Goal: Task Accomplishment & Management: Manage account settings

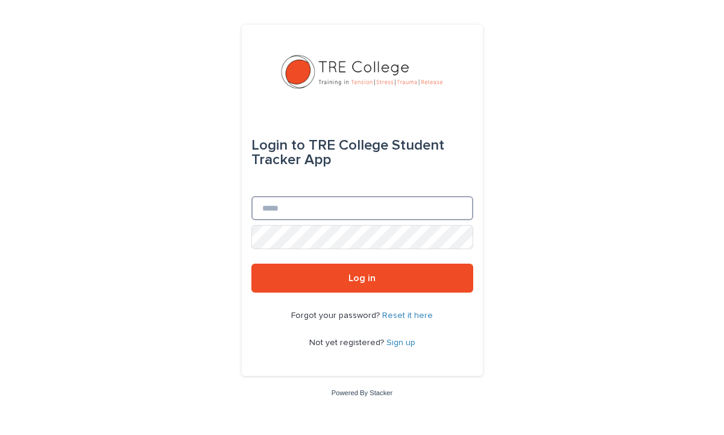
click at [342, 210] on input "Email" at bounding box center [362, 208] width 222 height 24
type input "**********"
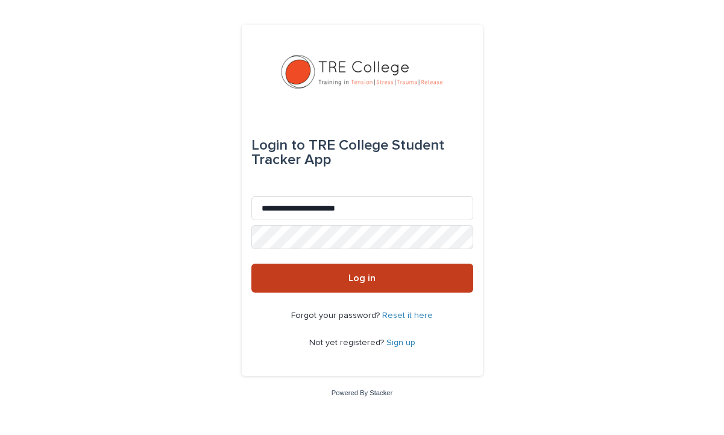
click at [368, 278] on span "Log in" at bounding box center [361, 278] width 27 height 10
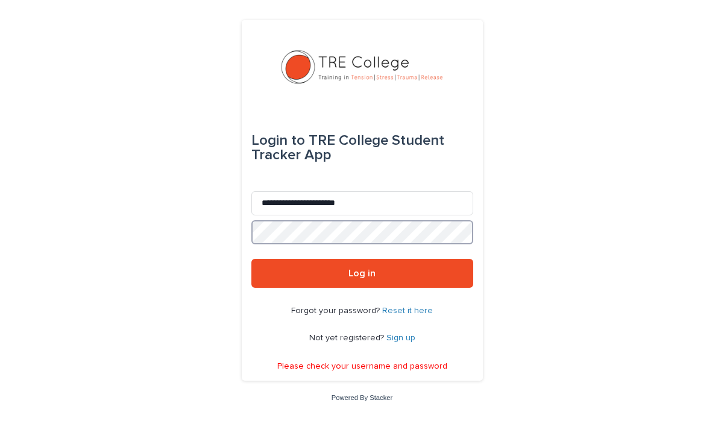
click at [128, 204] on div "**********" at bounding box center [362, 217] width 724 height 435
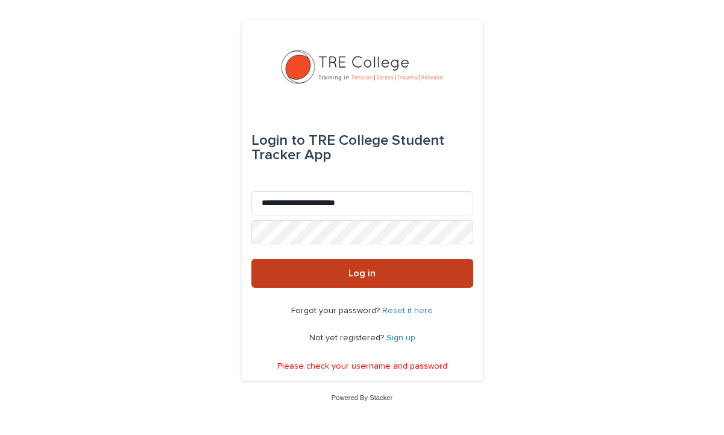
click at [278, 281] on button "Log in" at bounding box center [362, 273] width 222 height 29
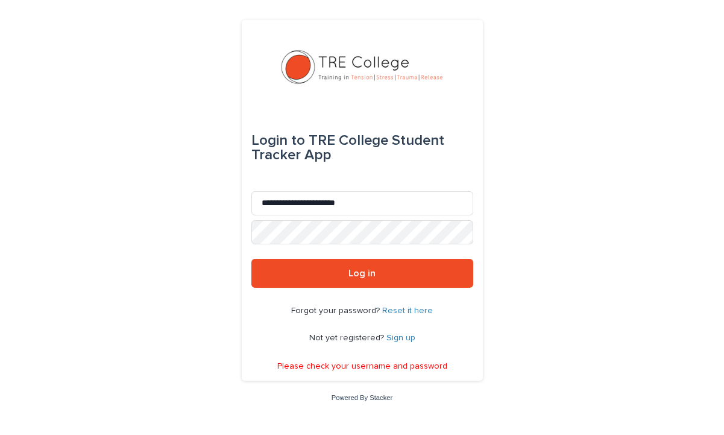
click at [403, 312] on link "Reset it here" at bounding box center [407, 310] width 51 height 8
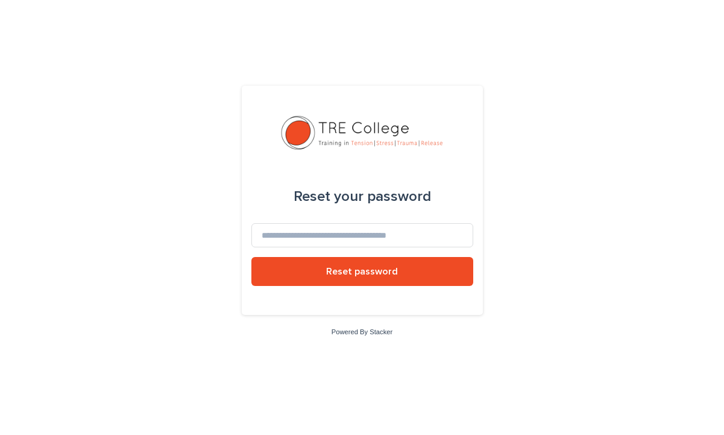
click at [383, 219] on form "Reset your password Reset password" at bounding box center [362, 237] width 222 height 135
click at [376, 234] on input at bounding box center [362, 235] width 222 height 24
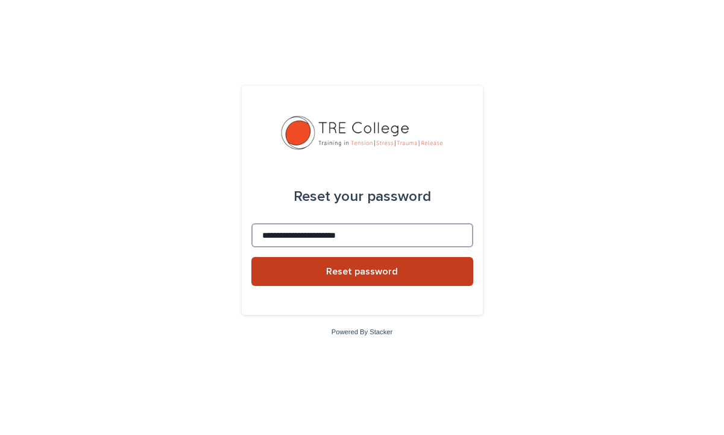
type input "**********"
click at [389, 280] on button "Reset password" at bounding box center [362, 271] width 222 height 29
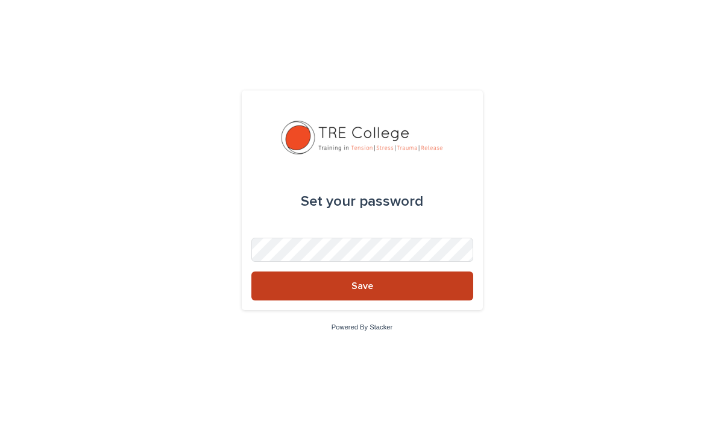
click at [415, 292] on button "Save" at bounding box center [362, 285] width 222 height 29
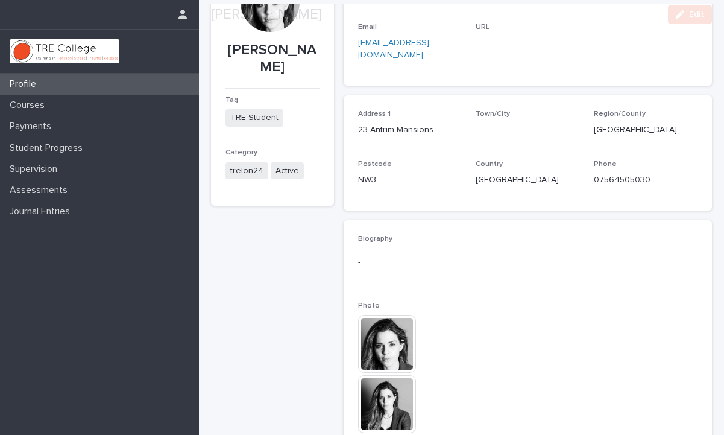
scroll to position [130, 0]
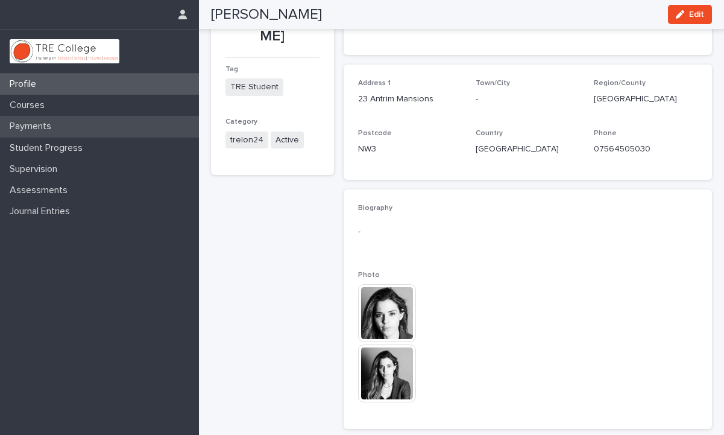
click at [48, 127] on p "Payments" at bounding box center [33, 126] width 56 height 11
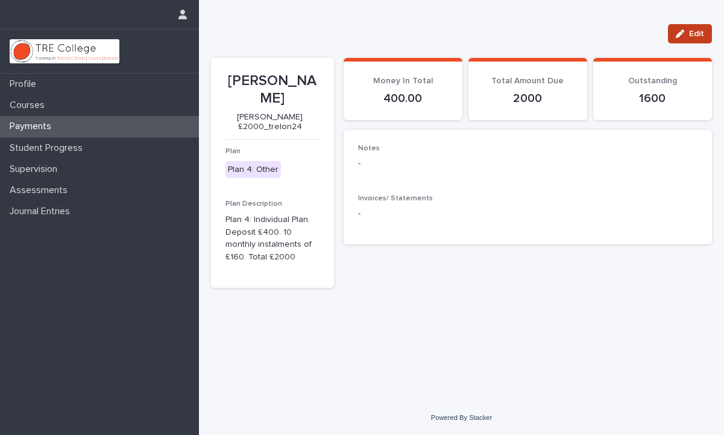
click at [680, 31] on icon "button" at bounding box center [680, 34] width 8 height 8
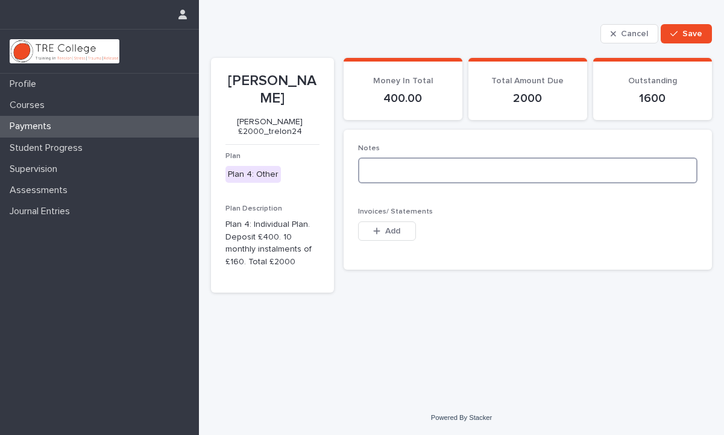
click at [436, 170] on textarea at bounding box center [527, 170] width 339 height 26
type textarea "**********"
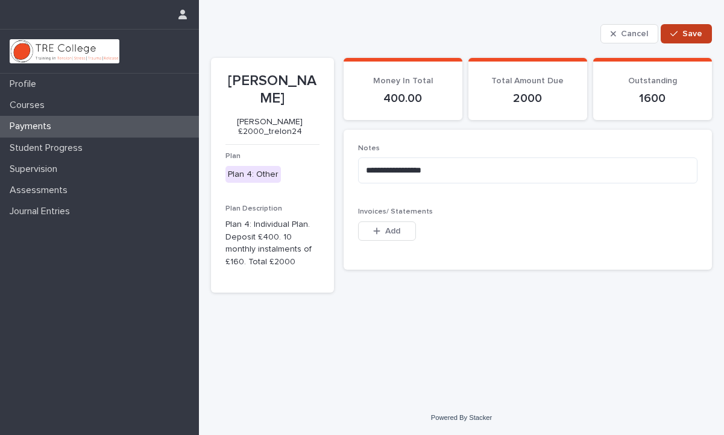
click at [680, 33] on div "button" at bounding box center [676, 34] width 12 height 8
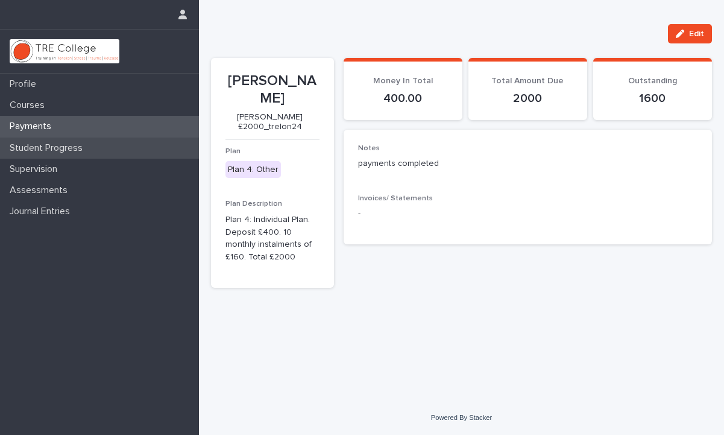
click at [58, 155] on div "Student Progress" at bounding box center [99, 147] width 199 height 21
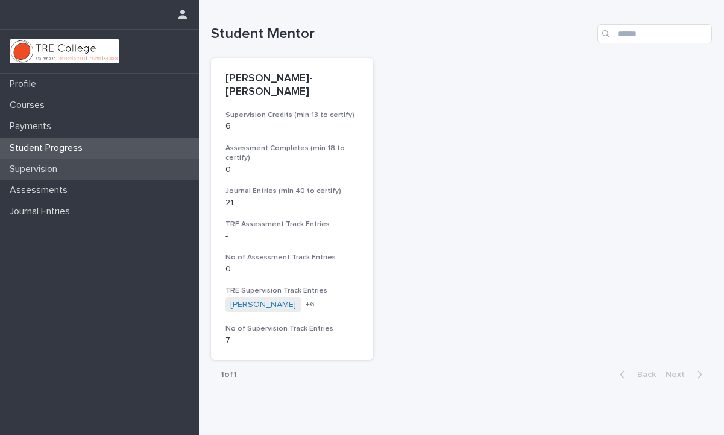
click at [56, 171] on p "Supervision" at bounding box center [36, 168] width 62 height 11
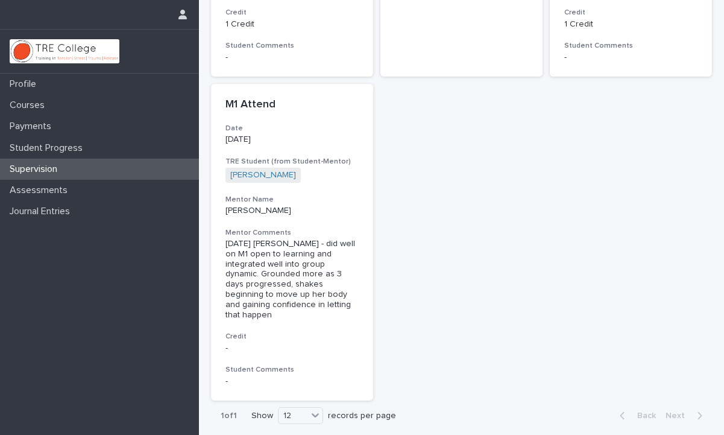
scroll to position [776, 0]
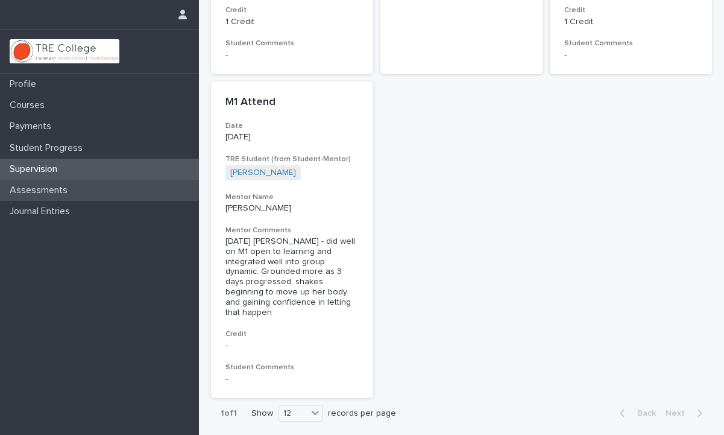
click at [94, 188] on div "Assessments" at bounding box center [99, 190] width 199 height 21
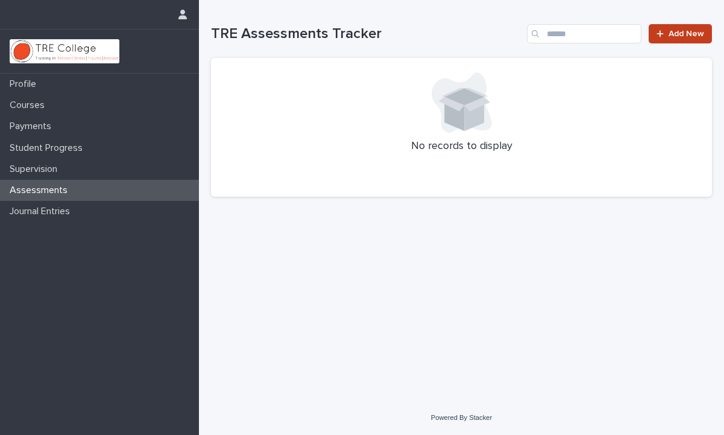
click at [683, 27] on link "Add New" at bounding box center [679, 33] width 63 height 19
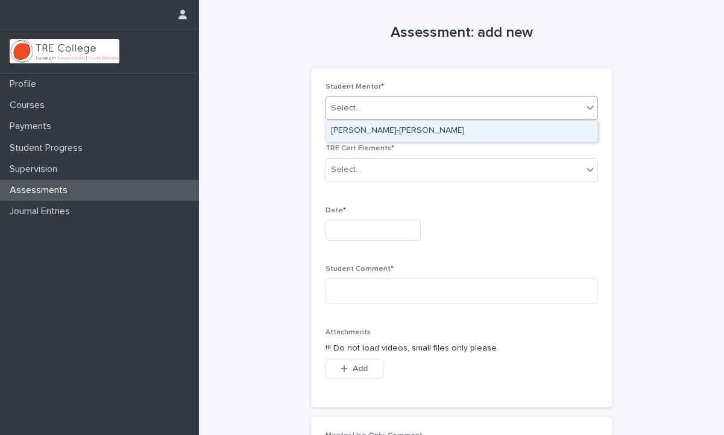
click at [591, 111] on icon at bounding box center [590, 107] width 12 height 12
click at [555, 131] on div "[PERSON_NAME]-[PERSON_NAME]" at bounding box center [461, 131] width 271 height 21
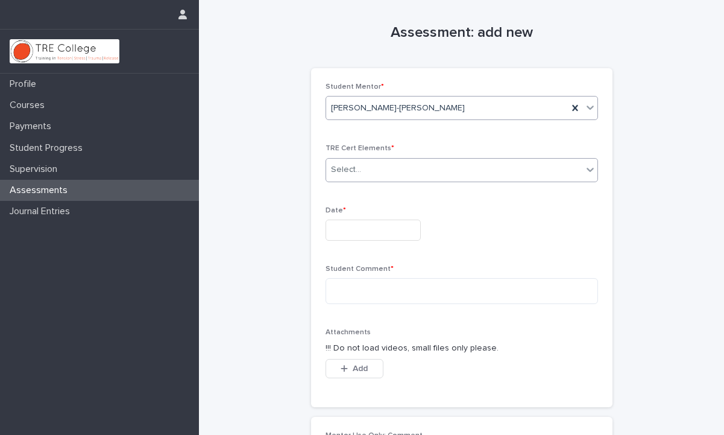
click at [591, 171] on icon at bounding box center [590, 169] width 12 height 12
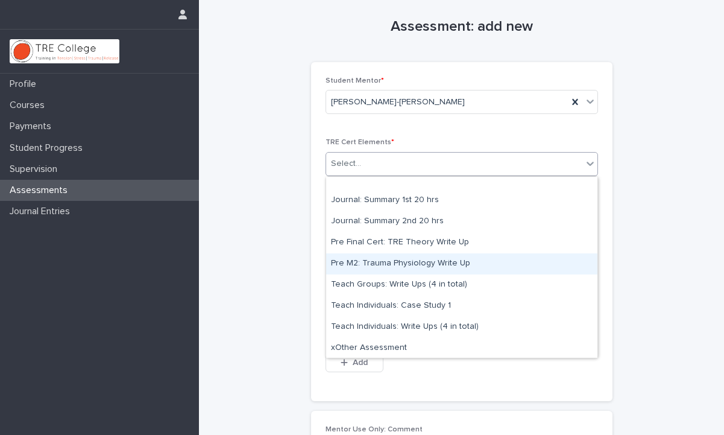
scroll to position [9, 0]
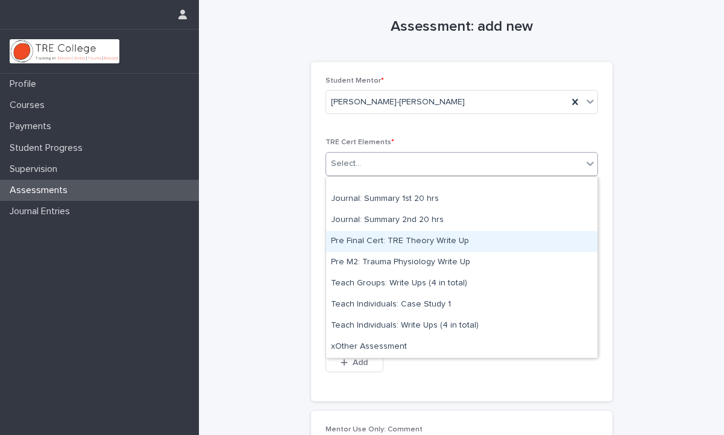
click at [229, 217] on div "Assessment: add new Loading... Saving… Loading... Saving… Loading... Saving… St…" at bounding box center [461, 286] width 501 height 585
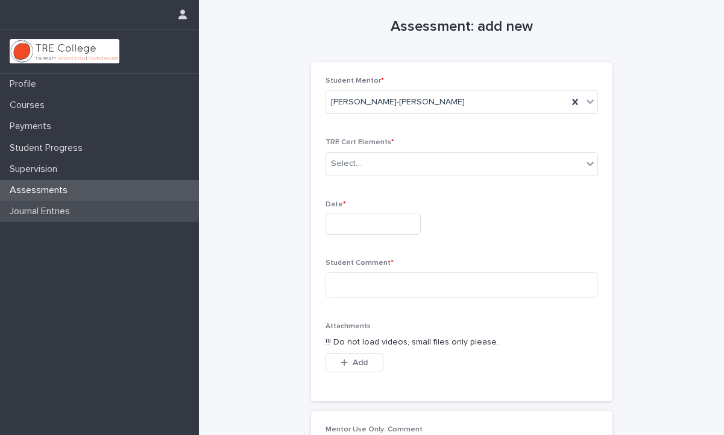
click at [78, 208] on p "Journal Entries" at bounding box center [42, 211] width 75 height 11
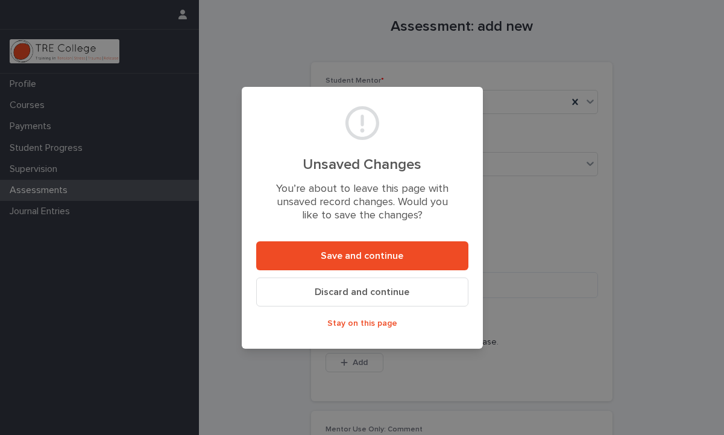
click at [306, 290] on button "Discard and continue" at bounding box center [362, 291] width 212 height 29
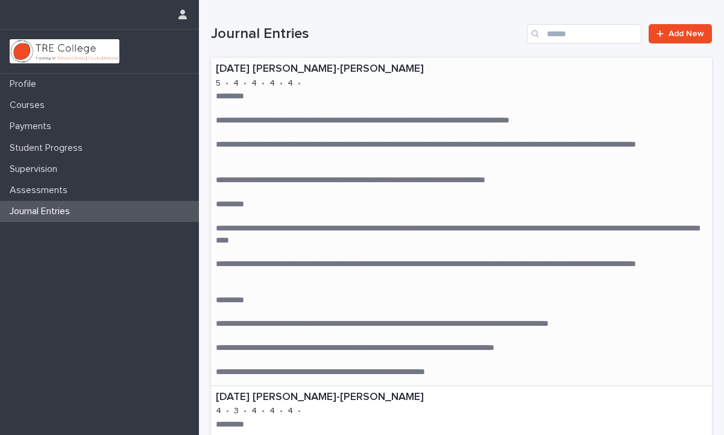
click at [225, 123] on p "**********" at bounding box center [461, 121] width 491 height 12
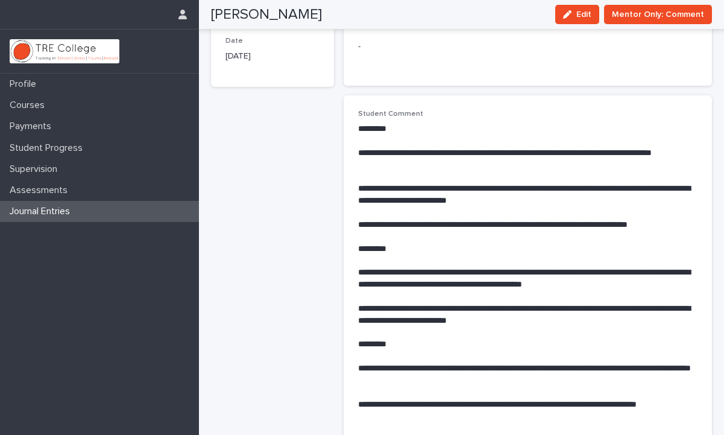
scroll to position [148, 0]
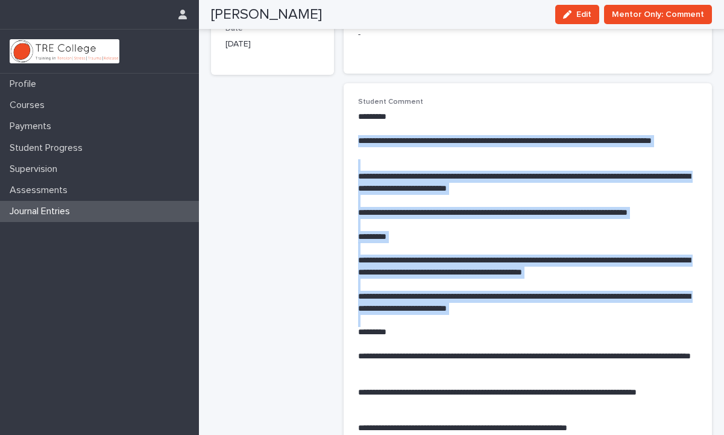
drag, startPoint x: 357, startPoint y: 140, endPoint x: 557, endPoint y: 319, distance: 268.0
click at [557, 319] on div "**********" at bounding box center [527, 272] width 339 height 323
copy div "**********"
click at [591, 21] on button "Edit" at bounding box center [577, 14] width 44 height 19
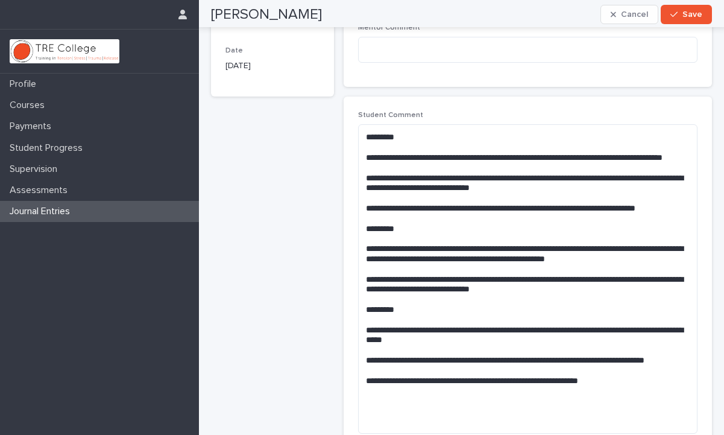
scroll to position [149, 0]
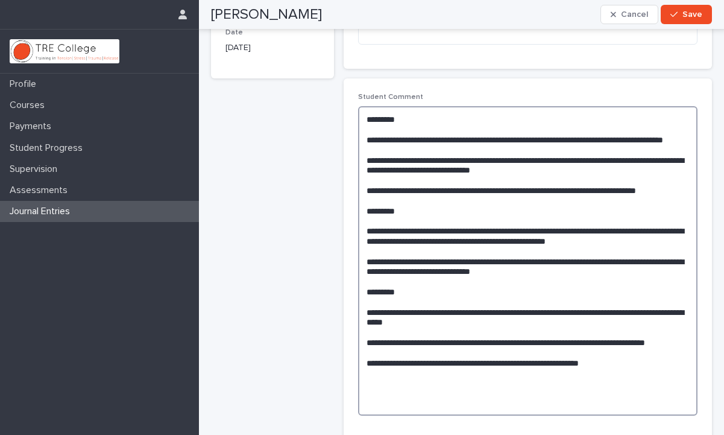
drag, startPoint x: 366, startPoint y: 138, endPoint x: 453, endPoint y: 220, distance: 119.4
click at [453, 220] on textarea "**********" at bounding box center [527, 260] width 339 height 309
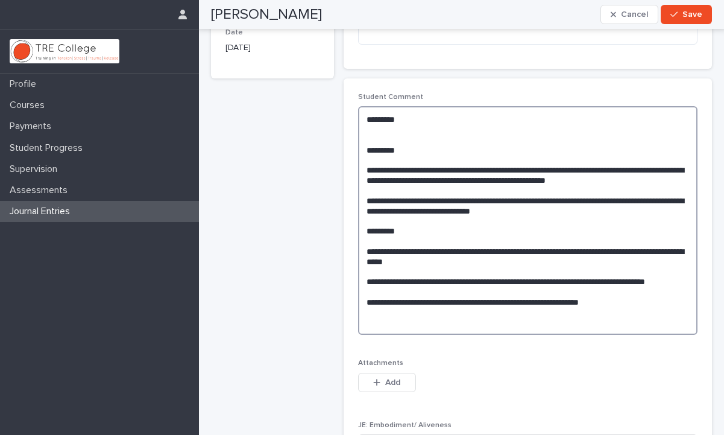
paste textarea "**********"
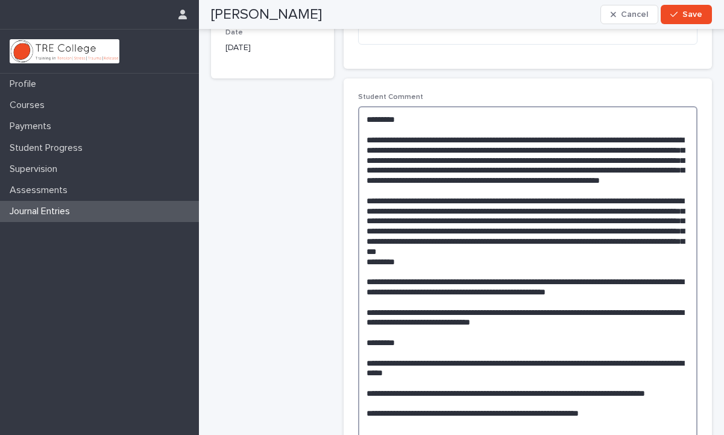
click at [573, 139] on textarea at bounding box center [527, 286] width 339 height 360
click at [577, 159] on textarea at bounding box center [527, 286] width 339 height 360
click at [449, 181] on textarea at bounding box center [527, 286] width 339 height 360
drag, startPoint x: 456, startPoint y: 231, endPoint x: 441, endPoint y: 242, distance: 18.4
click at [441, 242] on textarea at bounding box center [527, 286] width 339 height 360
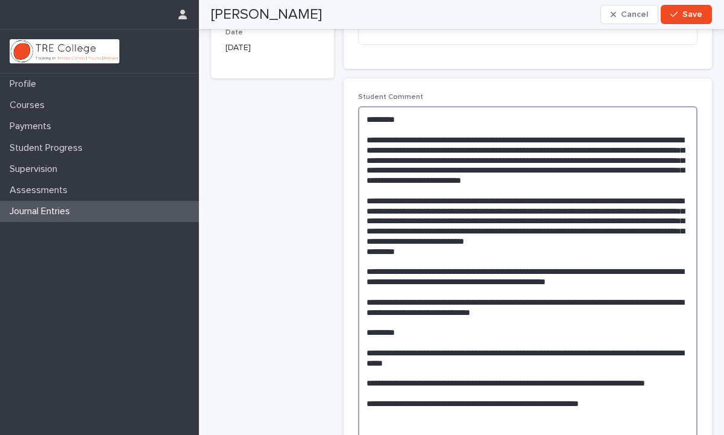
drag, startPoint x: 545, startPoint y: 253, endPoint x: 629, endPoint y: 263, distance: 85.0
click at [629, 263] on textarea at bounding box center [527, 281] width 339 height 350
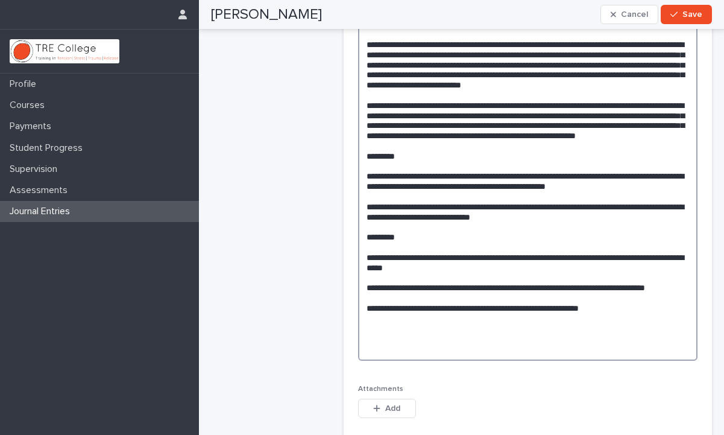
scroll to position [290, 0]
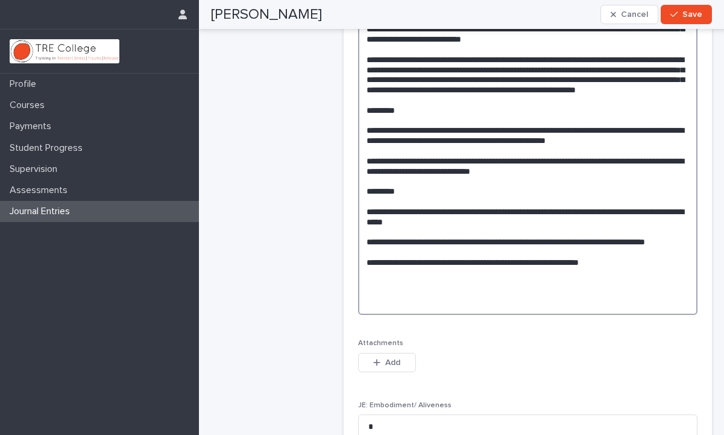
drag, startPoint x: 365, startPoint y: 149, endPoint x: 530, endPoint y: 202, distance: 174.2
click at [530, 202] on textarea at bounding box center [527, 140] width 339 height 350
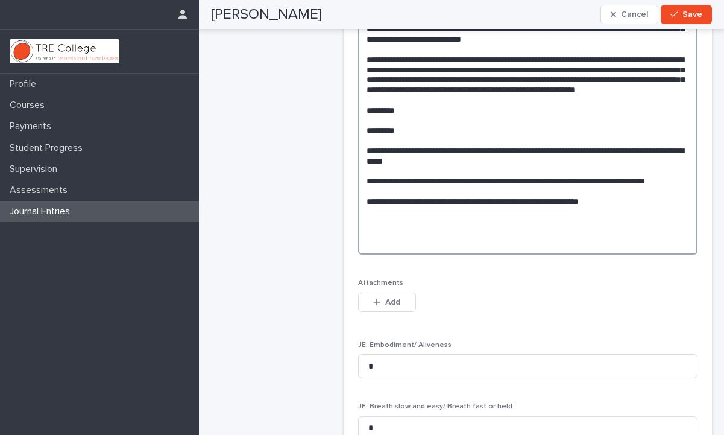
paste textarea "**********"
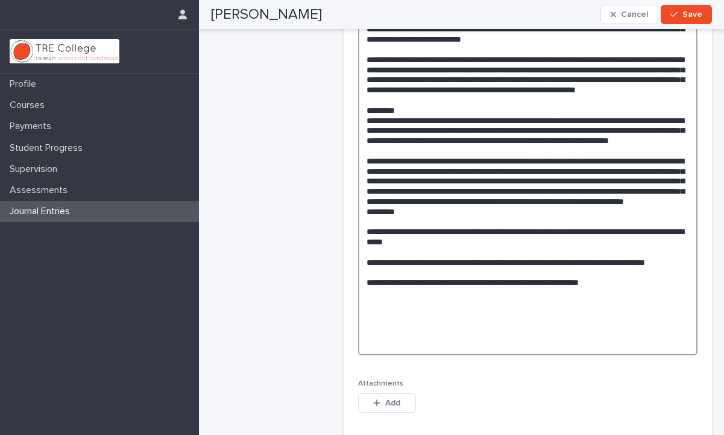
click at [399, 201] on textarea at bounding box center [527, 160] width 339 height 390
click at [445, 201] on textarea at bounding box center [527, 160] width 339 height 390
click at [457, 202] on textarea at bounding box center [527, 160] width 339 height 390
click at [544, 245] on textarea at bounding box center [527, 160] width 339 height 390
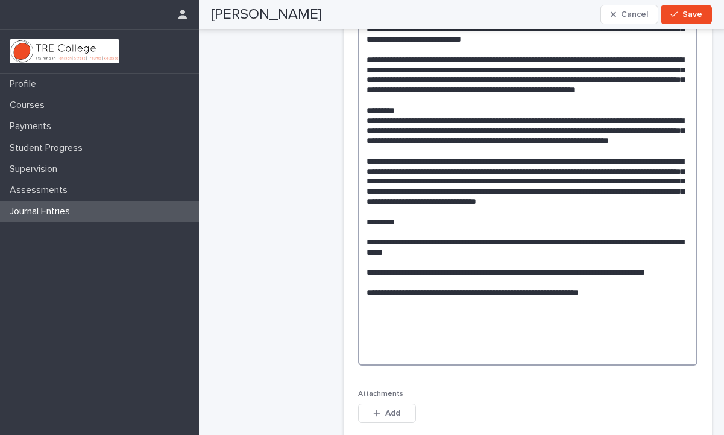
drag, startPoint x: 365, startPoint y: 278, endPoint x: 580, endPoint y: 353, distance: 227.8
click at [580, 353] on textarea at bounding box center [527, 165] width 339 height 400
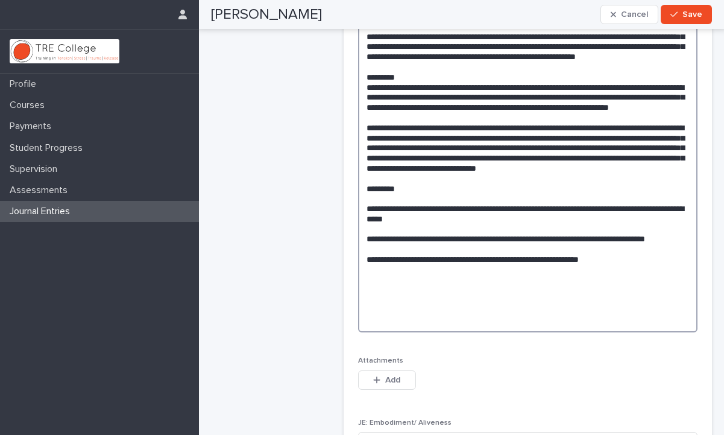
scroll to position [324, 0]
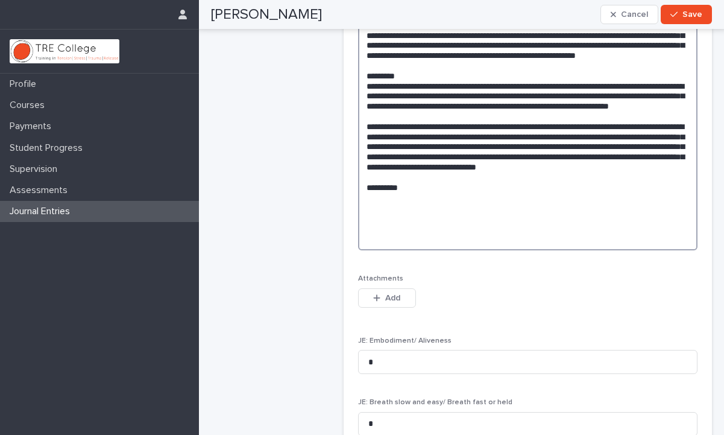
paste textarea "**********"
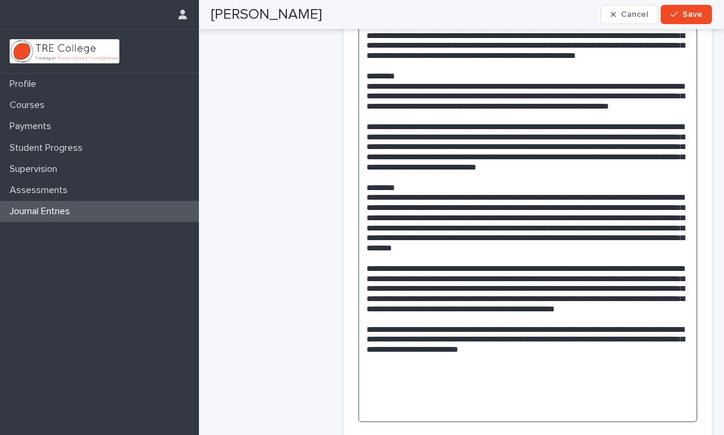
click at [536, 239] on textarea at bounding box center [527, 176] width 339 height 491
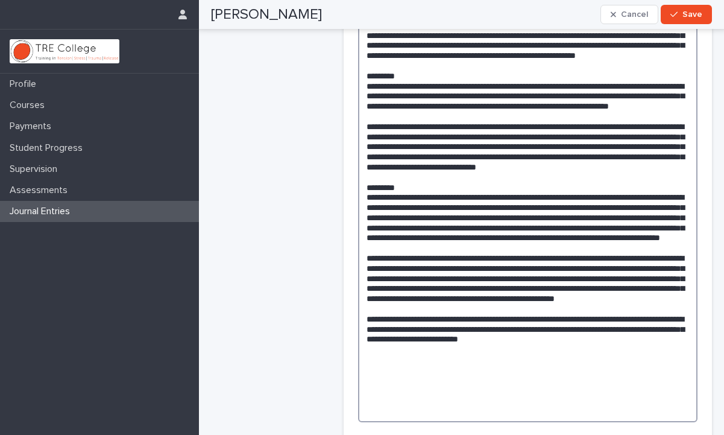
click at [623, 237] on textarea at bounding box center [527, 176] width 339 height 491
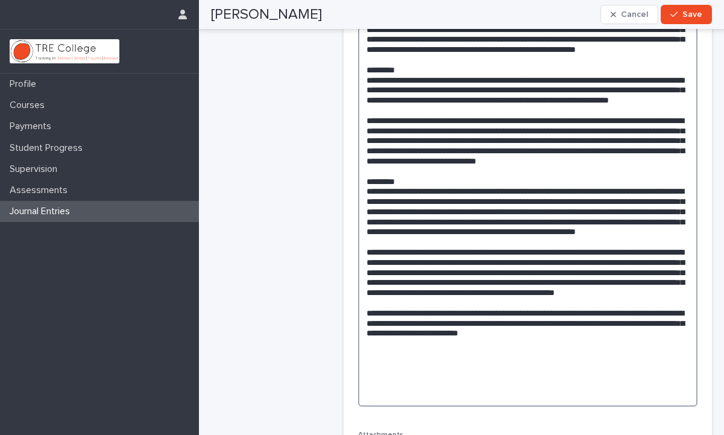
scroll to position [331, 0]
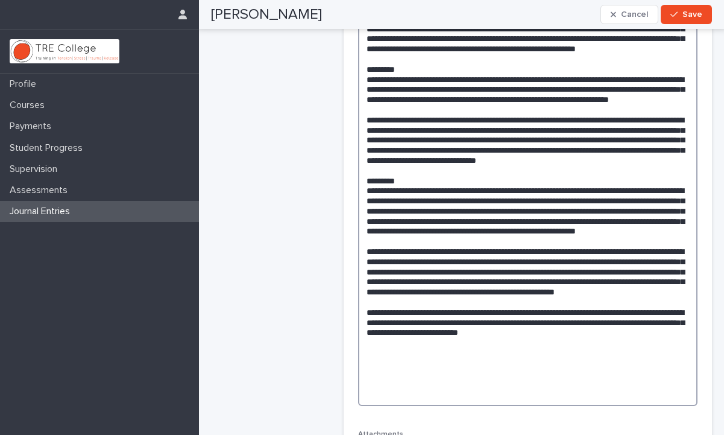
drag, startPoint x: 671, startPoint y: 259, endPoint x: 685, endPoint y: 279, distance: 24.2
click at [685, 279] on textarea at bounding box center [527, 165] width 339 height 482
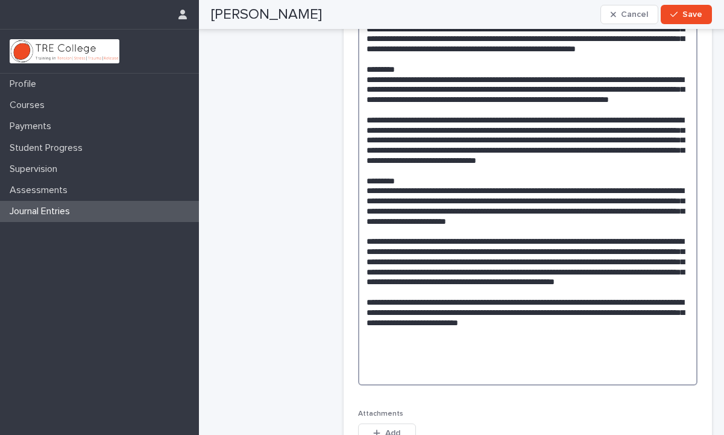
drag, startPoint x: 424, startPoint y: 282, endPoint x: 359, endPoint y: 280, distance: 65.1
click at [359, 280] on textarea at bounding box center [527, 154] width 339 height 461
drag, startPoint x: 547, startPoint y: 301, endPoint x: 611, endPoint y: 341, distance: 76.1
click at [611, 341] on textarea at bounding box center [527, 154] width 339 height 461
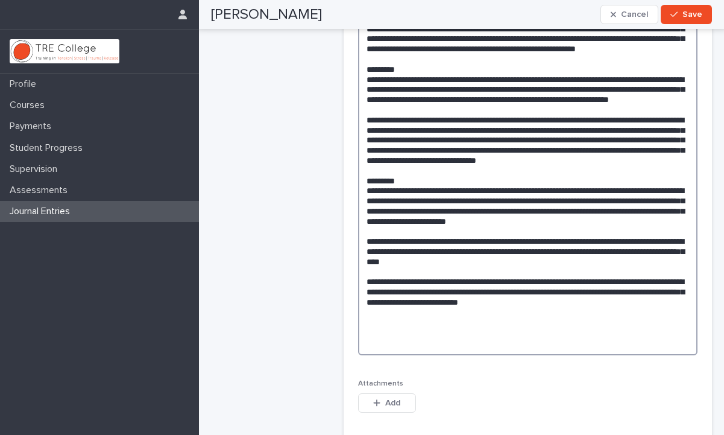
click at [560, 333] on textarea at bounding box center [527, 139] width 339 height 431
drag, startPoint x: 510, startPoint y: 322, endPoint x: 486, endPoint y: 321, distance: 23.5
click at [486, 321] on textarea at bounding box center [527, 139] width 339 height 431
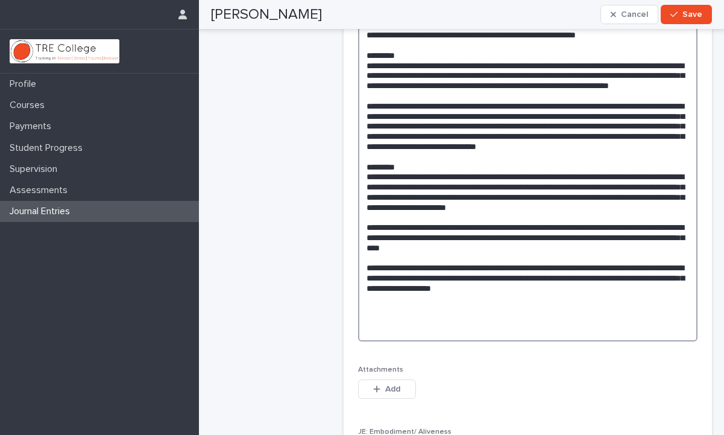
scroll to position [349, 0]
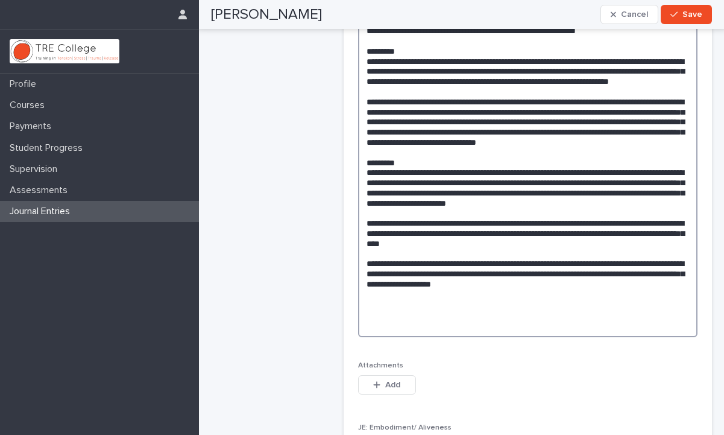
drag, startPoint x: 601, startPoint y: 325, endPoint x: 517, endPoint y: 325, distance: 84.4
click at [517, 325] on textarea at bounding box center [527, 121] width 339 height 431
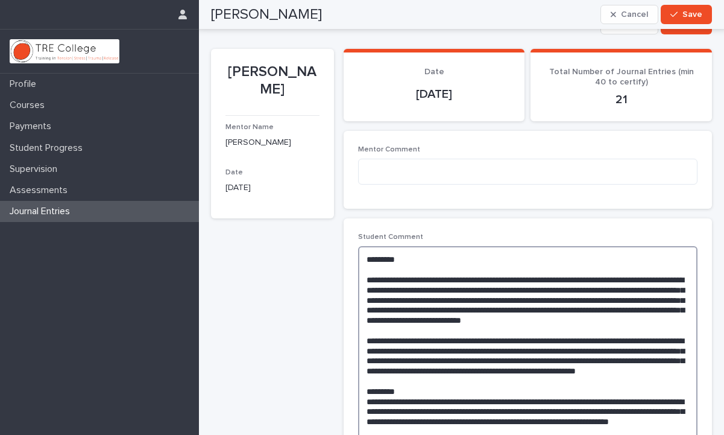
scroll to position [0, 0]
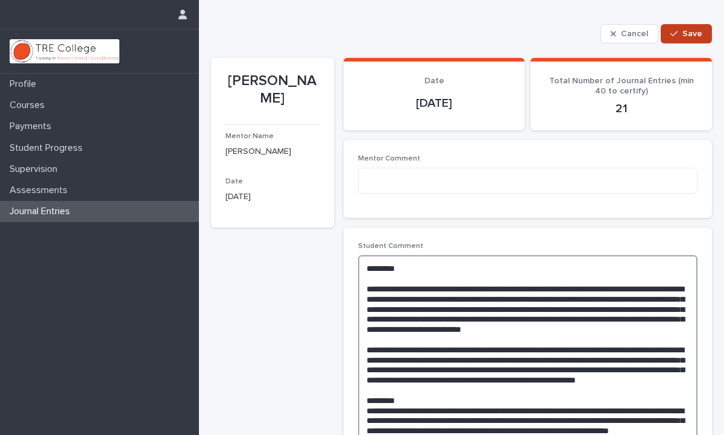
type textarea "**********"
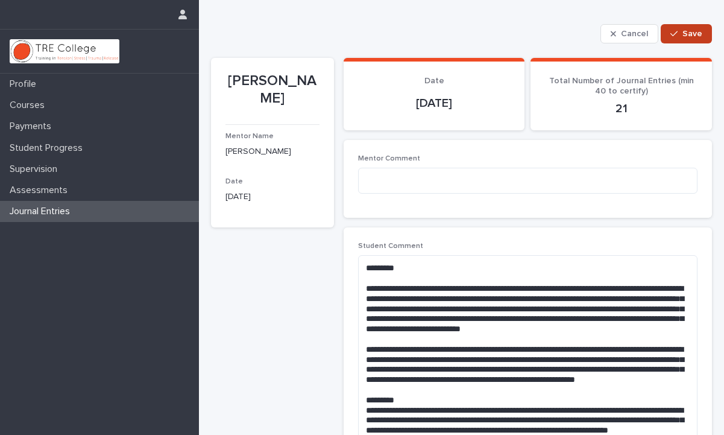
click at [676, 36] on icon "button" at bounding box center [673, 34] width 7 height 8
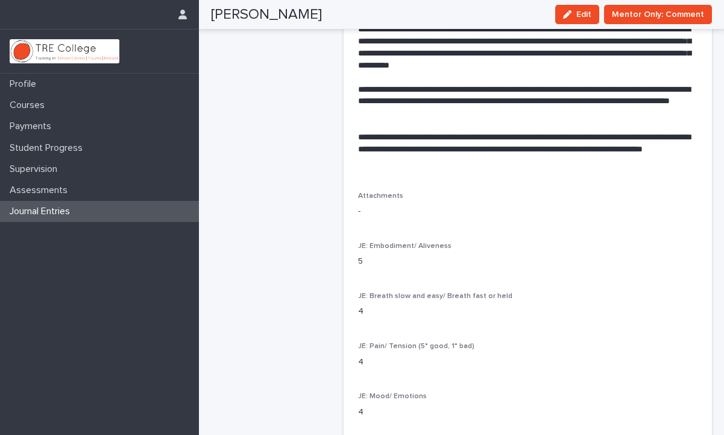
scroll to position [732, 0]
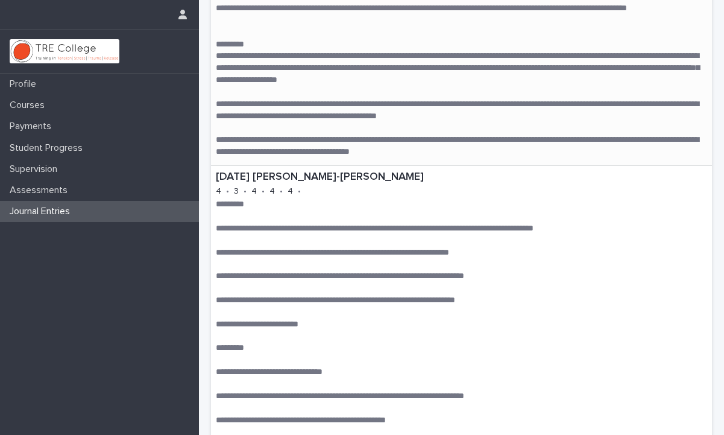
scroll to position [260, 0]
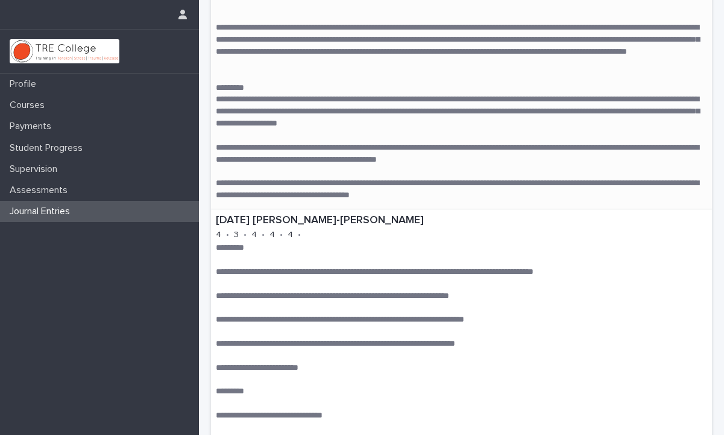
click at [359, 245] on p "*********" at bounding box center [461, 248] width 491 height 12
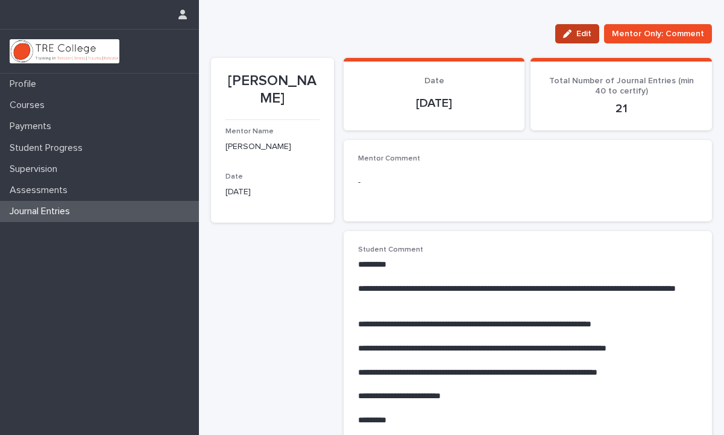
click at [576, 36] on div "button" at bounding box center [569, 34] width 13 height 8
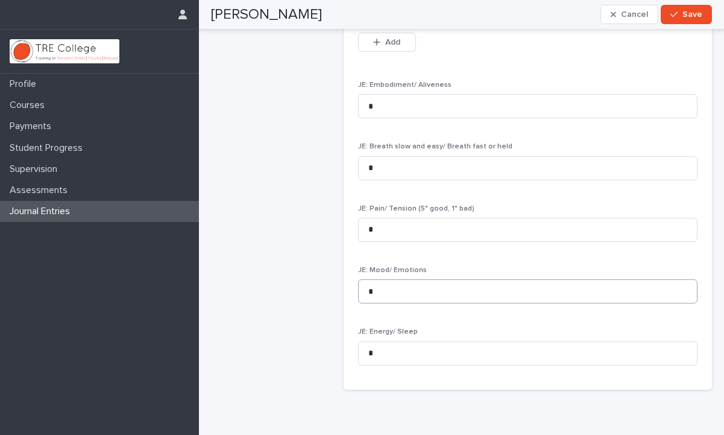
scroll to position [632, 0]
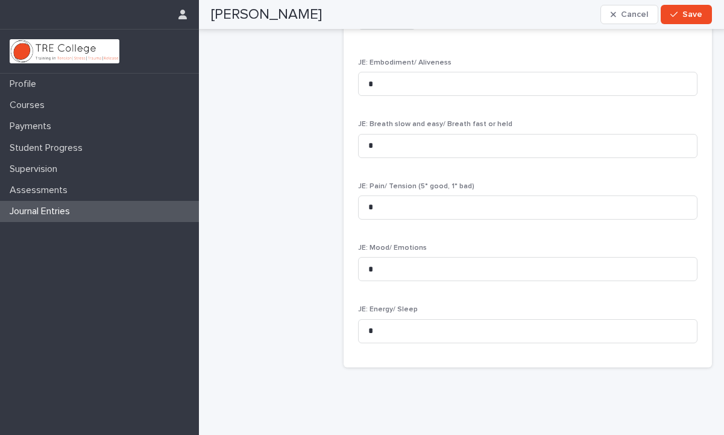
drag, startPoint x: 365, startPoint y: 172, endPoint x: 513, endPoint y: 234, distance: 160.7
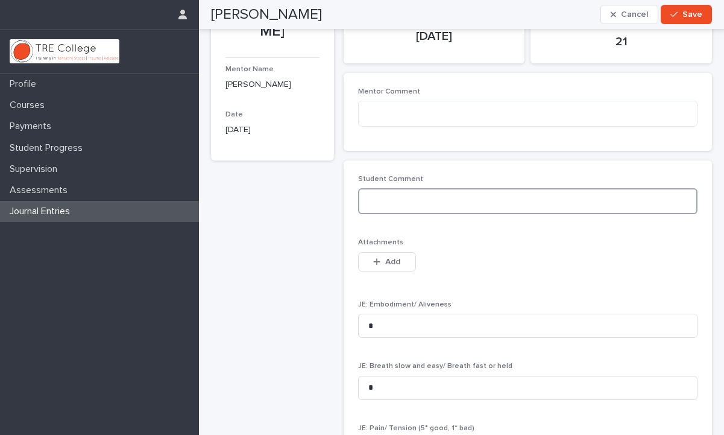
scroll to position [69, 0]
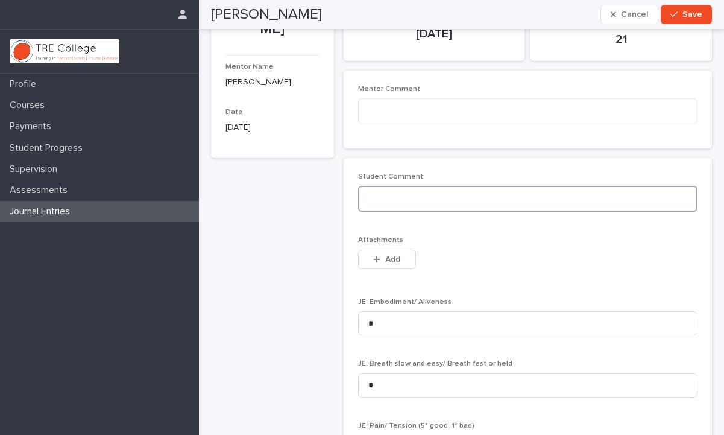
paste textarea "**********"
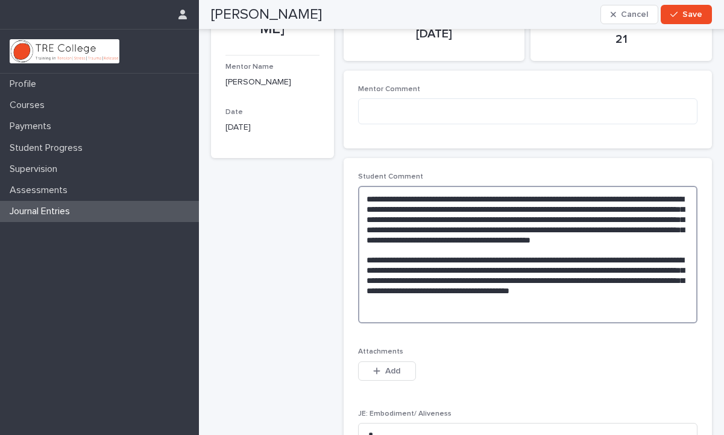
click at [366, 198] on textarea "**********" at bounding box center [527, 254] width 339 height 137
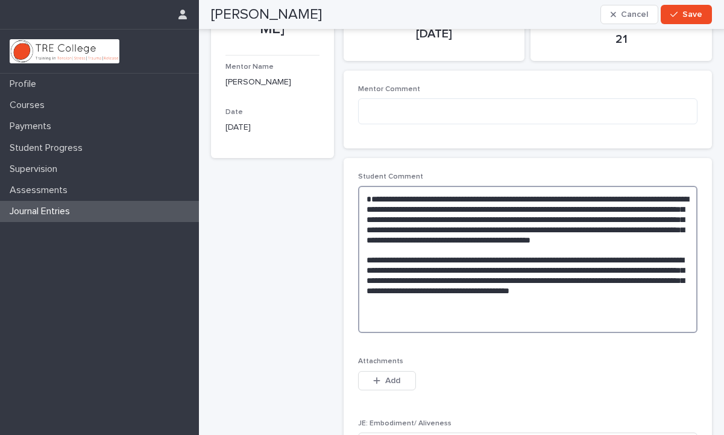
click at [376, 192] on textarea "**********" at bounding box center [527, 259] width 339 height 147
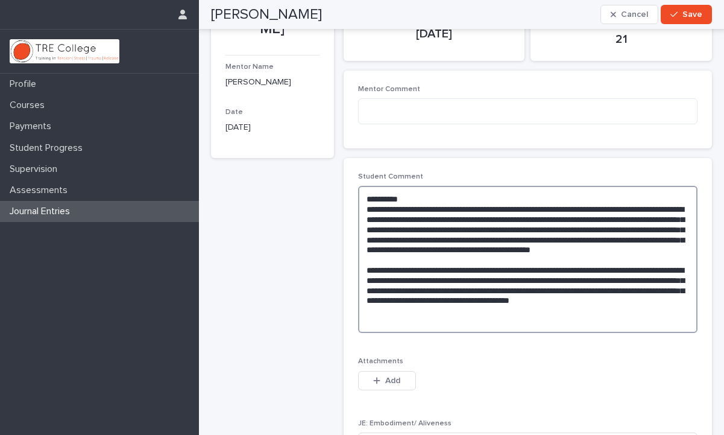
click at [454, 279] on textarea "**********" at bounding box center [527, 259] width 339 height 147
click at [676, 301] on textarea "**********" at bounding box center [527, 259] width 339 height 147
click at [526, 324] on textarea "**********" at bounding box center [527, 259] width 339 height 147
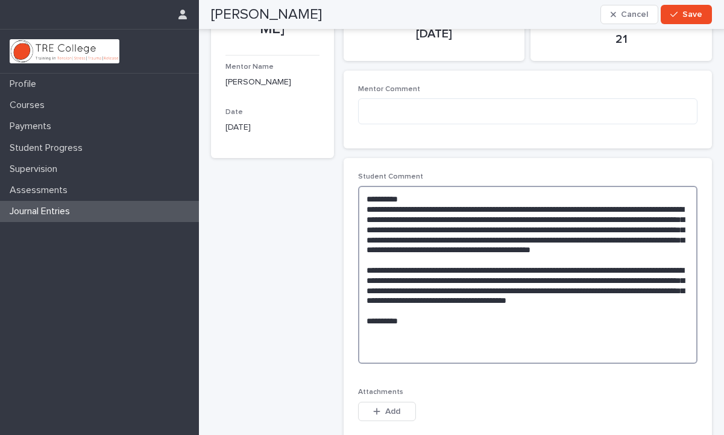
paste textarea "**********"
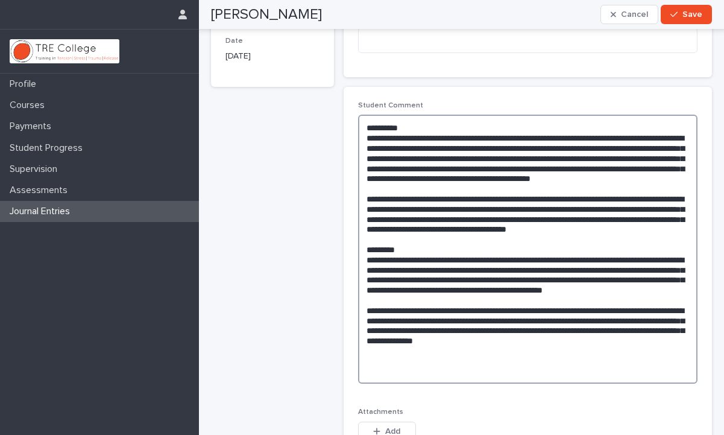
scroll to position [145, 0]
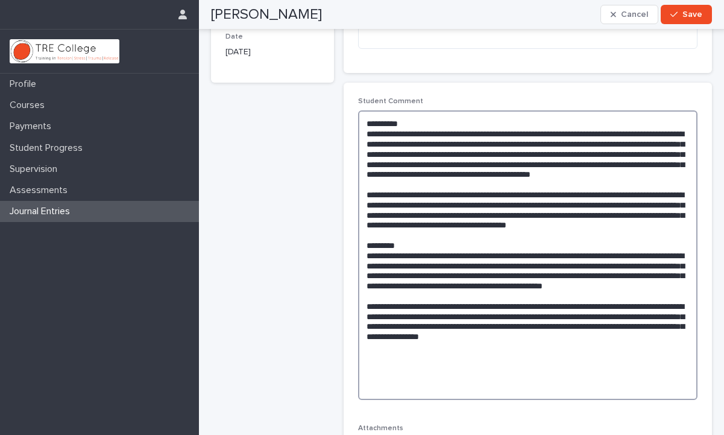
paste textarea "**********"
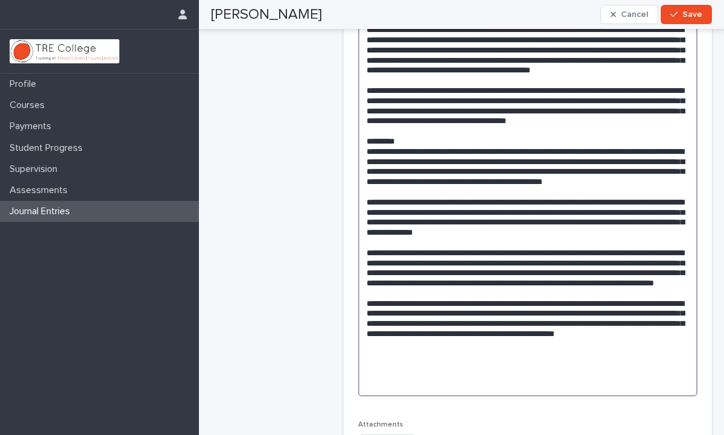
scroll to position [250, 0]
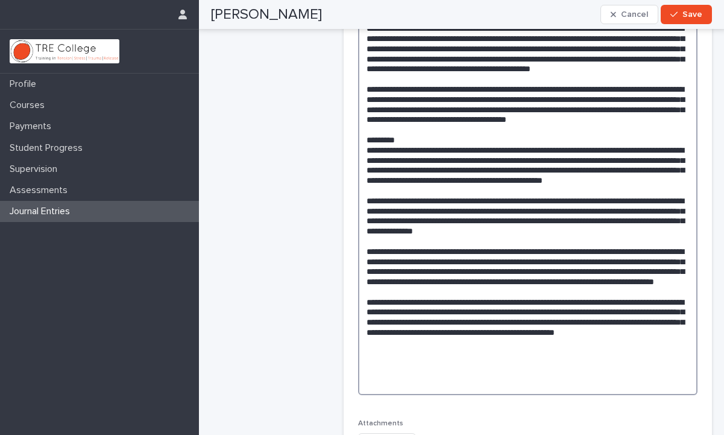
click at [600, 265] on textarea at bounding box center [527, 200] width 339 height 390
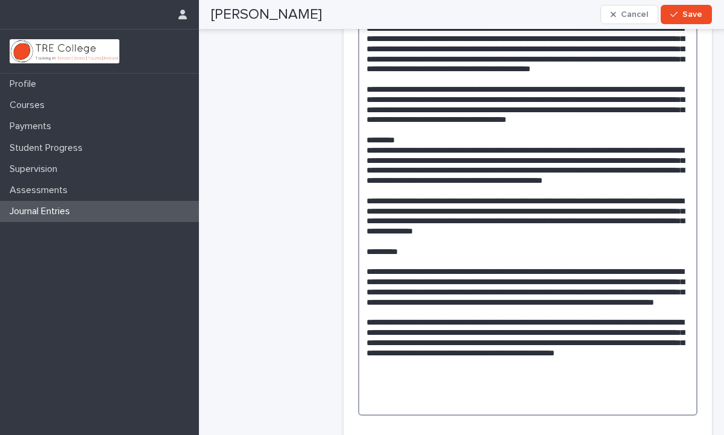
drag, startPoint x: 641, startPoint y: 332, endPoint x: 678, endPoint y: 344, distance: 39.1
click at [678, 344] on textarea at bounding box center [527, 210] width 339 height 410
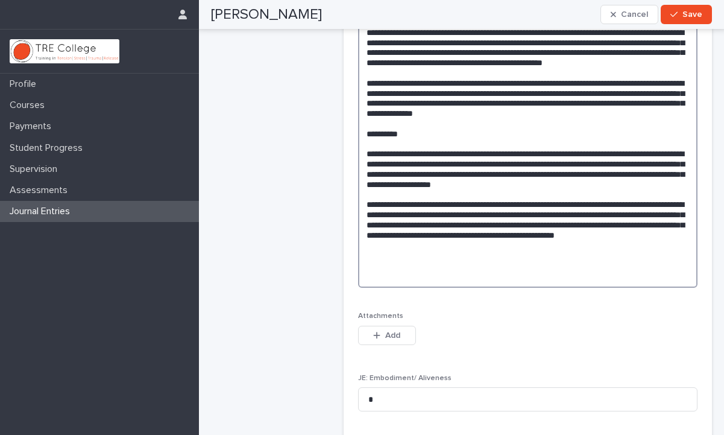
scroll to position [368, 0]
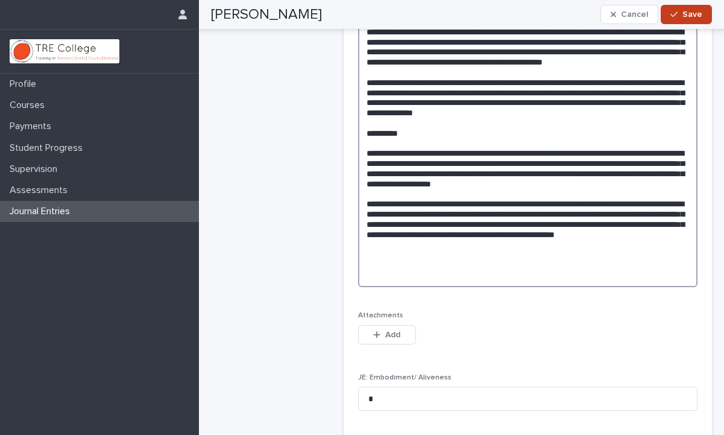
type textarea "**********"
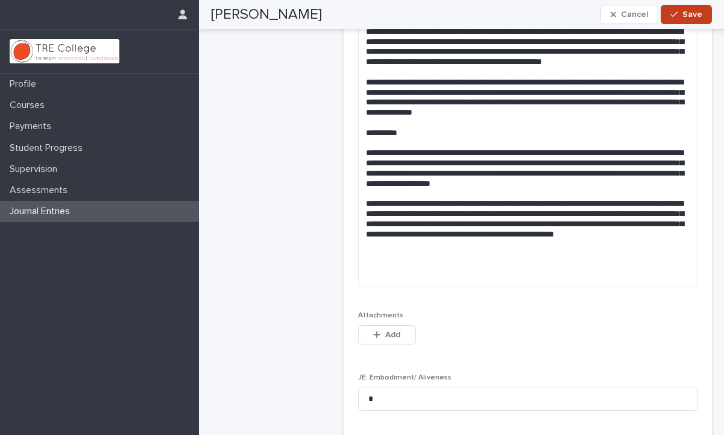
click at [675, 19] on button "Save" at bounding box center [686, 14] width 51 height 19
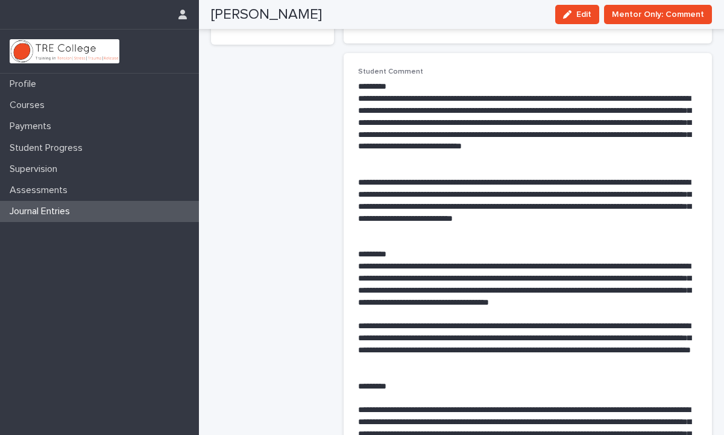
scroll to position [0, 0]
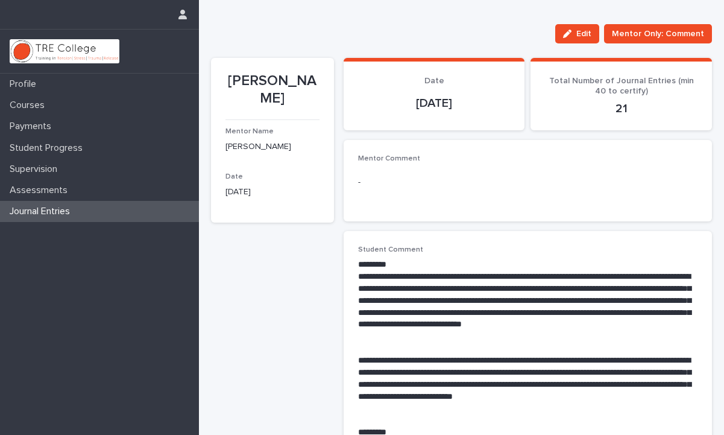
click at [116, 212] on div "Journal Entries" at bounding box center [99, 211] width 199 height 21
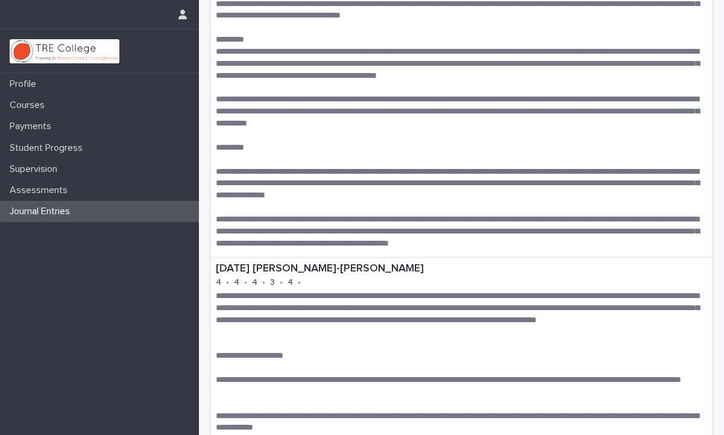
scroll to position [729, 0]
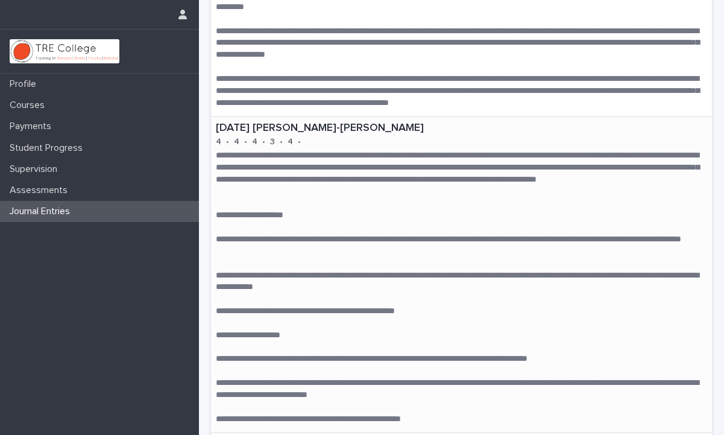
click at [219, 156] on p "**********" at bounding box center [461, 173] width 491 height 48
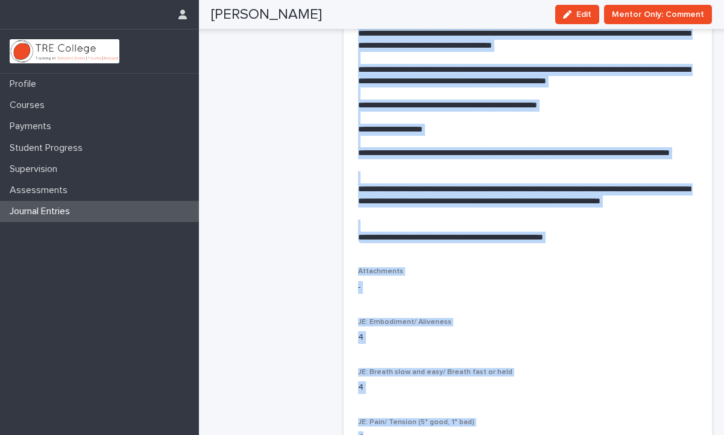
scroll to position [339, 0]
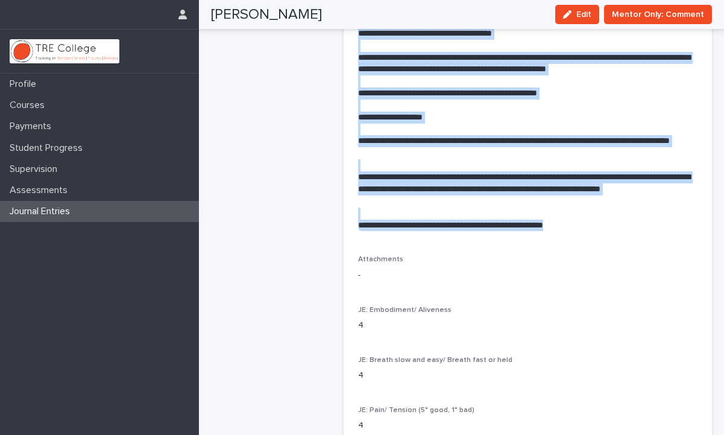
drag, startPoint x: 358, startPoint y: 122, endPoint x: 469, endPoint y: 243, distance: 164.7
click at [469, 243] on div "**********" at bounding box center [527, 224] width 339 height 635
copy div "**********"
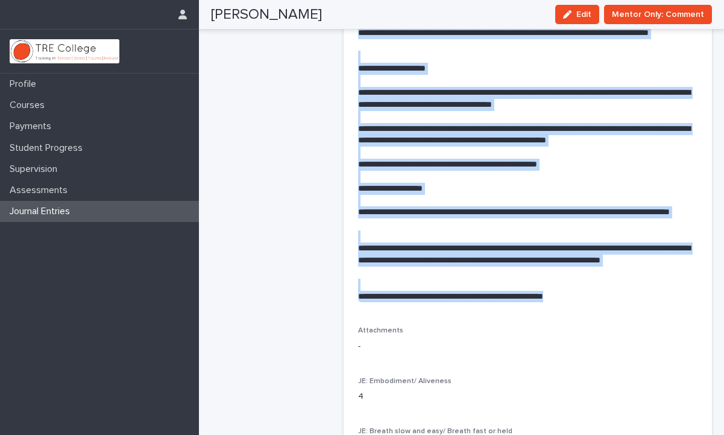
scroll to position [244, 0]
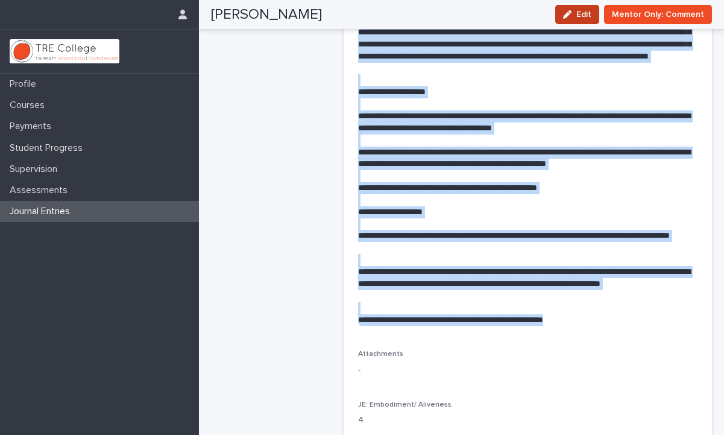
click at [585, 12] on span "Edit" at bounding box center [583, 14] width 15 height 8
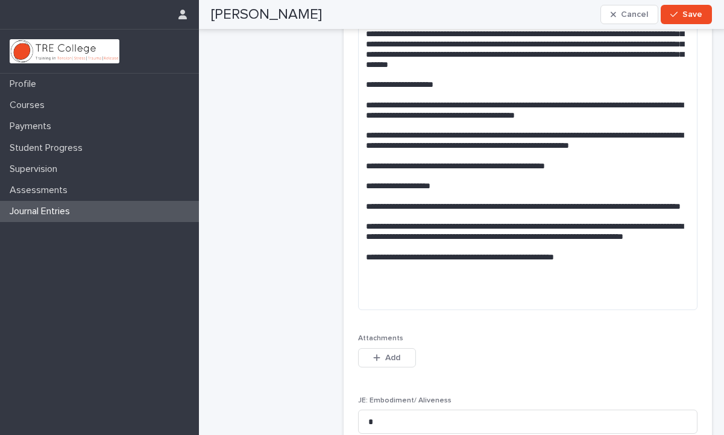
scroll to position [134, 0]
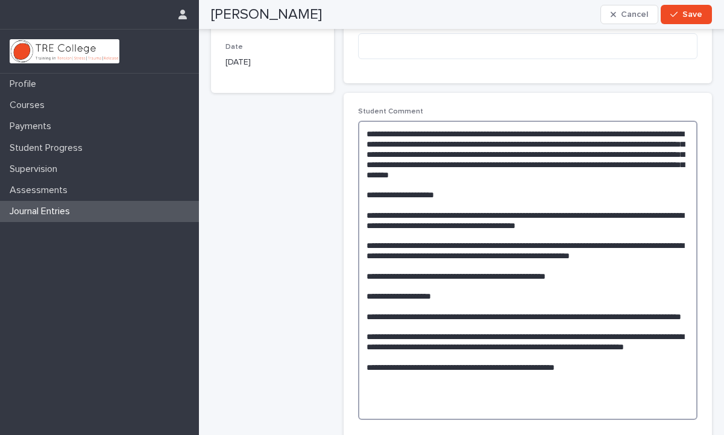
drag, startPoint x: 366, startPoint y: 135, endPoint x: 623, endPoint y: 396, distance: 365.6
click at [623, 396] on textarea at bounding box center [527, 270] width 339 height 299
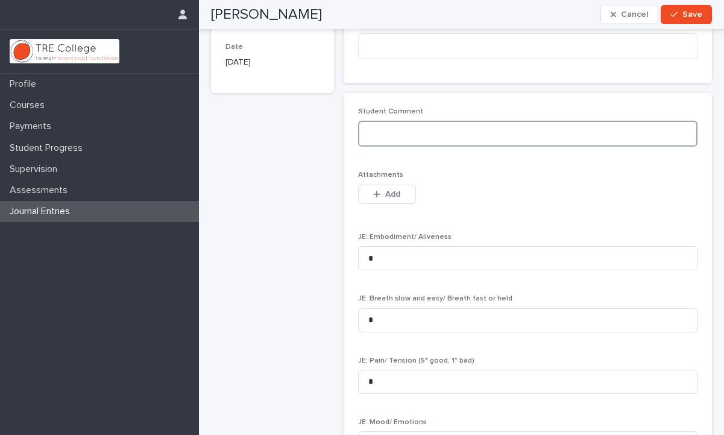
paste textarea "**********"
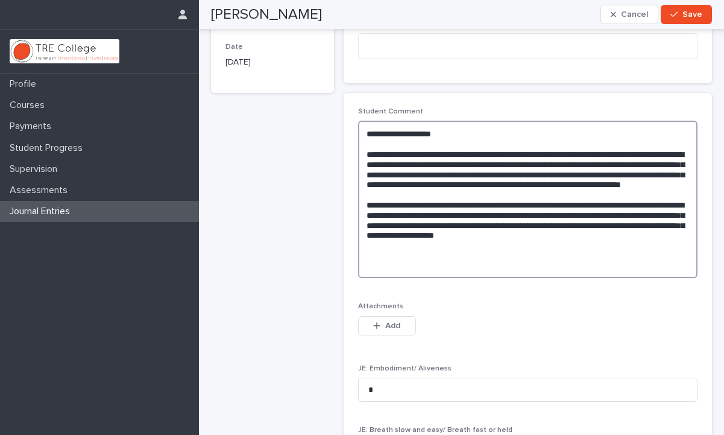
paste textarea "**********"
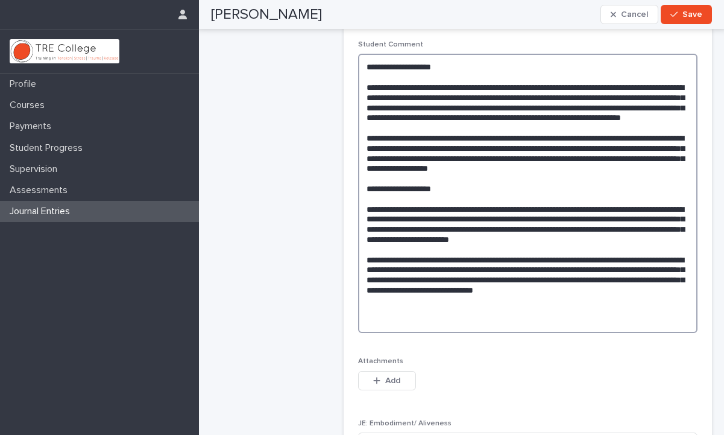
scroll to position [202, 0]
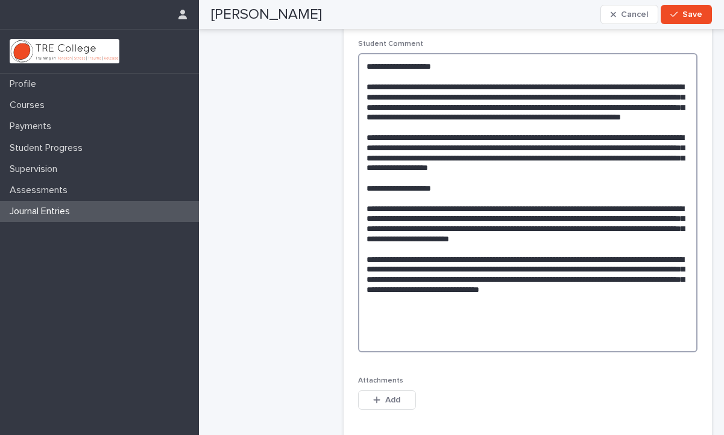
paste textarea "**********"
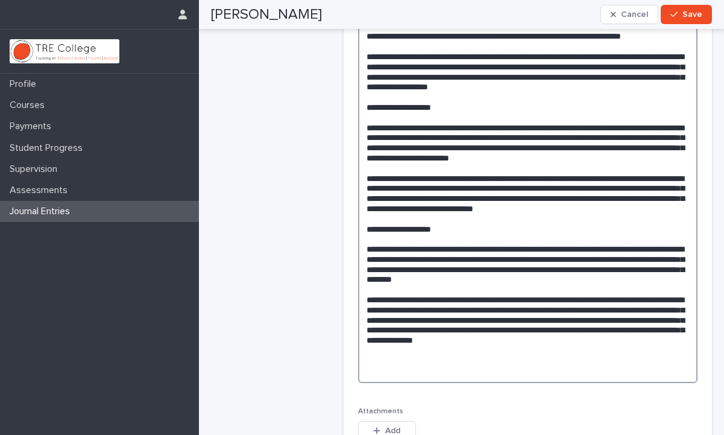
scroll to position [283, 0]
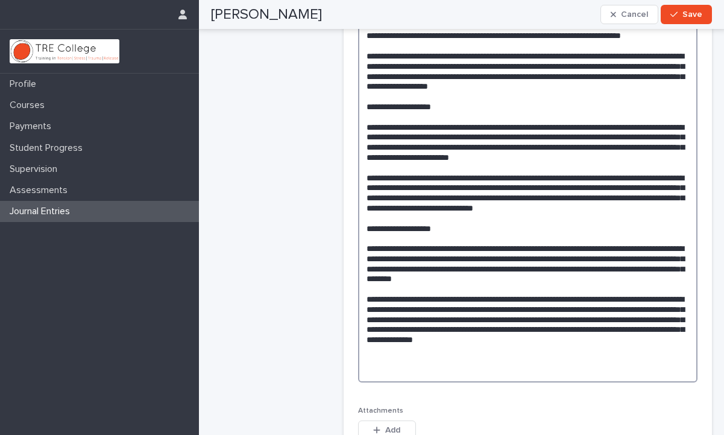
click at [501, 300] on textarea at bounding box center [527, 177] width 339 height 410
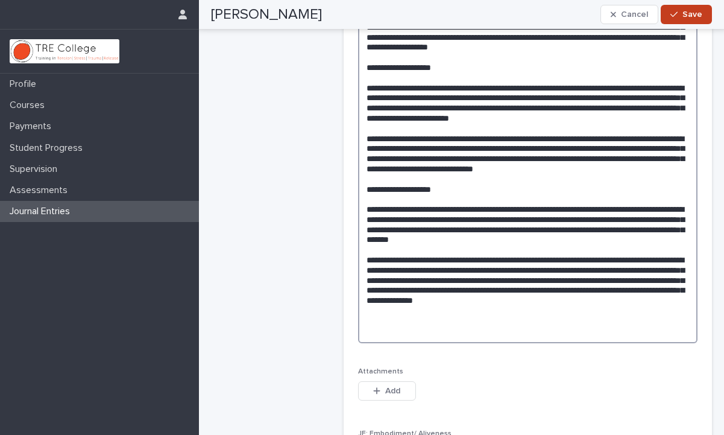
type textarea "**********"
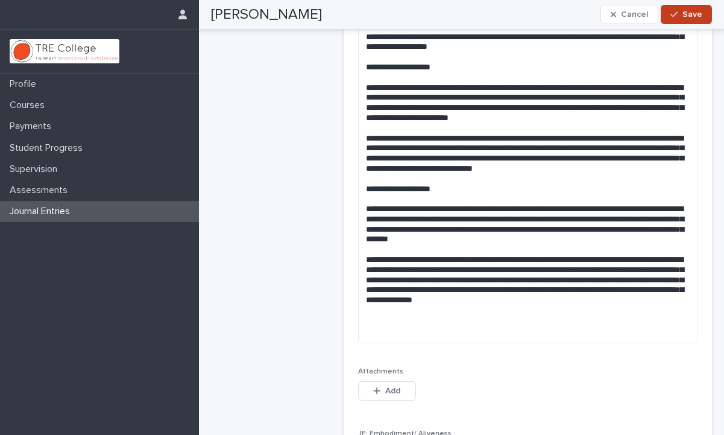
click at [677, 20] on button "Save" at bounding box center [686, 14] width 51 height 19
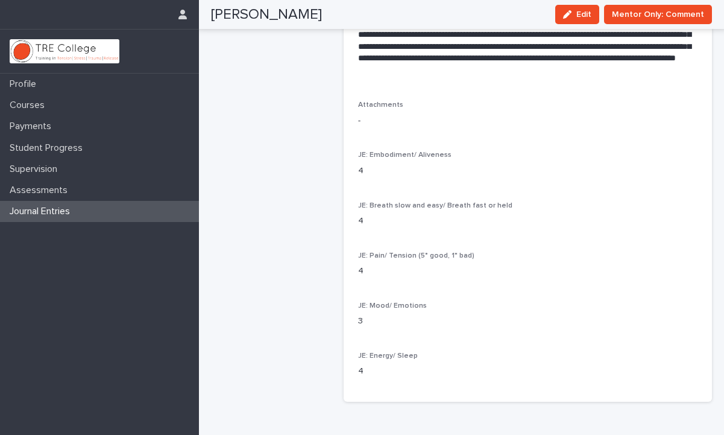
scroll to position [696, 0]
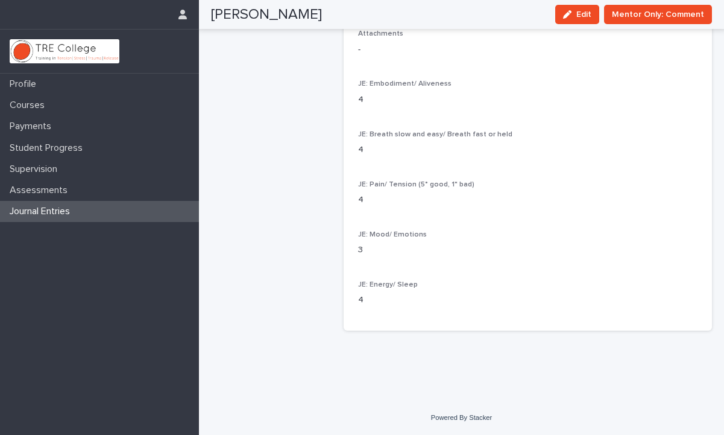
click at [62, 213] on p "Journal Entries" at bounding box center [42, 211] width 75 height 11
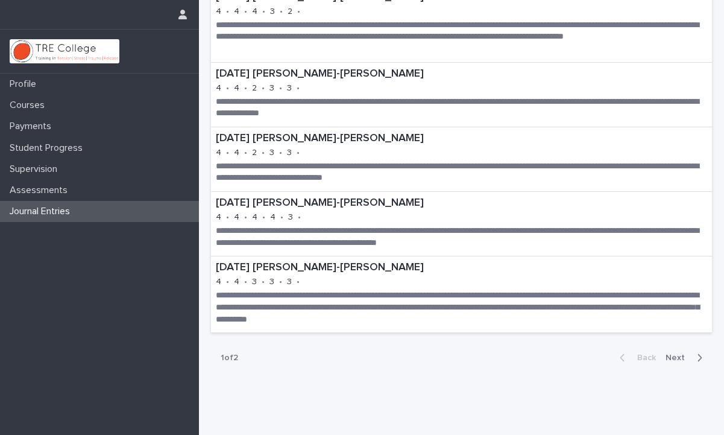
scroll to position [1649, 0]
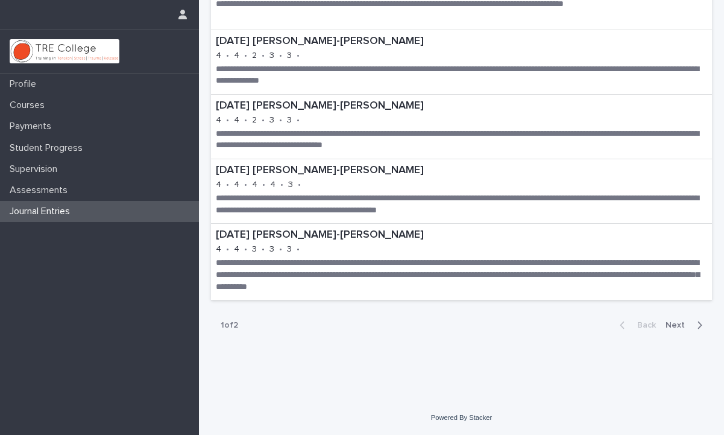
click at [688, 320] on button "Next" at bounding box center [686, 324] width 51 height 11
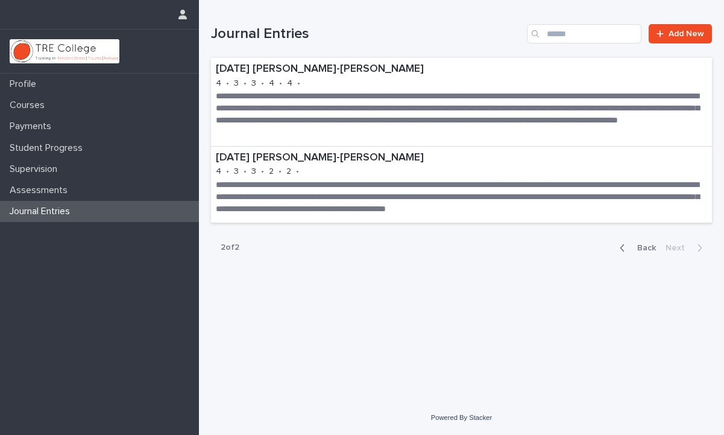
click at [646, 248] on span "Back" at bounding box center [643, 247] width 26 height 8
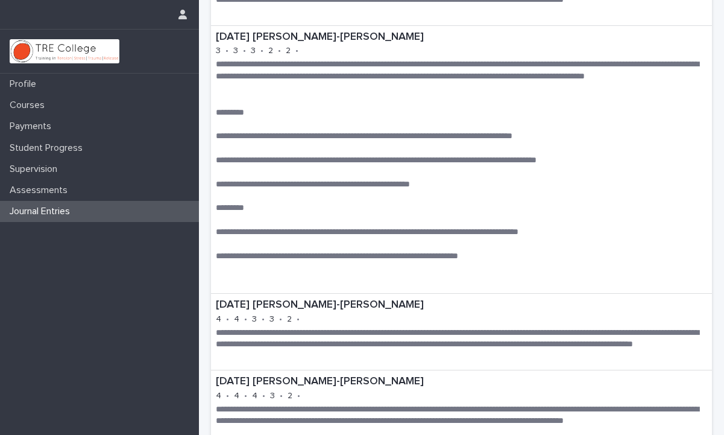
scroll to position [1234, 0]
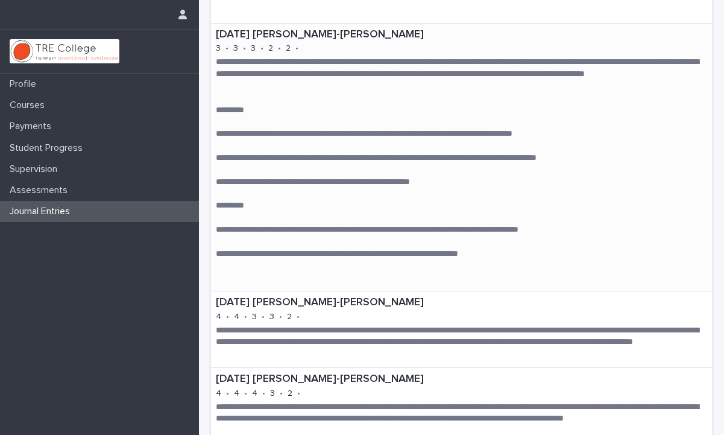
click at [363, 50] on div "**********" at bounding box center [461, 157] width 501 height 267
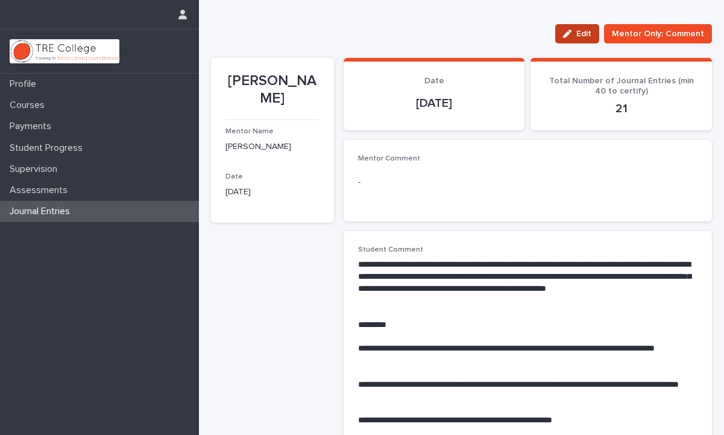
click at [576, 34] on div "button" at bounding box center [569, 34] width 13 height 8
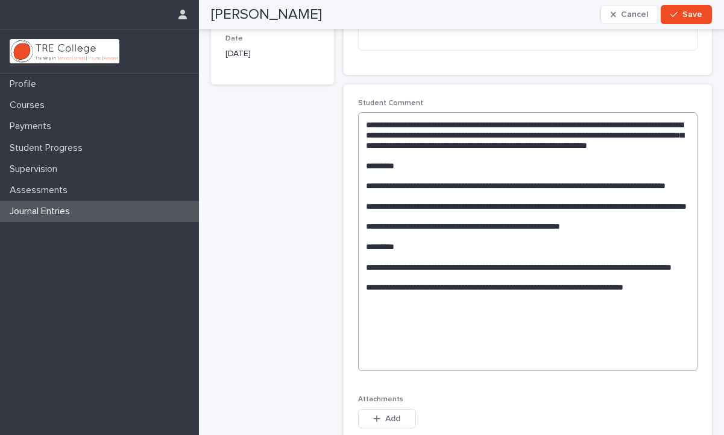
scroll to position [169, 0]
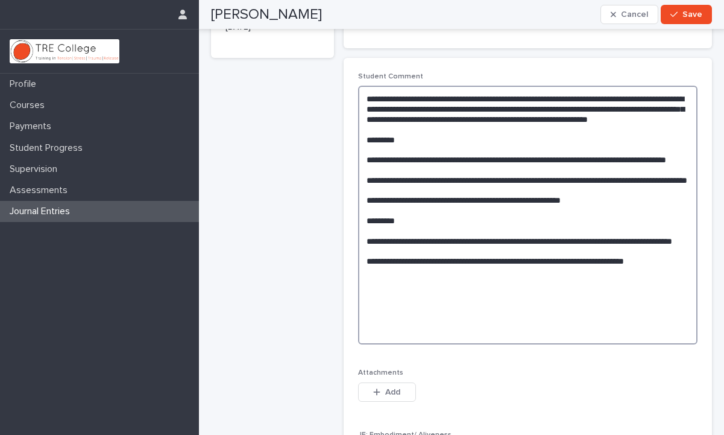
drag, startPoint x: 365, startPoint y: 98, endPoint x: 546, endPoint y: 331, distance: 295.1
click at [546, 331] on textarea "**********" at bounding box center [527, 215] width 339 height 259
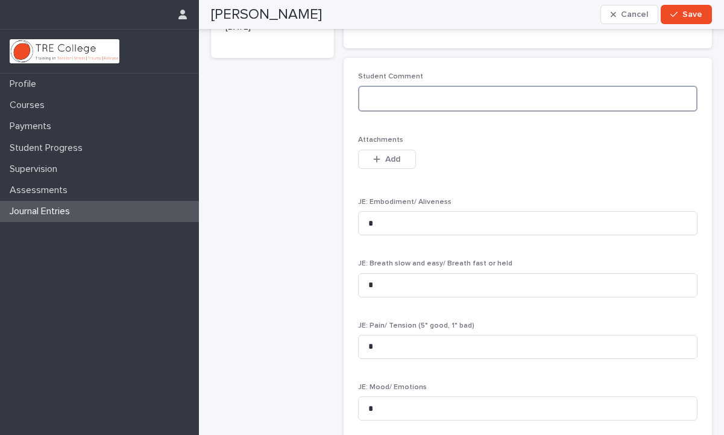
paste textarea "**********"
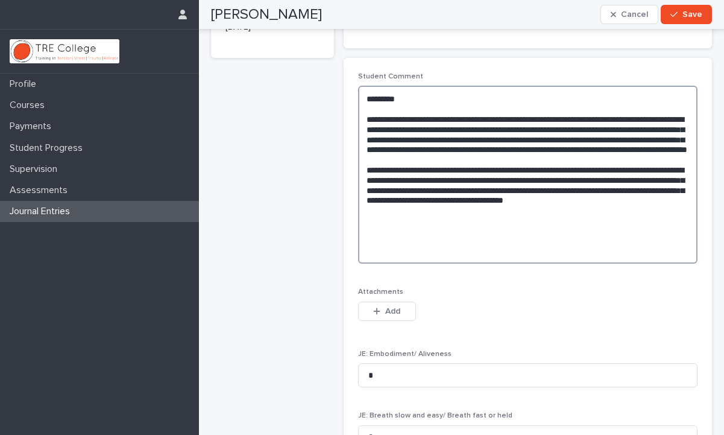
paste textarea "**********"
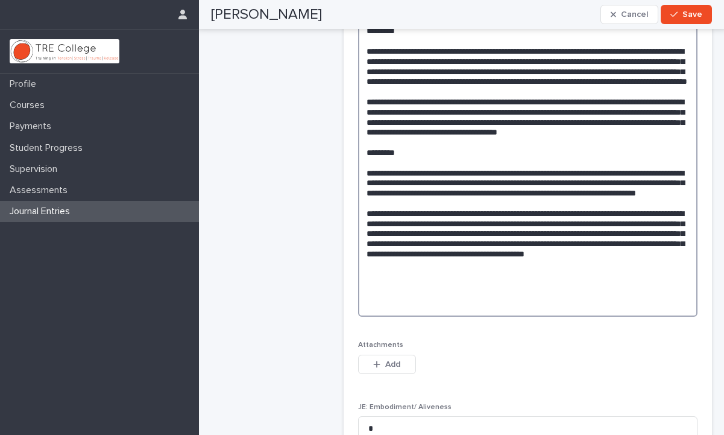
scroll to position [242, 0]
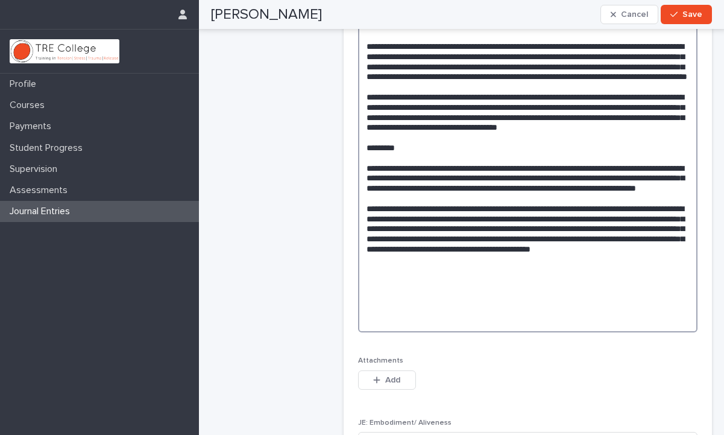
paste textarea "**********"
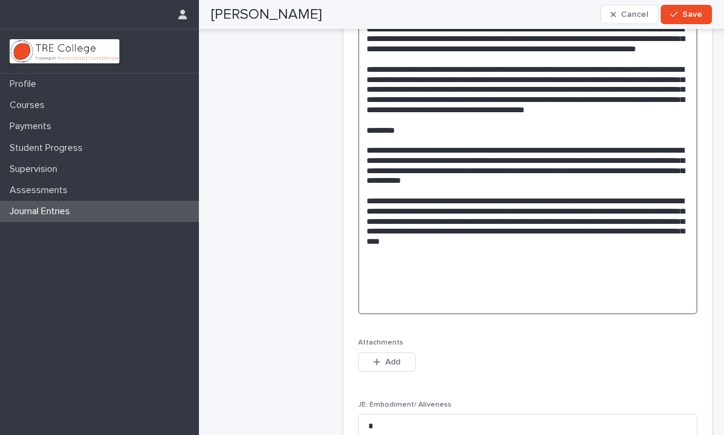
scroll to position [384, 0]
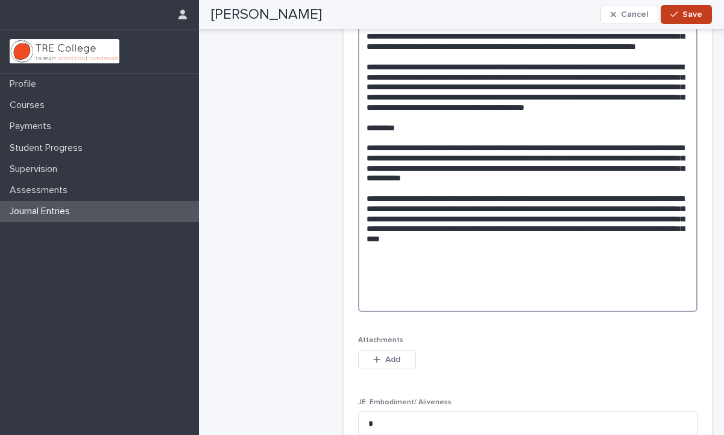
type textarea "**********"
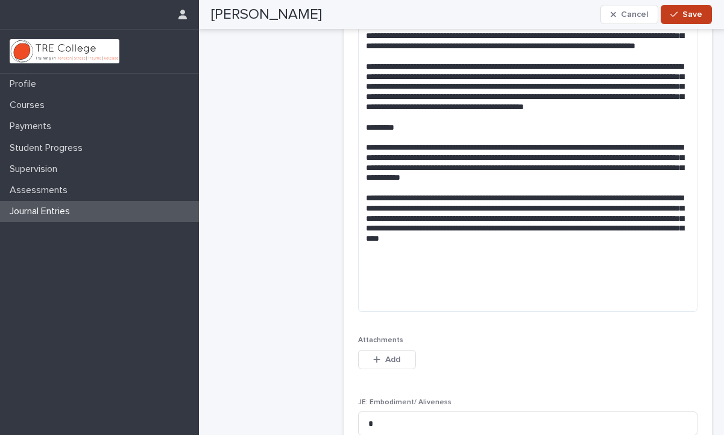
click at [691, 16] on span "Save" at bounding box center [692, 14] width 20 height 8
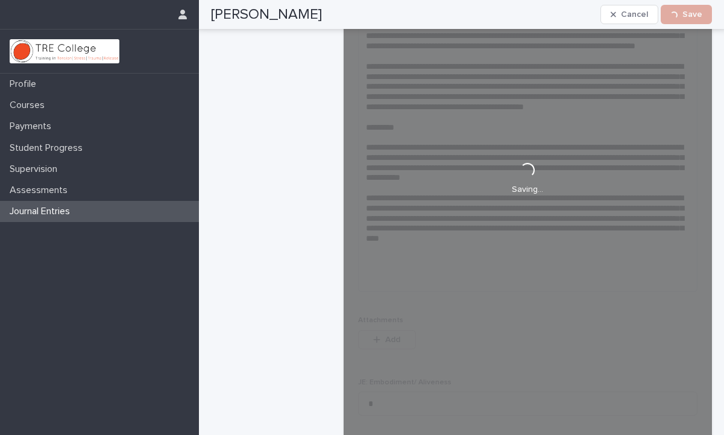
scroll to position [374, 0]
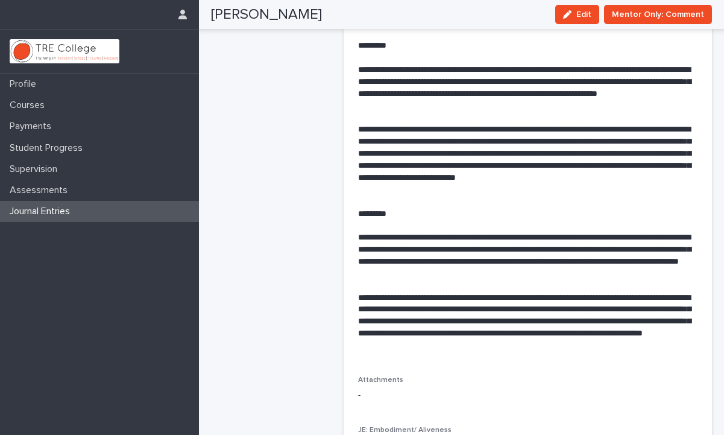
click at [103, 216] on div "Journal Entries" at bounding box center [99, 211] width 199 height 21
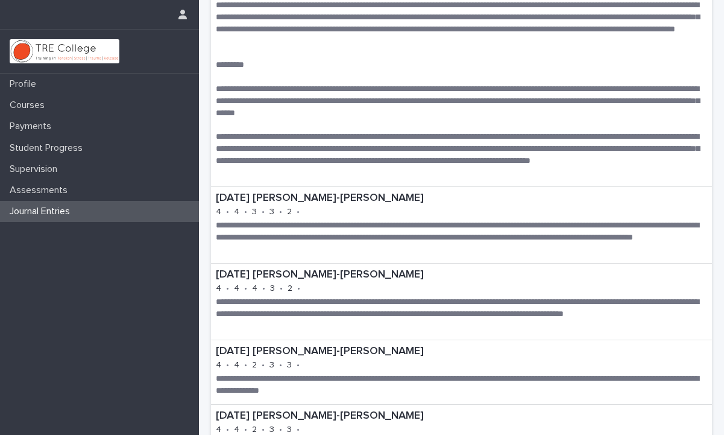
scroll to position [1599, 0]
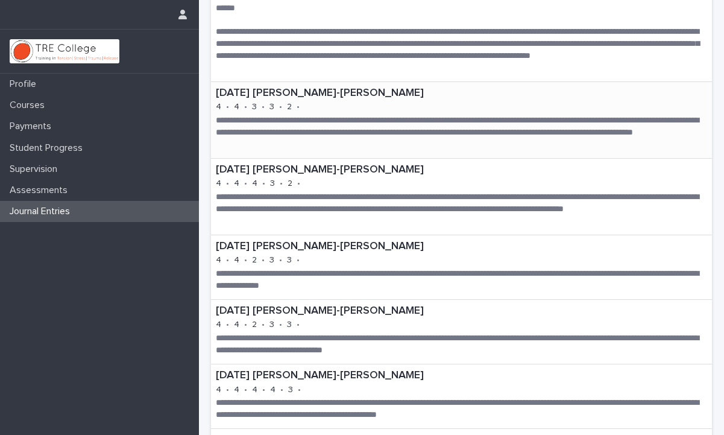
click at [242, 98] on p "[DATE] [PERSON_NAME]-[PERSON_NAME]" at bounding box center [461, 93] width 491 height 13
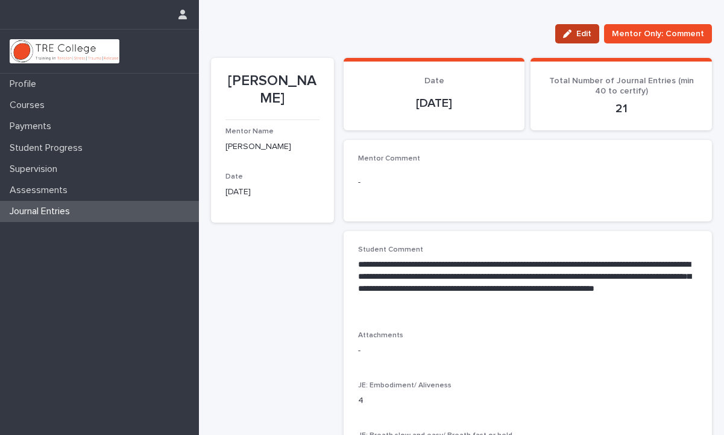
click at [583, 39] on button "Edit" at bounding box center [577, 33] width 44 height 19
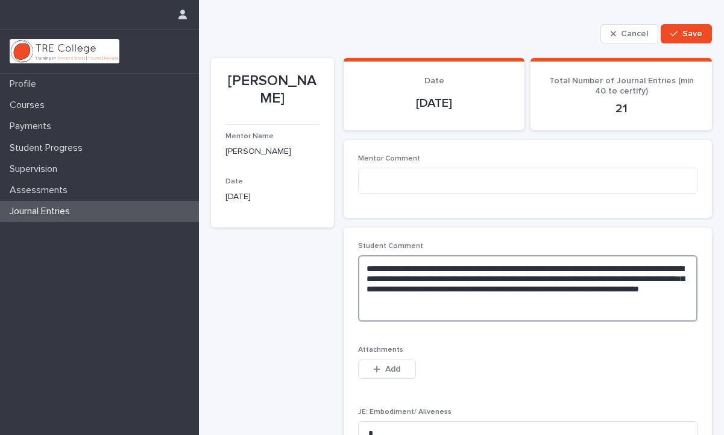
drag, startPoint x: 366, startPoint y: 268, endPoint x: 519, endPoint y: 337, distance: 167.5
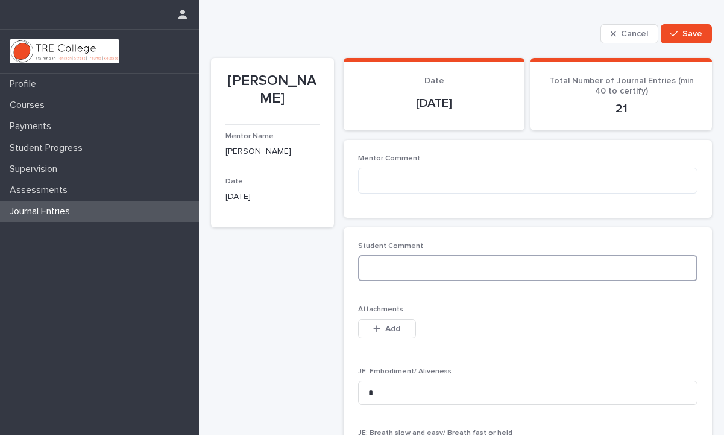
paste textarea "**********"
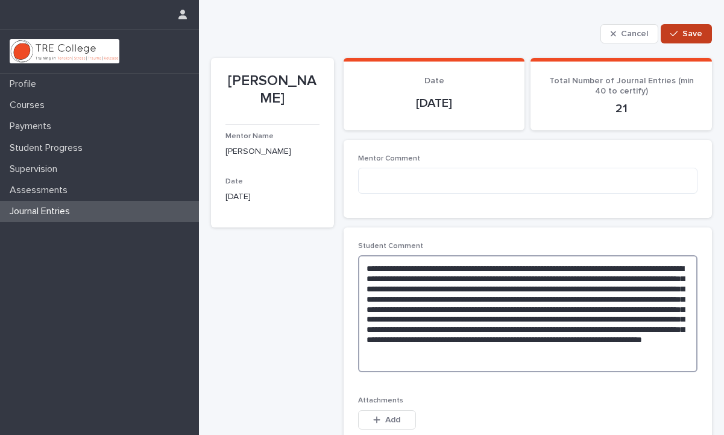
type textarea "**********"
click at [677, 33] on icon "button" at bounding box center [673, 34] width 7 height 8
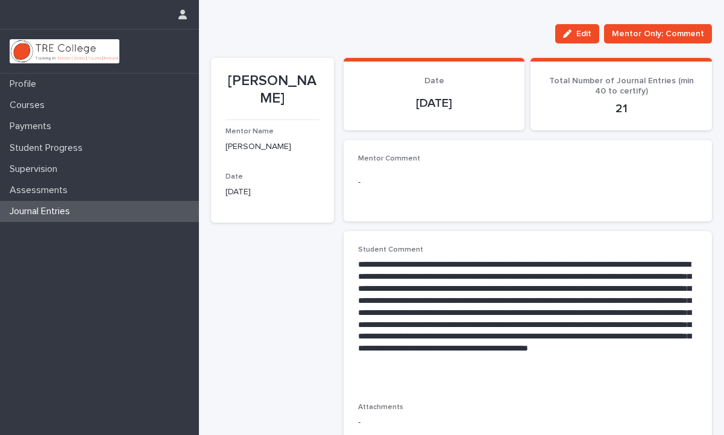
click at [142, 212] on div "Journal Entries" at bounding box center [99, 211] width 199 height 21
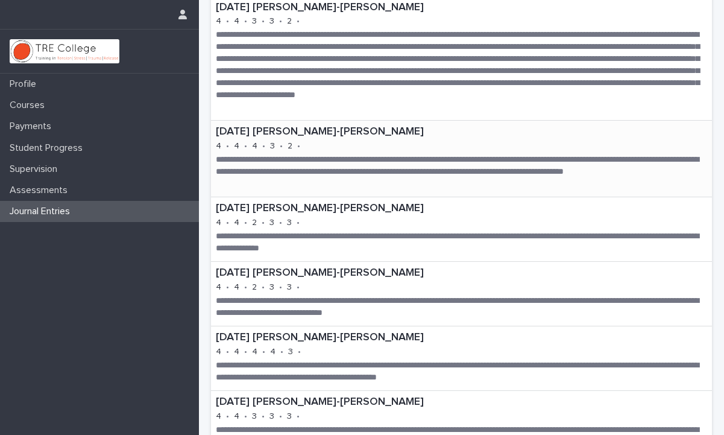
scroll to position [1668, 0]
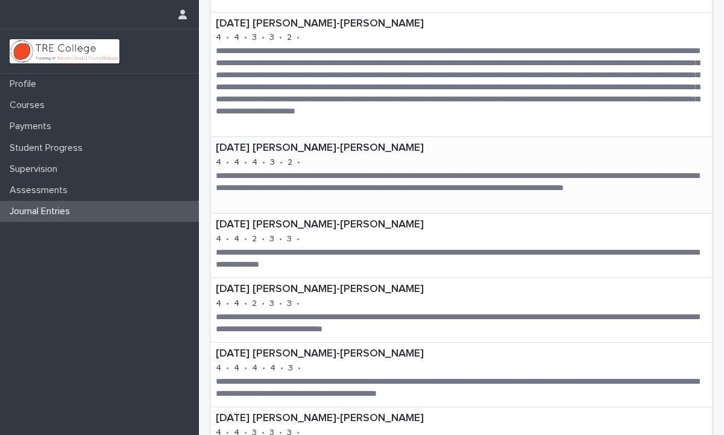
click at [289, 159] on p "2" at bounding box center [289, 162] width 5 height 10
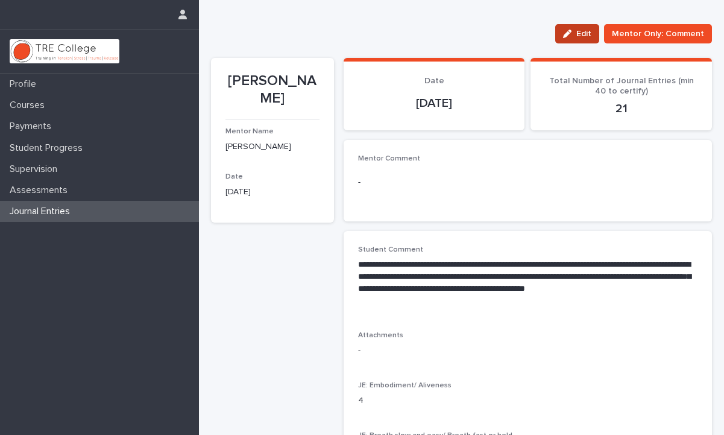
click at [591, 37] on span "Edit" at bounding box center [583, 34] width 15 height 8
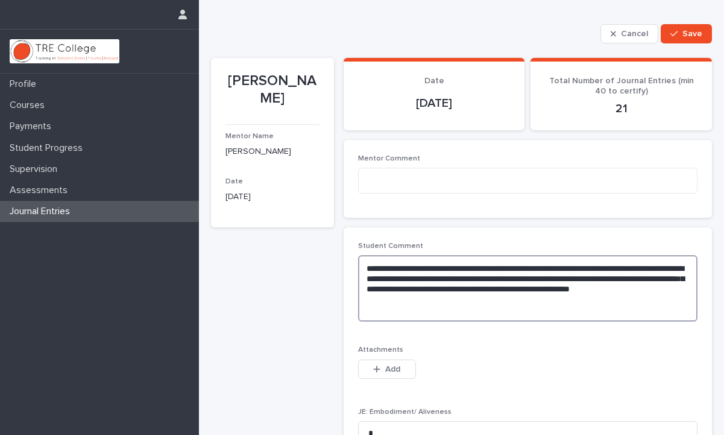
drag, startPoint x: 438, startPoint y: 297, endPoint x: 341, endPoint y: 246, distance: 108.6
click at [341, 246] on div "**********" at bounding box center [461, 384] width 501 height 682
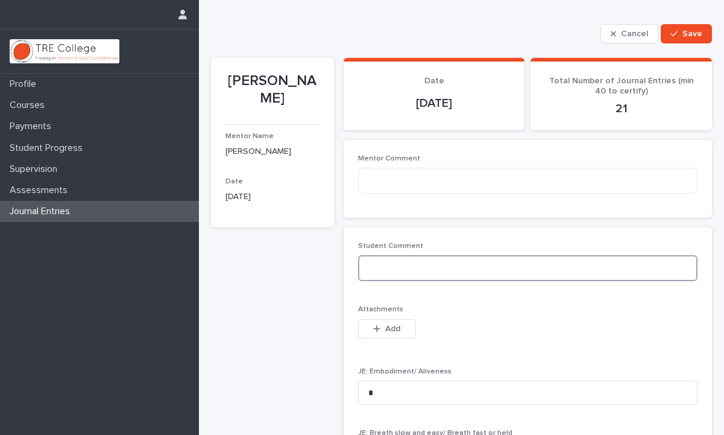
paste textarea "**********"
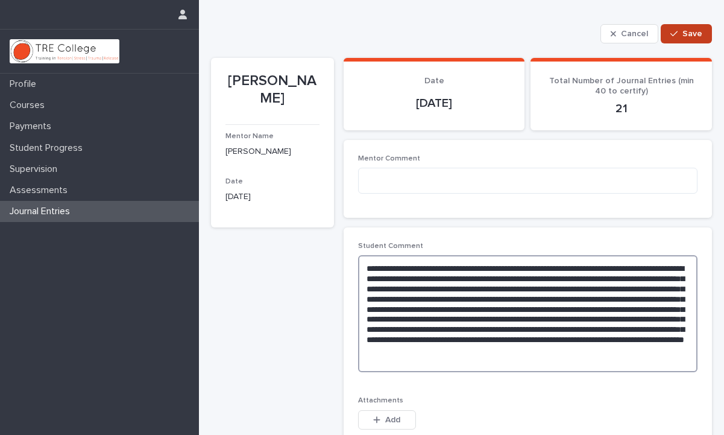
type textarea "**********"
click at [677, 37] on icon "button" at bounding box center [673, 34] width 7 height 8
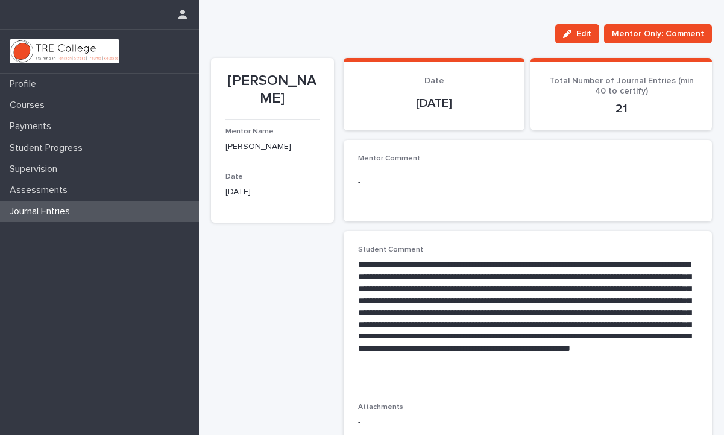
click at [142, 207] on div "Journal Entries" at bounding box center [99, 211] width 199 height 21
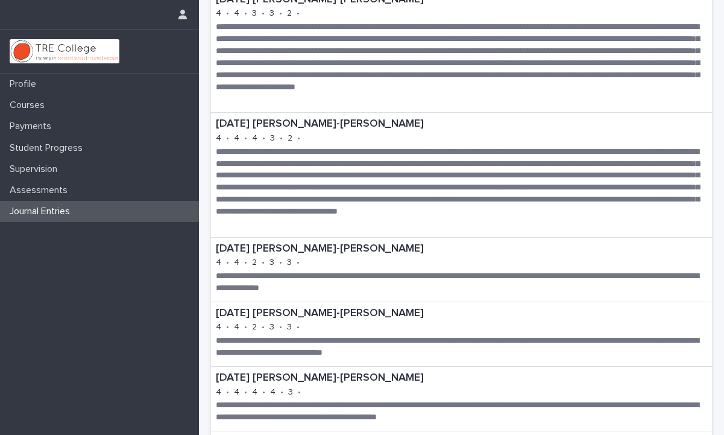
scroll to position [1743, 0]
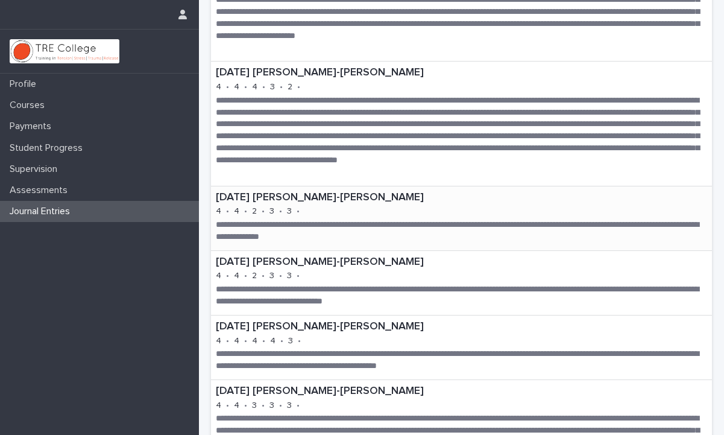
click at [317, 236] on p "**********" at bounding box center [461, 231] width 491 height 24
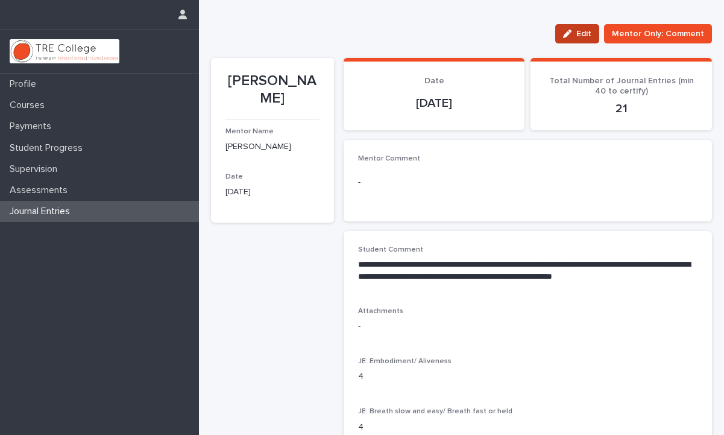
click at [585, 36] on span "Edit" at bounding box center [583, 34] width 15 height 8
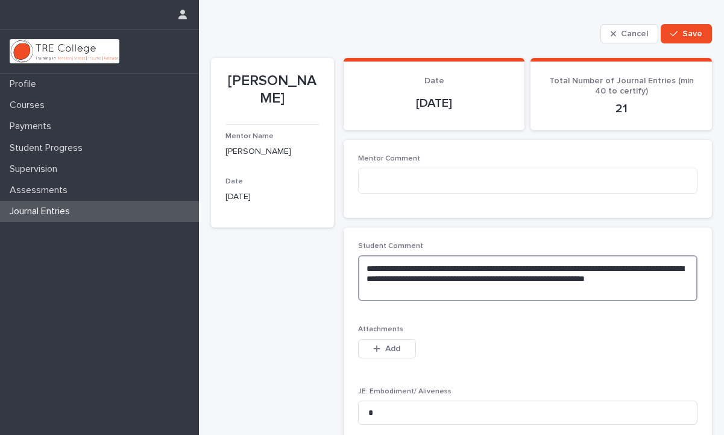
drag, startPoint x: 364, startPoint y: 268, endPoint x: 583, endPoint y: 289, distance: 220.4
click at [584, 289] on textarea "**********" at bounding box center [527, 278] width 339 height 46
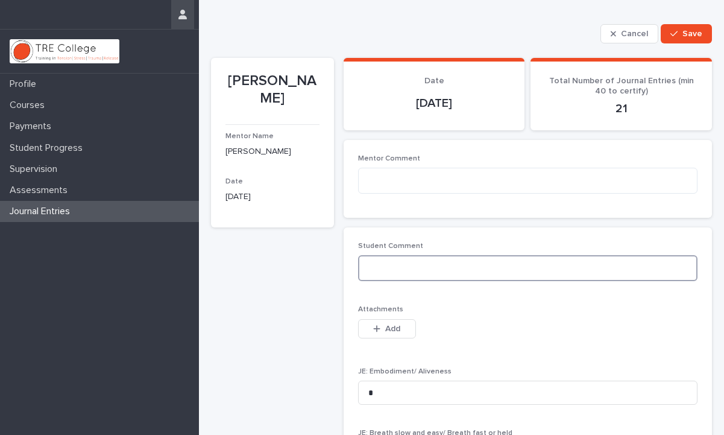
paste textarea "**********"
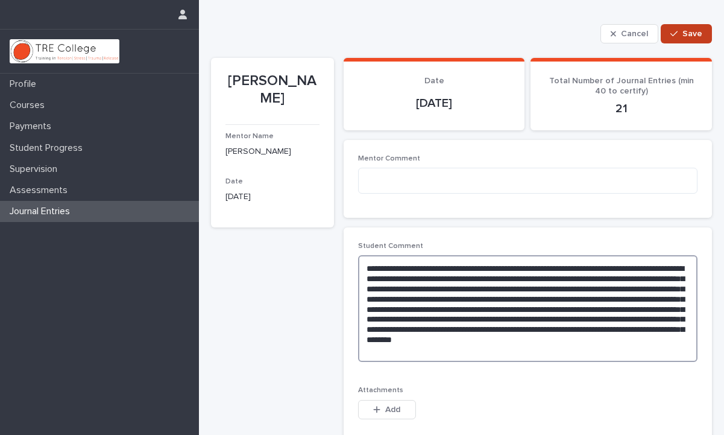
type textarea "**********"
click at [684, 39] on button "Save" at bounding box center [686, 33] width 51 height 19
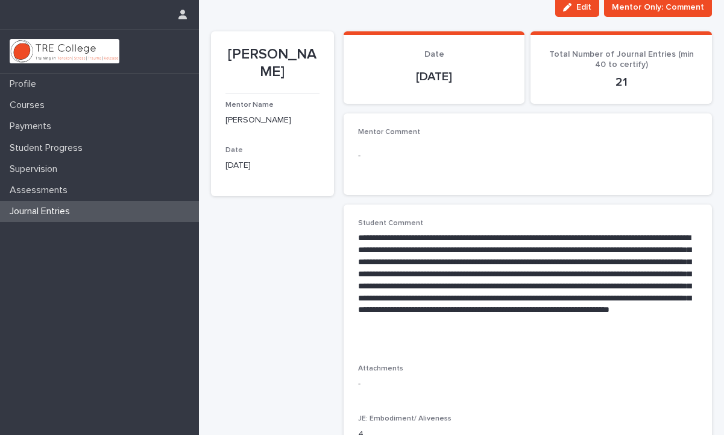
scroll to position [35, 0]
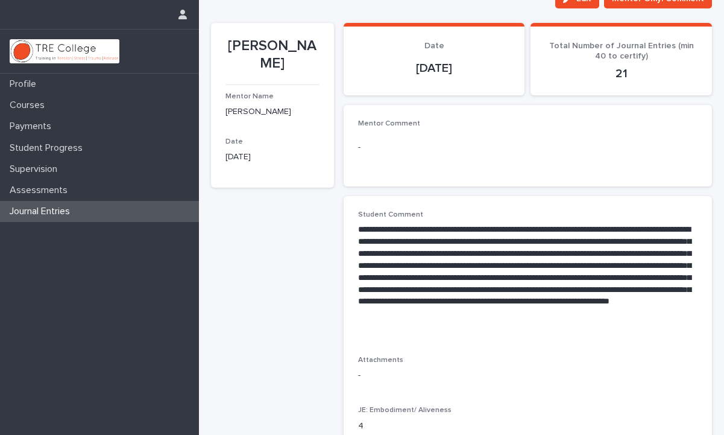
click at [121, 202] on div "Journal Entries" at bounding box center [99, 211] width 199 height 21
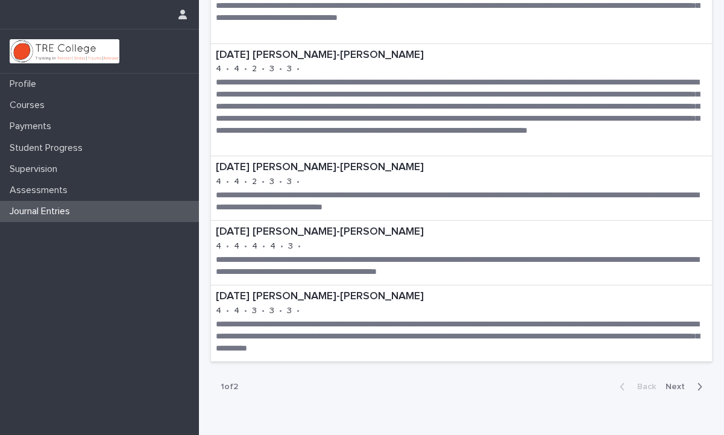
scroll to position [1888, 0]
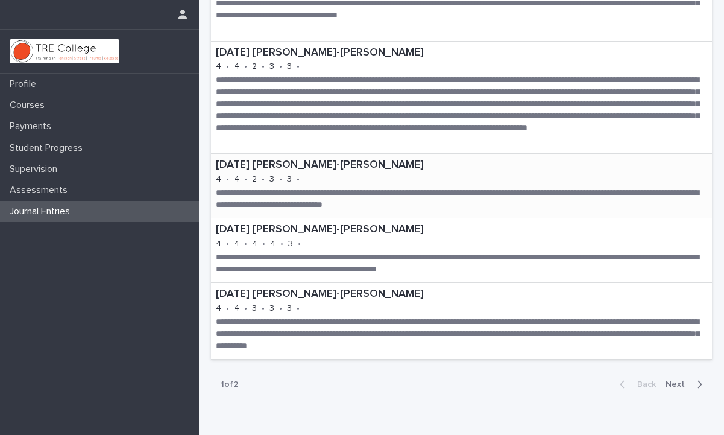
click at [406, 196] on p "**********" at bounding box center [461, 199] width 491 height 24
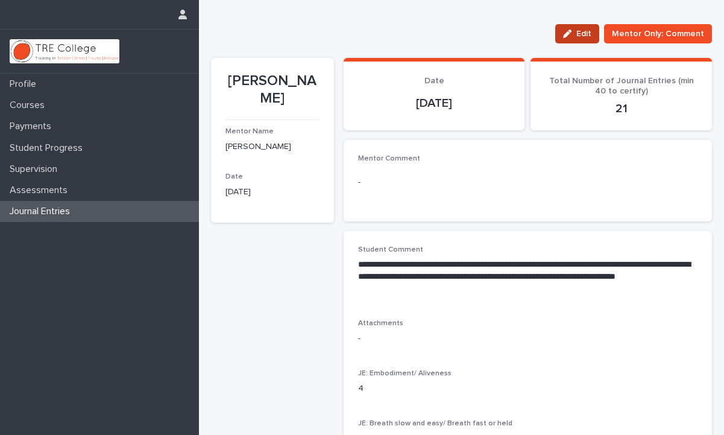
click at [576, 36] on div "button" at bounding box center [569, 34] width 13 height 8
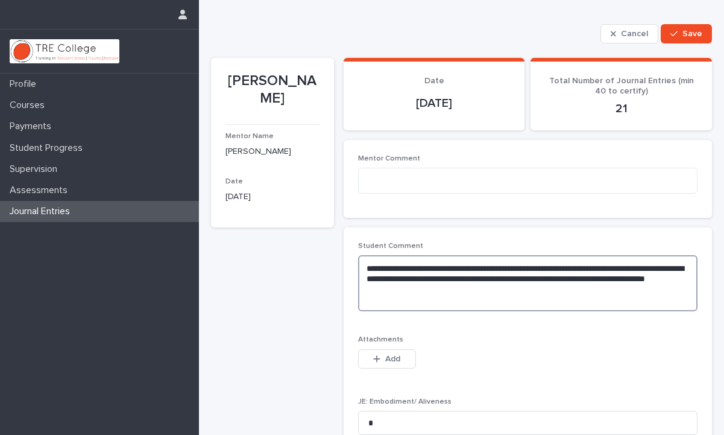
drag, startPoint x: 506, startPoint y: 289, endPoint x: 342, endPoint y: 259, distance: 166.1
click at [342, 259] on div "**********" at bounding box center [461, 379] width 501 height 672
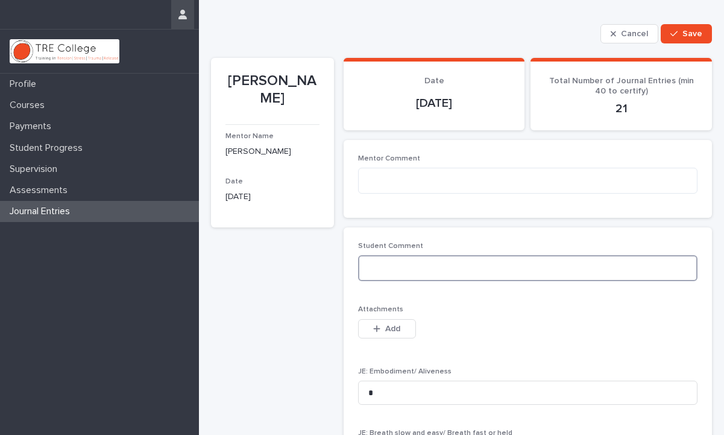
paste textarea "**********"
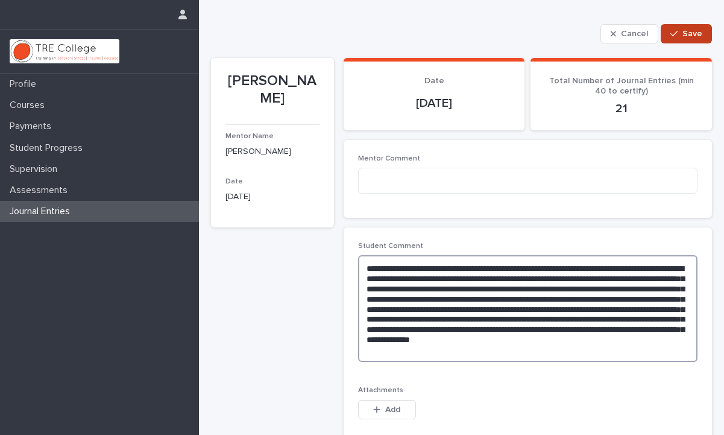
type textarea "**********"
click at [680, 32] on div "button" at bounding box center [676, 34] width 12 height 8
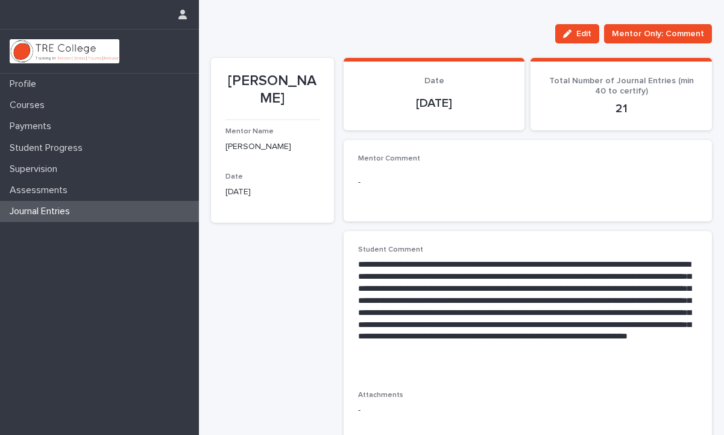
click at [166, 216] on div "Journal Entries" at bounding box center [99, 211] width 199 height 21
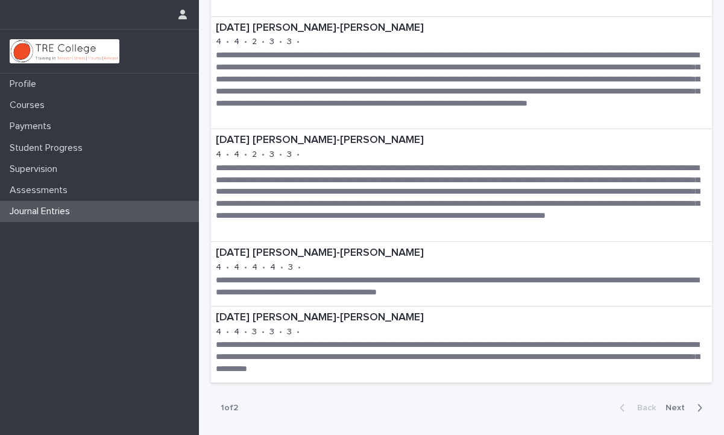
scroll to position [1910, 0]
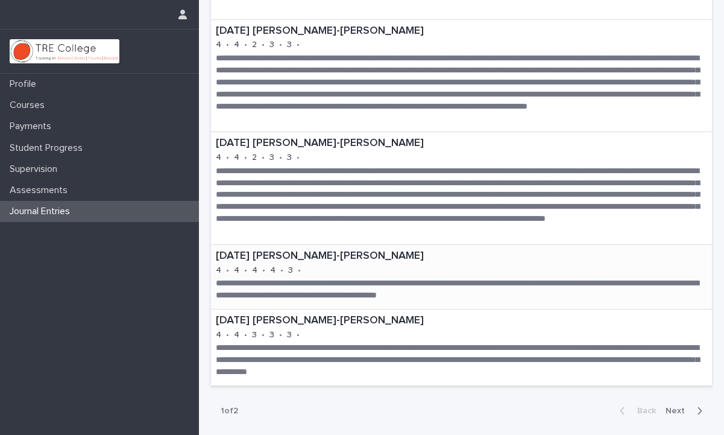
click at [474, 277] on div "**********" at bounding box center [461, 277] width 501 height 64
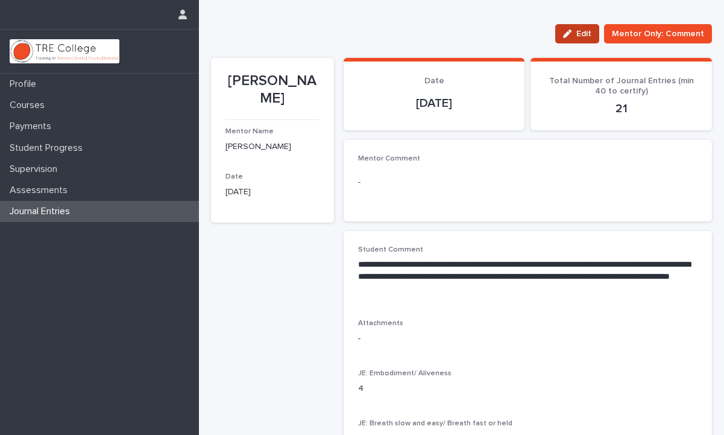
click at [576, 31] on div "button" at bounding box center [569, 34] width 13 height 8
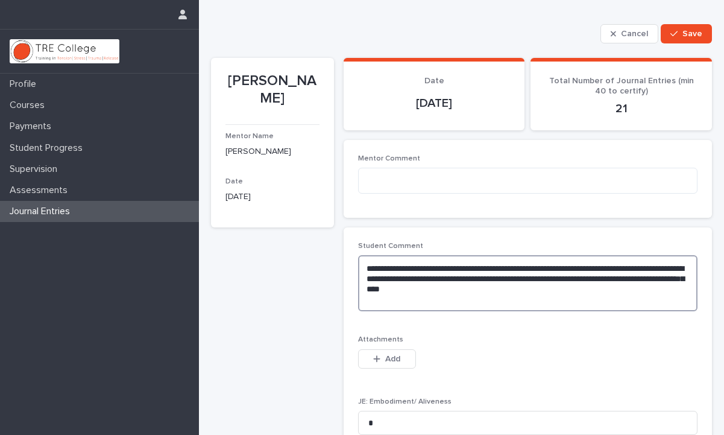
drag, startPoint x: 518, startPoint y: 292, endPoint x: 365, endPoint y: 259, distance: 156.5
click at [365, 259] on textarea "**********" at bounding box center [527, 283] width 339 height 56
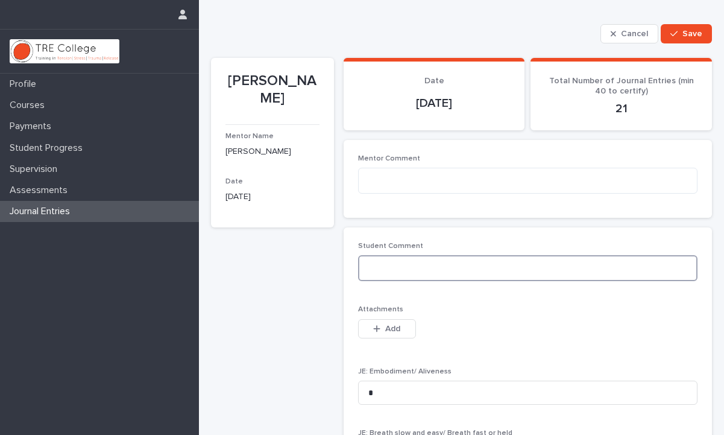
paste textarea "**********"
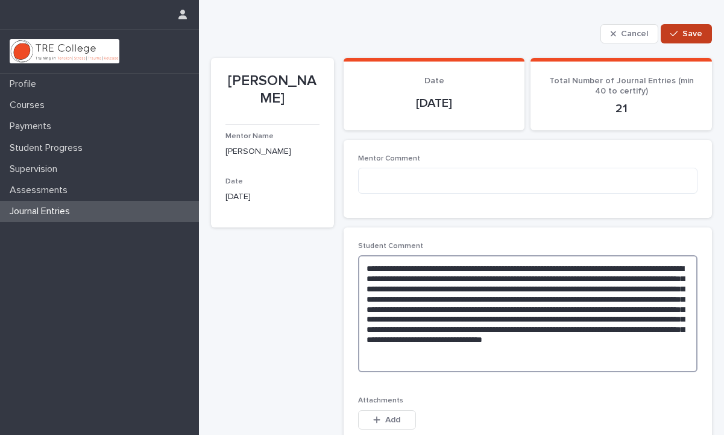
type textarea "**********"
click at [676, 30] on icon "button" at bounding box center [673, 34] width 7 height 8
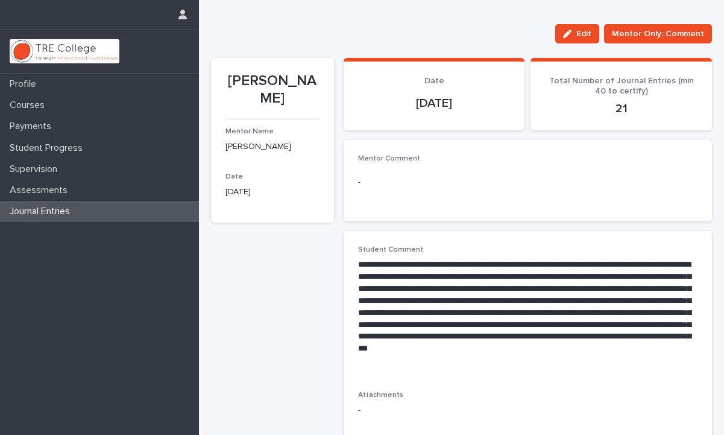
click at [148, 207] on div "Journal Entries" at bounding box center [99, 211] width 199 height 21
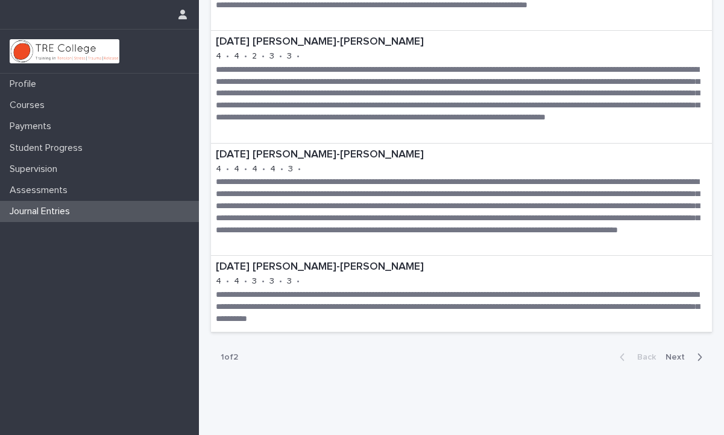
scroll to position [2044, 0]
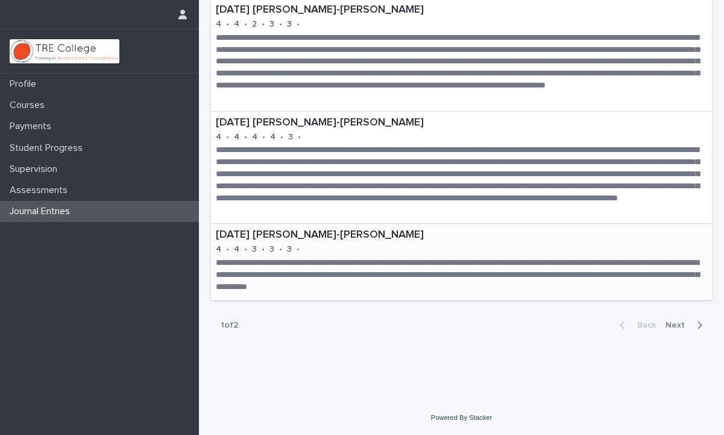
click at [266, 257] on p "**********" at bounding box center [461, 275] width 491 height 36
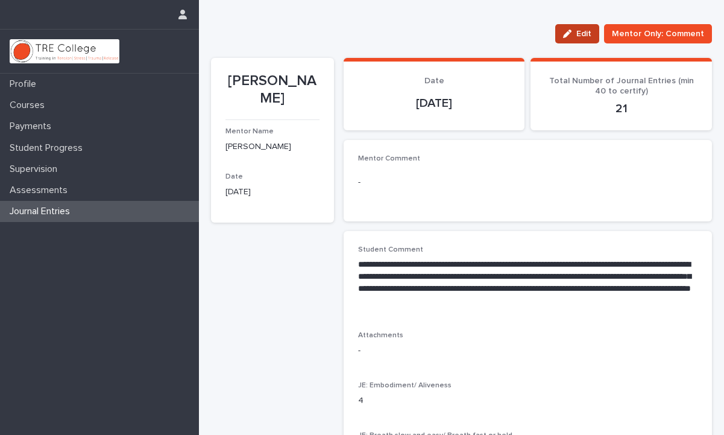
click at [576, 33] on div "button" at bounding box center [569, 34] width 13 height 8
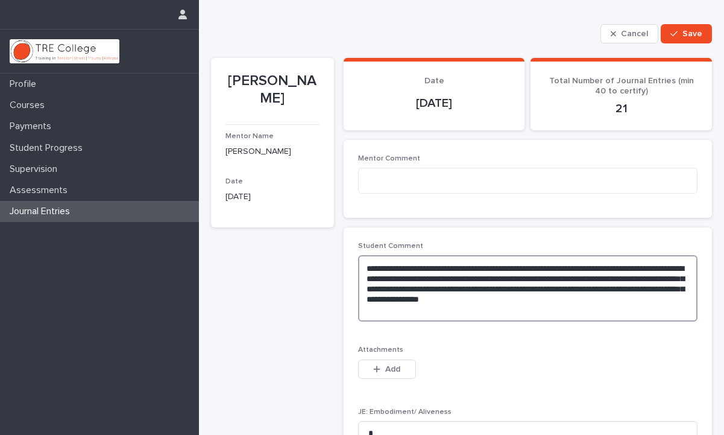
drag, startPoint x: 612, startPoint y: 301, endPoint x: 348, endPoint y: 262, distance: 266.2
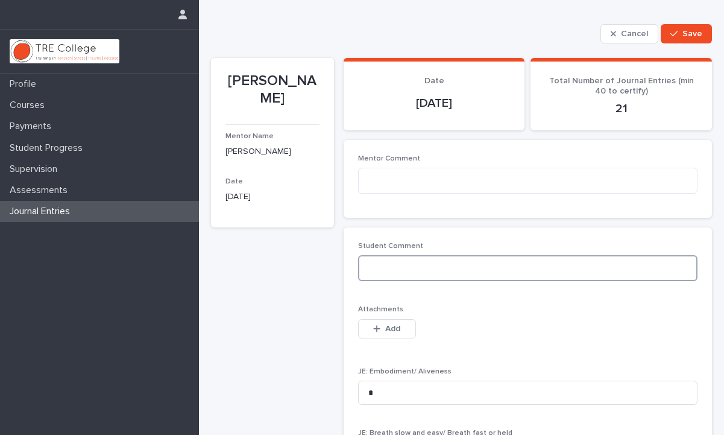
paste textarea "**********"
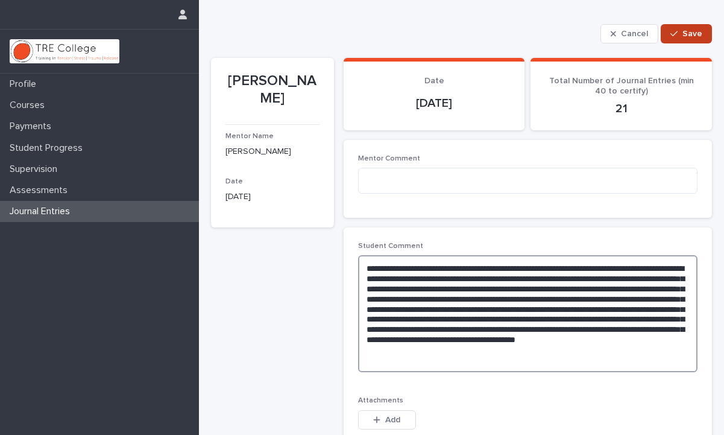
type textarea "**********"
click at [677, 37] on icon "button" at bounding box center [673, 34] width 7 height 8
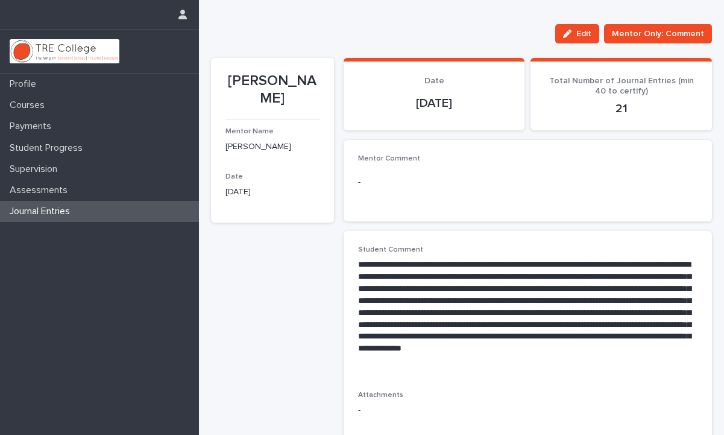
click at [172, 203] on div "Journal Entries" at bounding box center [99, 211] width 199 height 21
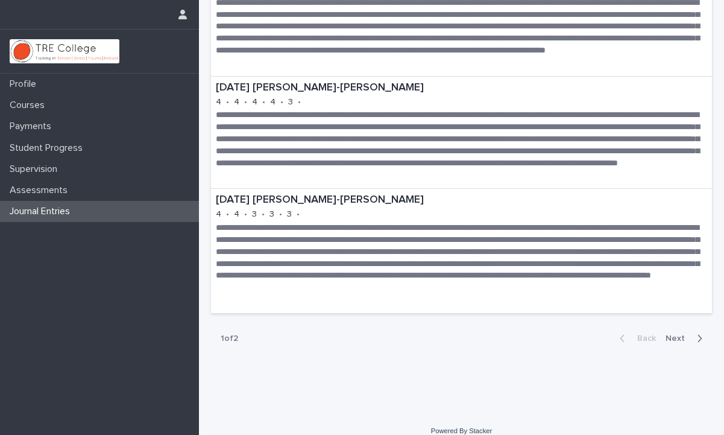
scroll to position [2083, 0]
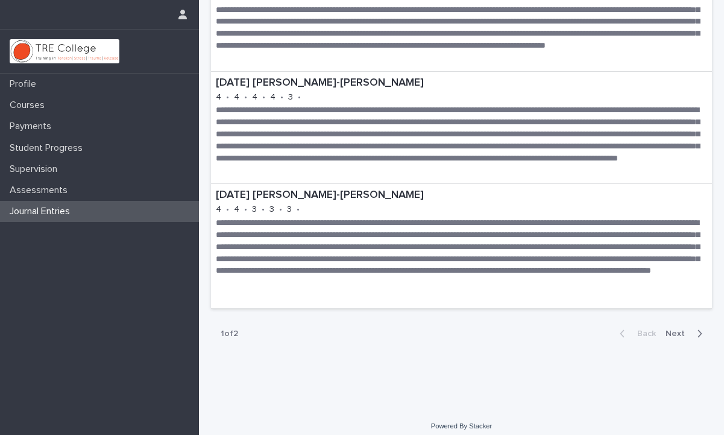
click at [680, 335] on span "Next" at bounding box center [678, 333] width 27 height 8
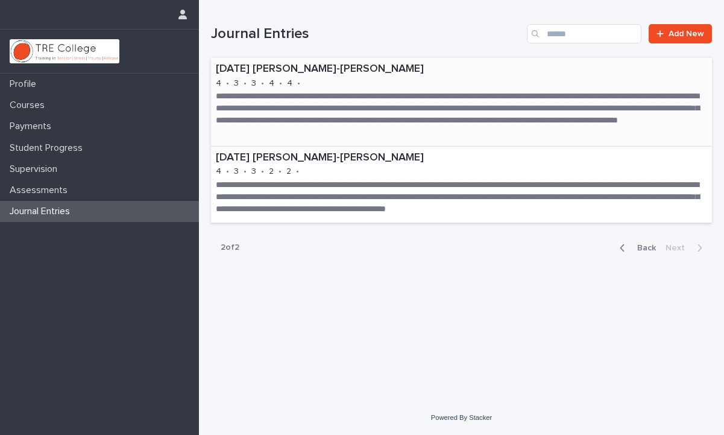
click at [384, 99] on p "**********" at bounding box center [461, 114] width 491 height 48
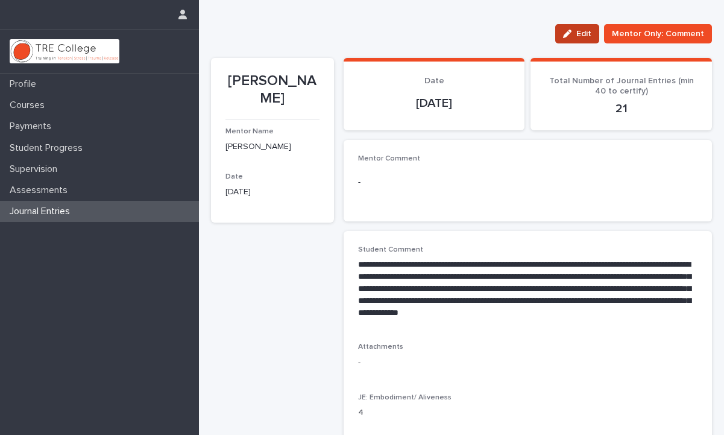
click at [590, 35] on span "Edit" at bounding box center [583, 34] width 15 height 8
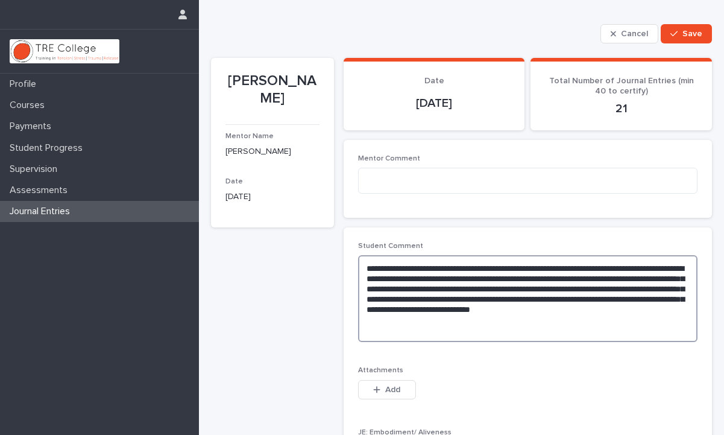
drag, startPoint x: 458, startPoint y: 322, endPoint x: 325, endPoint y: 265, distance: 144.2
click at [325, 265] on div "**********" at bounding box center [461, 394] width 501 height 703
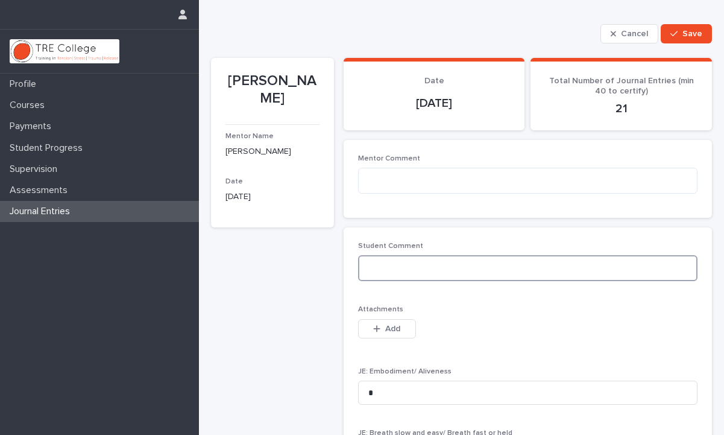
paste textarea "**********"
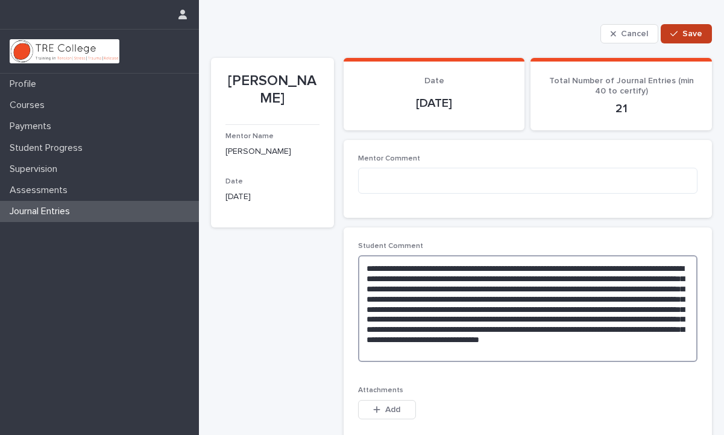
type textarea "**********"
click at [682, 34] on div "button" at bounding box center [676, 34] width 12 height 8
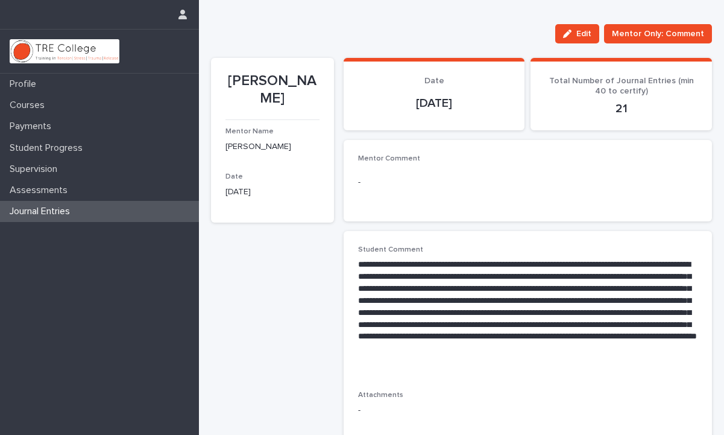
click at [137, 209] on div "Journal Entries" at bounding box center [99, 211] width 199 height 21
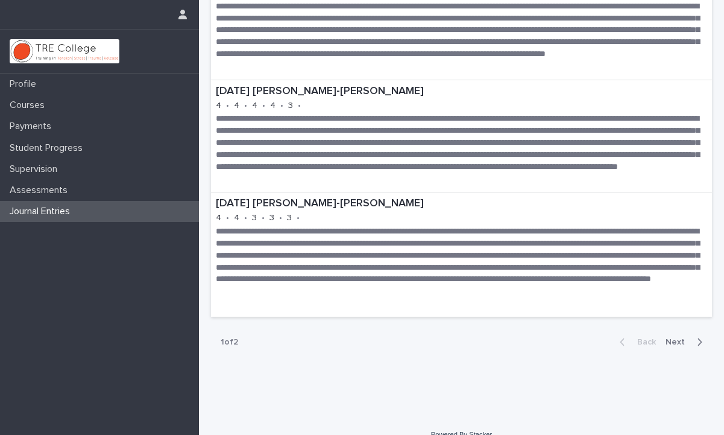
scroll to position [2092, 0]
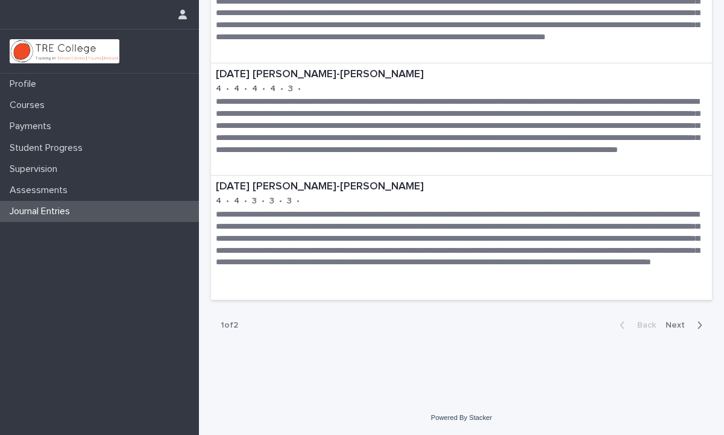
click at [685, 325] on span "Next" at bounding box center [678, 325] width 27 height 8
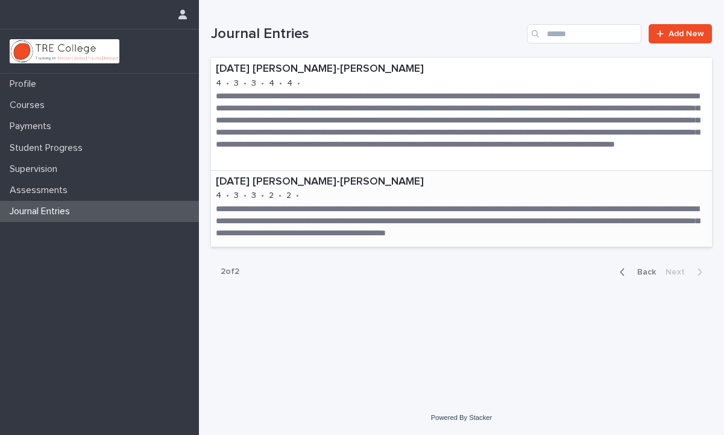
click at [490, 190] on div "**********" at bounding box center [461, 209] width 501 height 76
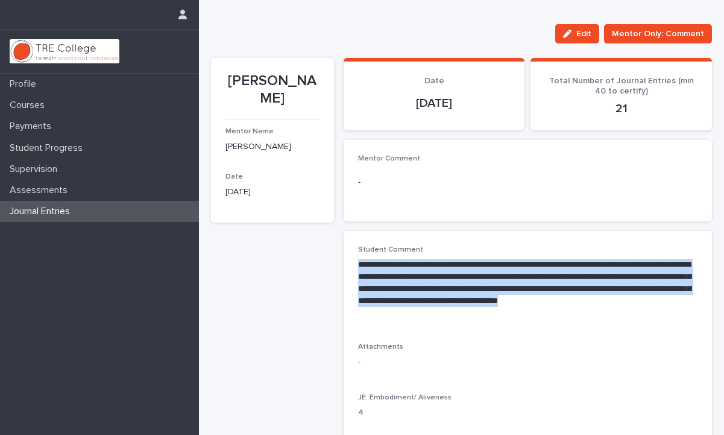
drag, startPoint x: 357, startPoint y: 263, endPoint x: 451, endPoint y: 333, distance: 116.8
click at [451, 333] on div "**********" at bounding box center [528, 437] width 368 height 413
copy p "**********"
click at [588, 35] on span "Edit" at bounding box center [583, 34] width 15 height 8
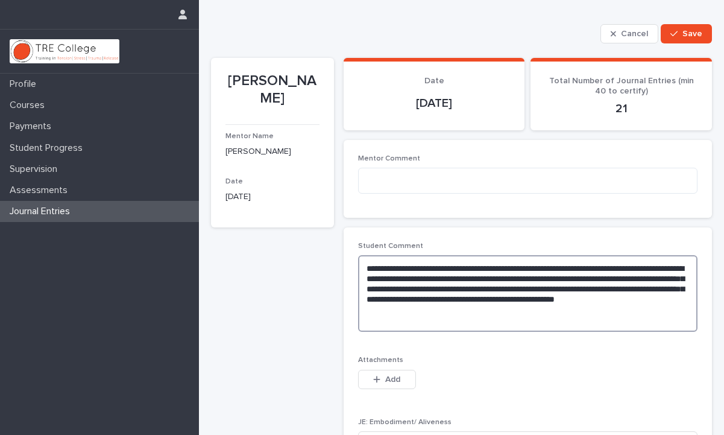
drag, startPoint x: 505, startPoint y: 304, endPoint x: 348, endPoint y: 239, distance: 170.2
type textarea "**********"
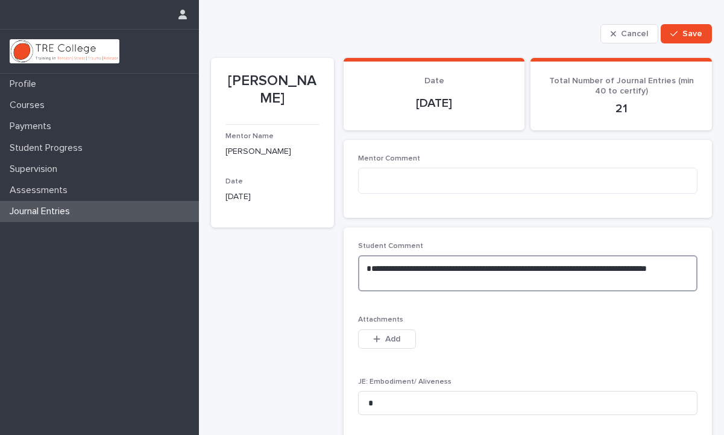
drag, startPoint x: 670, startPoint y: 269, endPoint x: 360, endPoint y: 252, distance: 310.2
click at [360, 252] on div "**********" at bounding box center [527, 271] width 339 height 59
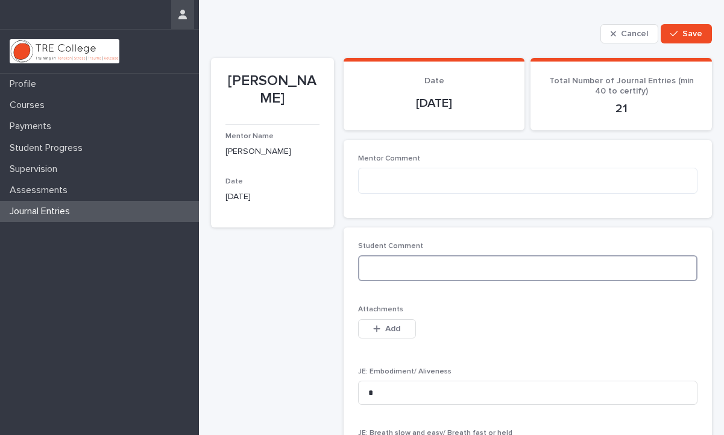
paste textarea "**********"
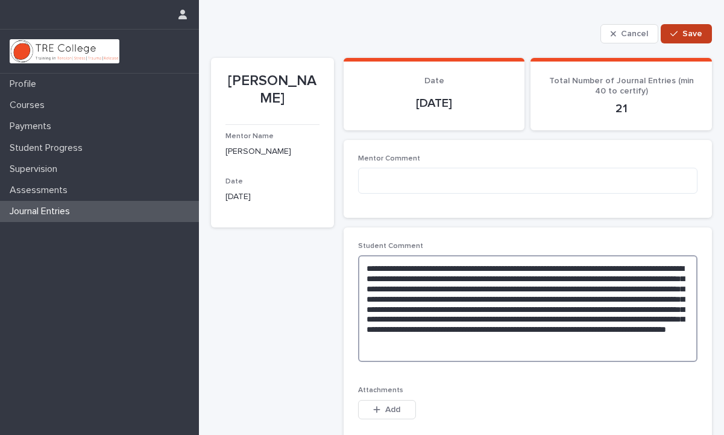
type textarea "**********"
click at [691, 36] on span "Save" at bounding box center [692, 34] width 20 height 8
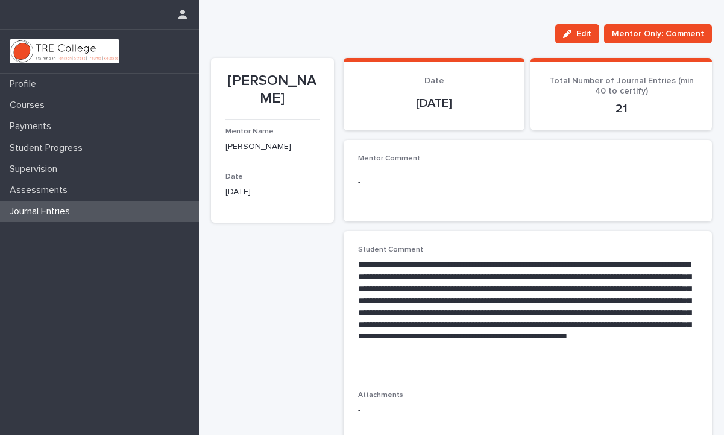
click at [160, 217] on div "Journal Entries" at bounding box center [99, 211] width 199 height 21
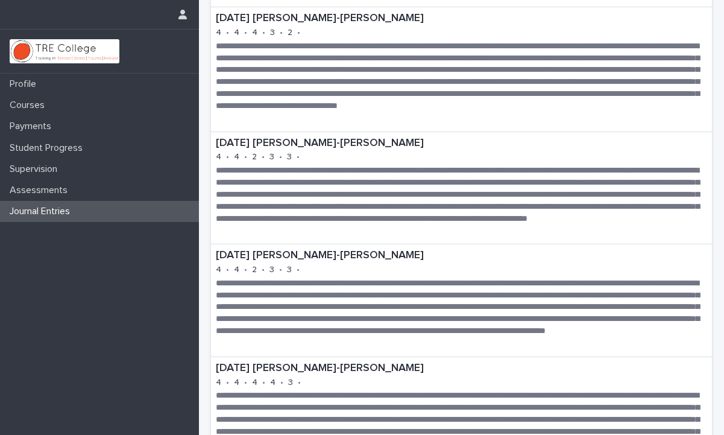
scroll to position [2092, 0]
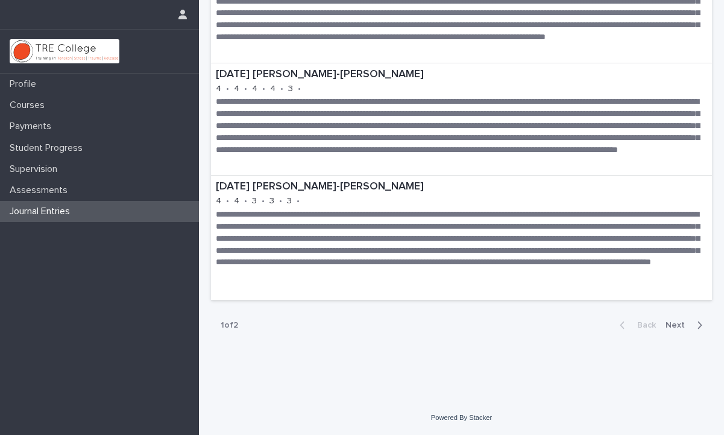
click at [682, 329] on button "Next" at bounding box center [686, 324] width 51 height 11
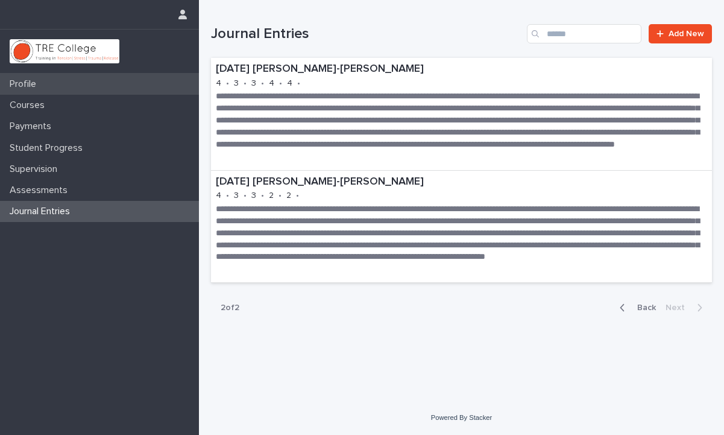
click at [105, 86] on div "Profile" at bounding box center [99, 84] width 199 height 21
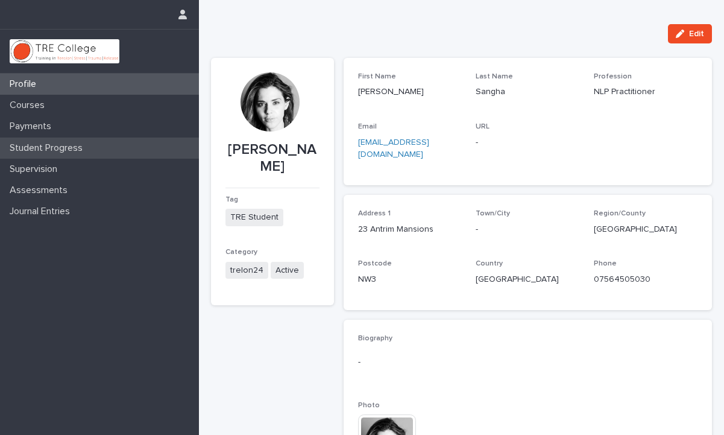
click at [92, 139] on div "Student Progress" at bounding box center [99, 147] width 199 height 21
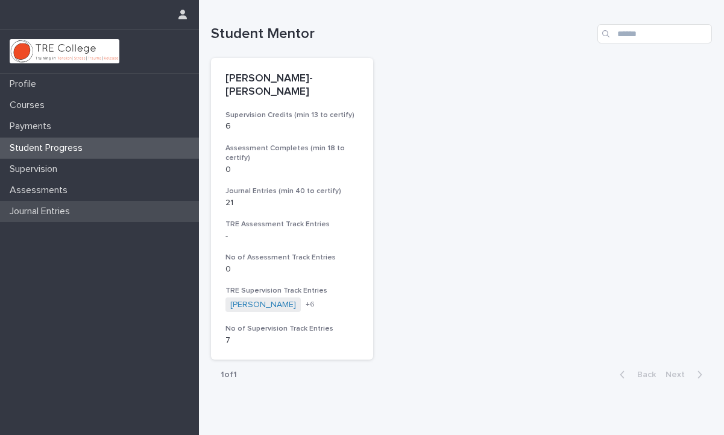
click at [78, 206] on p "Journal Entries" at bounding box center [42, 211] width 75 height 11
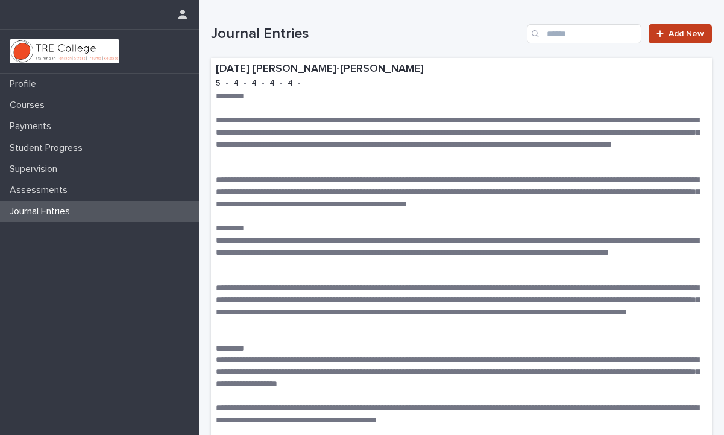
click at [665, 31] on div at bounding box center [662, 34] width 12 height 8
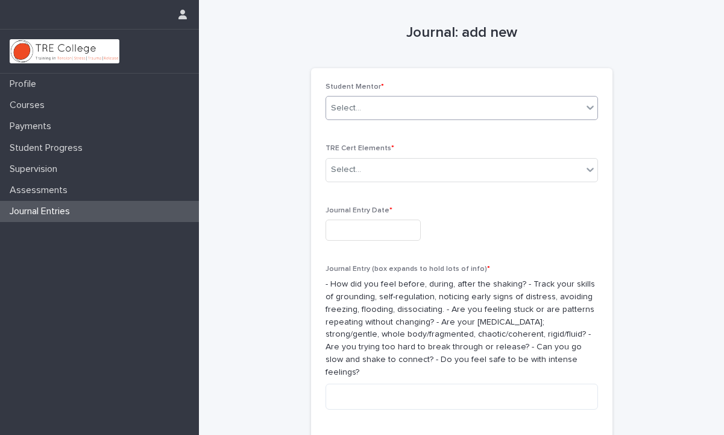
click at [590, 103] on icon at bounding box center [590, 107] width 12 height 12
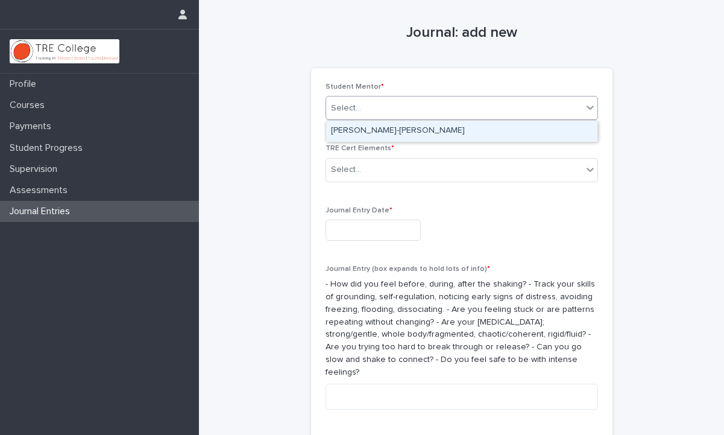
click at [565, 131] on div "[PERSON_NAME]-[PERSON_NAME]" at bounding box center [461, 131] width 271 height 21
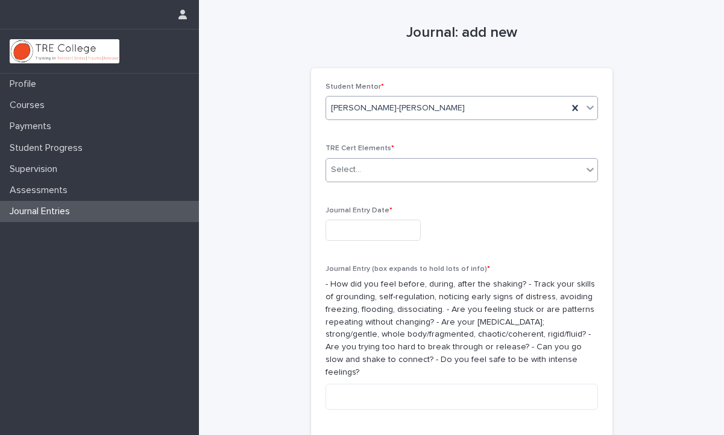
click at [591, 168] on icon at bounding box center [590, 169] width 12 height 12
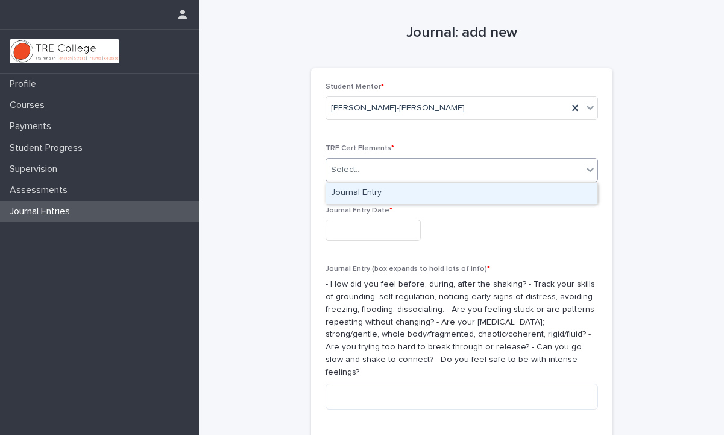
click at [560, 189] on div "Journal Entry" at bounding box center [461, 193] width 271 height 21
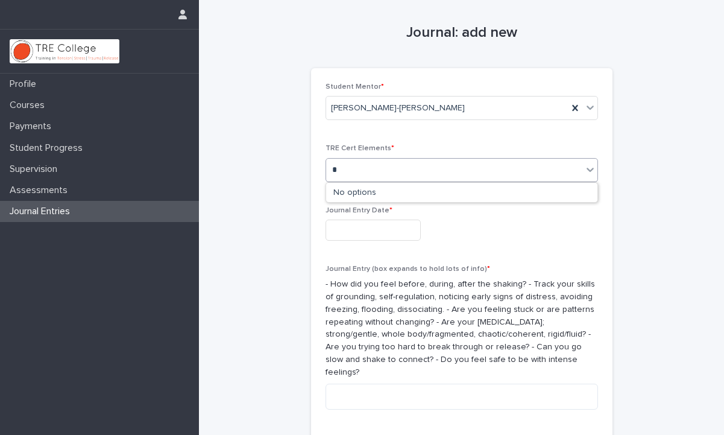
type input "*"
click at [378, 237] on input "text" at bounding box center [372, 229] width 95 height 21
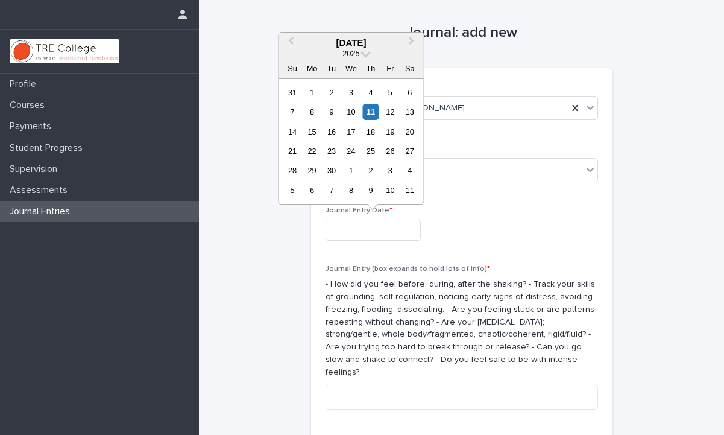
click at [363, 56] on div "2025" at bounding box center [350, 53] width 145 height 10
click at [290, 40] on span "Previous Month" at bounding box center [290, 42] width 0 height 16
click at [294, 151] on div "17" at bounding box center [292, 151] width 16 height 16
type input "**********"
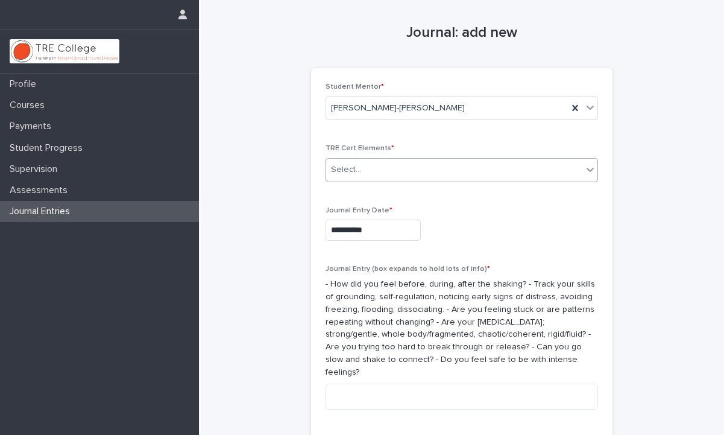
click at [590, 171] on icon at bounding box center [590, 169] width 12 height 12
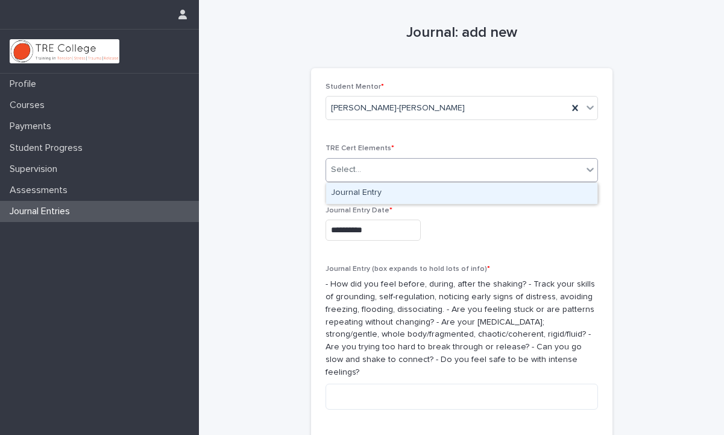
click at [570, 186] on div "Journal Entry" at bounding box center [461, 193] width 271 height 21
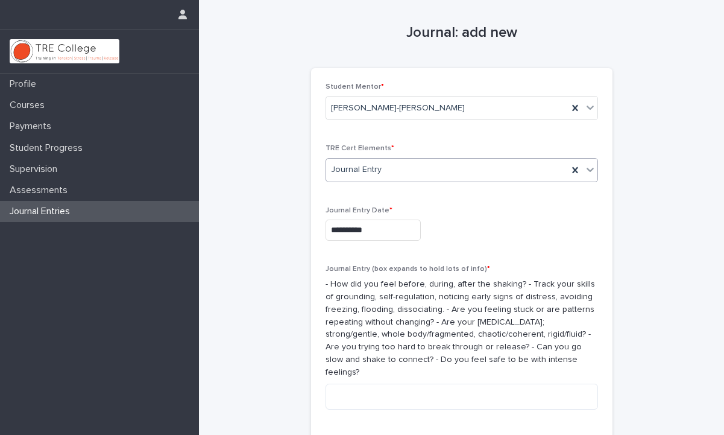
scroll to position [124, 0]
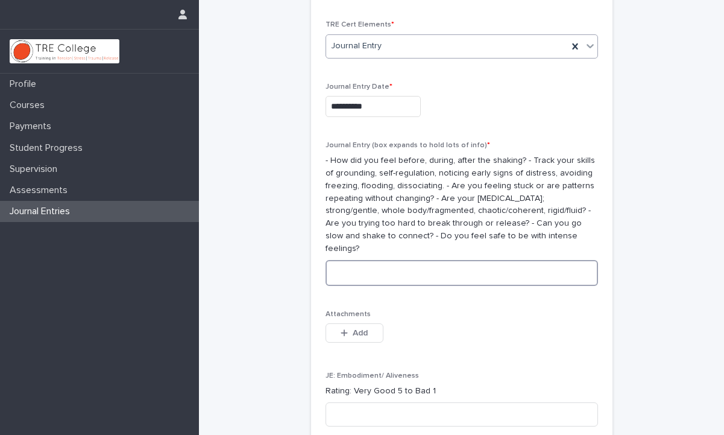
click at [472, 260] on textarea at bounding box center [461, 273] width 272 height 26
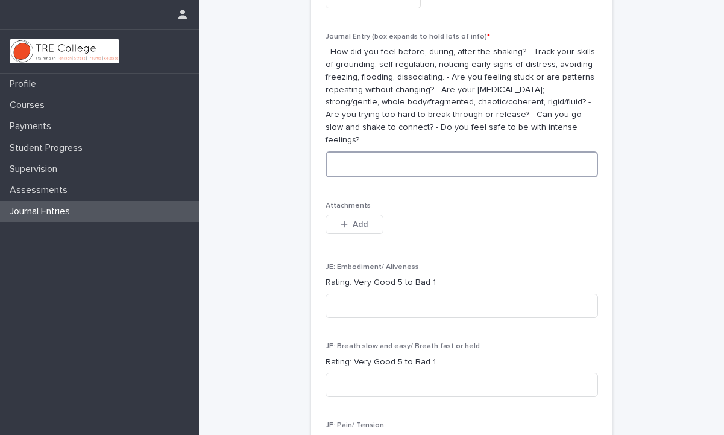
scroll to position [230, 0]
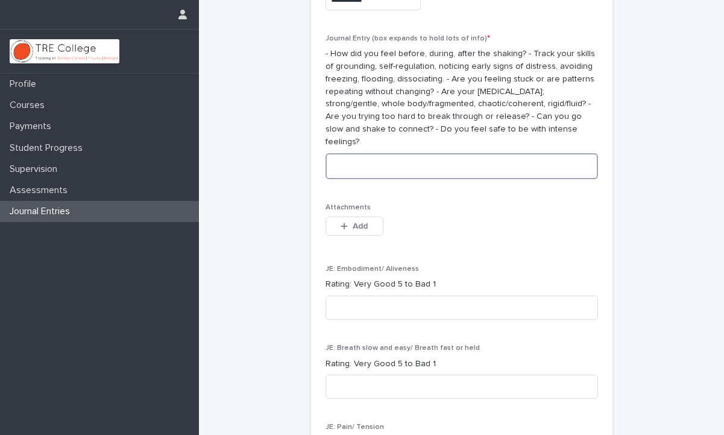
paste textarea "**********"
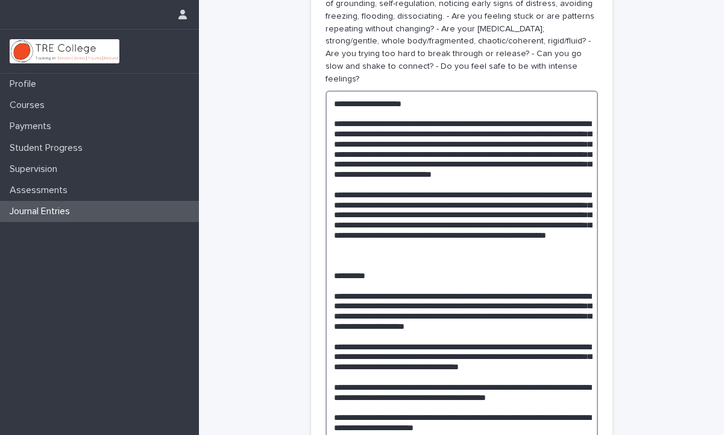
scroll to position [0, 0]
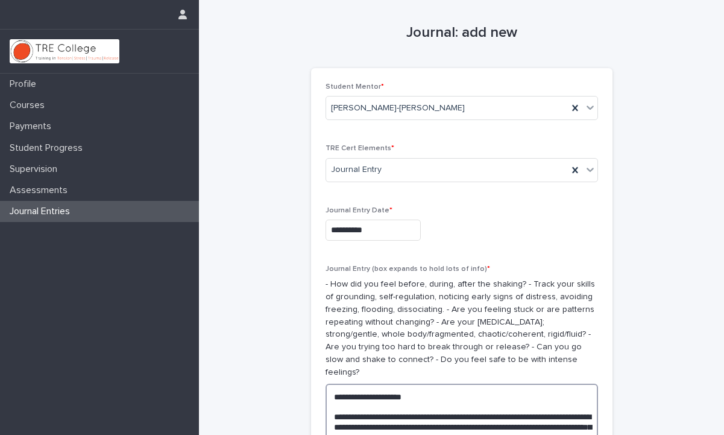
type textarea "**********"
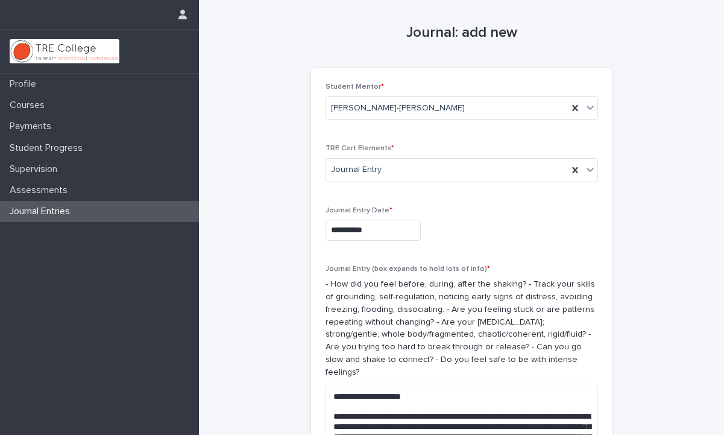
click at [392, 237] on input "**********" at bounding box center [372, 229] width 95 height 21
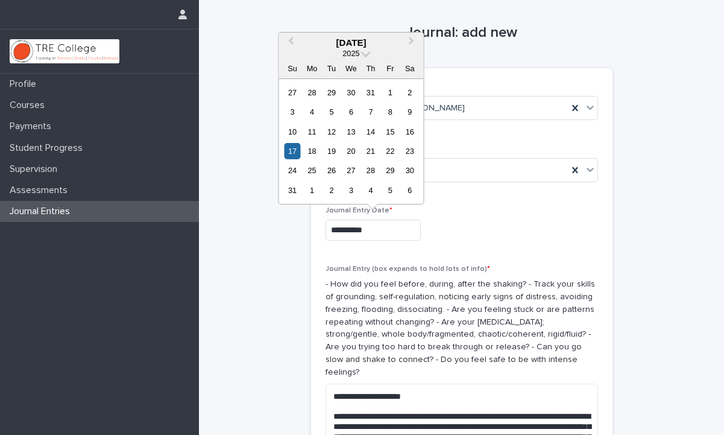
click at [481, 213] on p "Journal Entry Date *" at bounding box center [461, 210] width 272 height 8
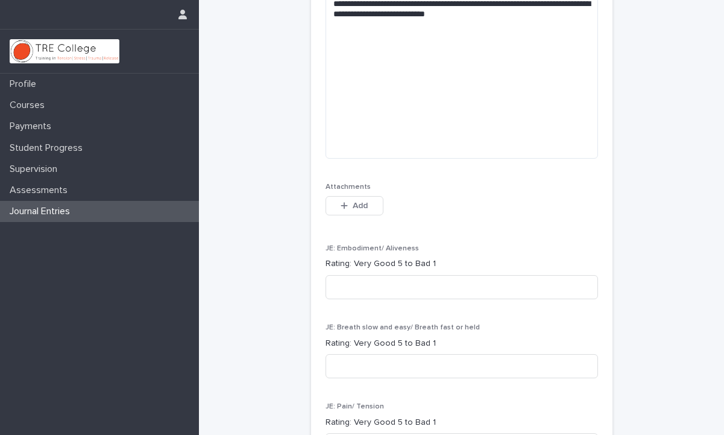
scroll to position [1161, 0]
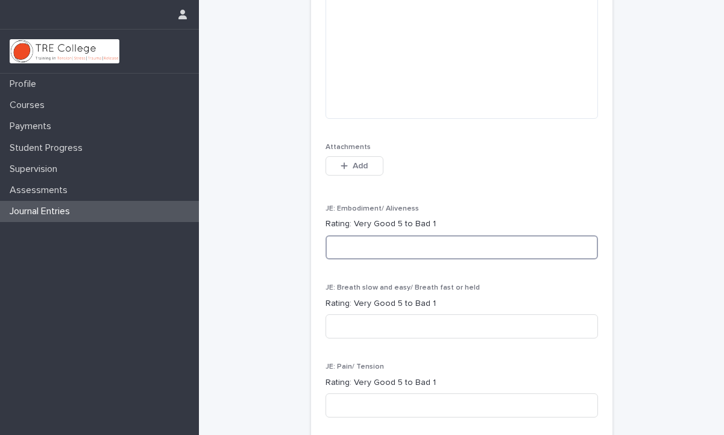
click at [441, 235] on input at bounding box center [461, 247] width 272 height 24
type input "*"
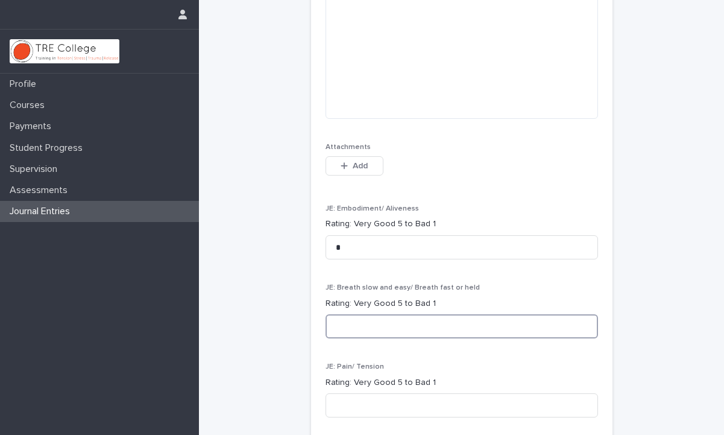
click at [386, 314] on input at bounding box center [461, 326] width 272 height 24
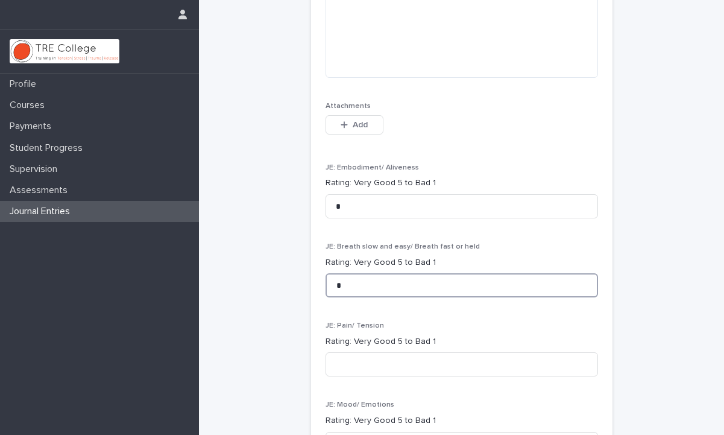
scroll to position [1261, 0]
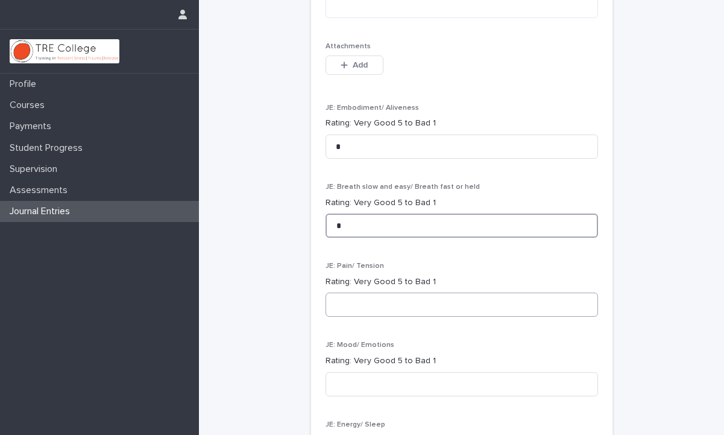
type input "*"
click at [374, 296] on input at bounding box center [461, 304] width 272 height 24
type input "*"
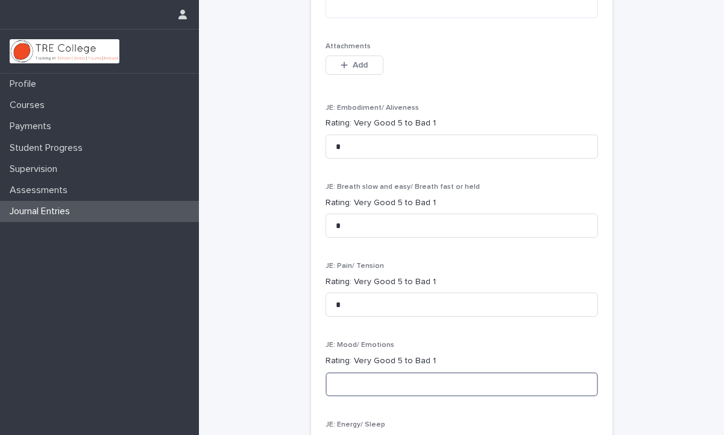
click at [368, 372] on input at bounding box center [461, 384] width 272 height 24
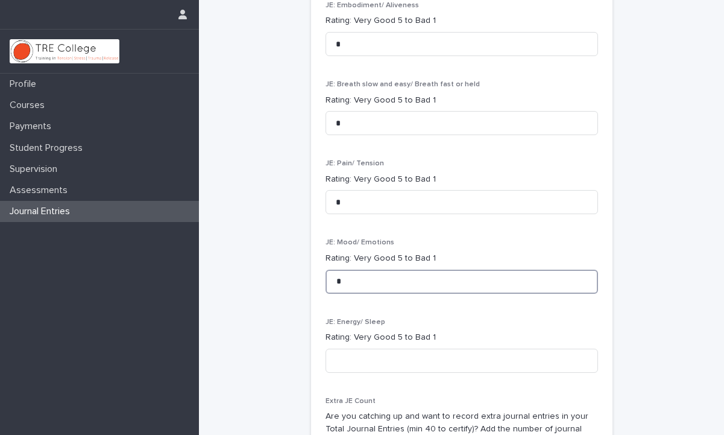
scroll to position [1366, 0]
type input "*"
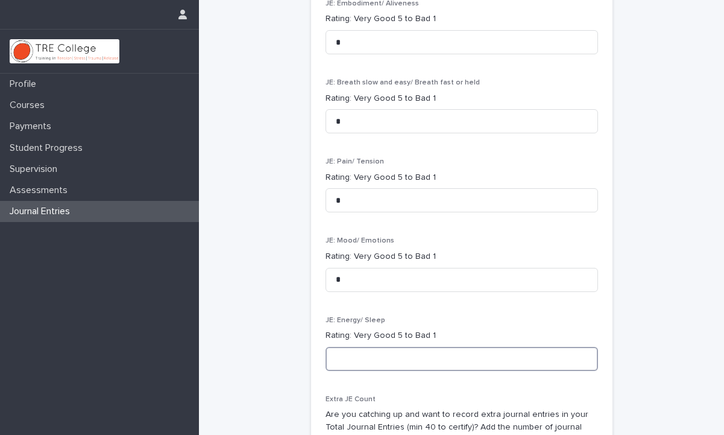
click at [374, 349] on input at bounding box center [461, 359] width 272 height 24
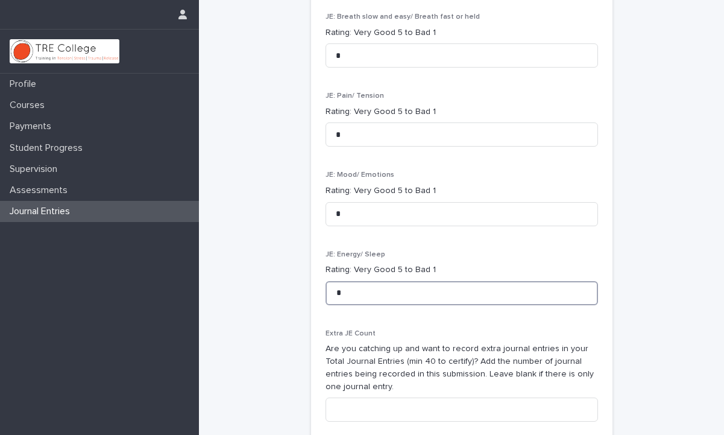
scroll to position [1553, 0]
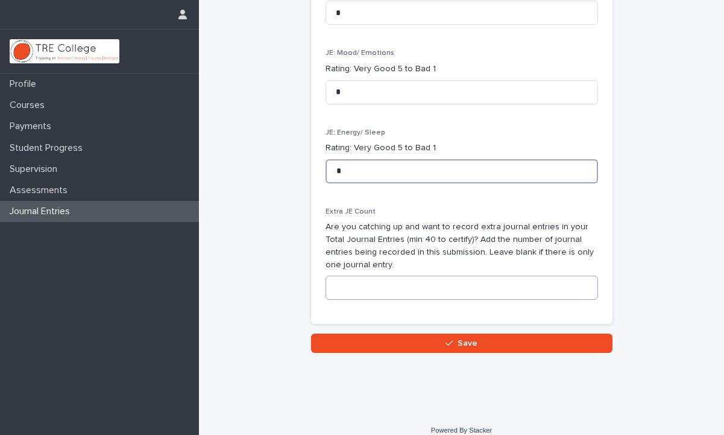
type input "*"
click at [368, 283] on input at bounding box center [461, 287] width 272 height 24
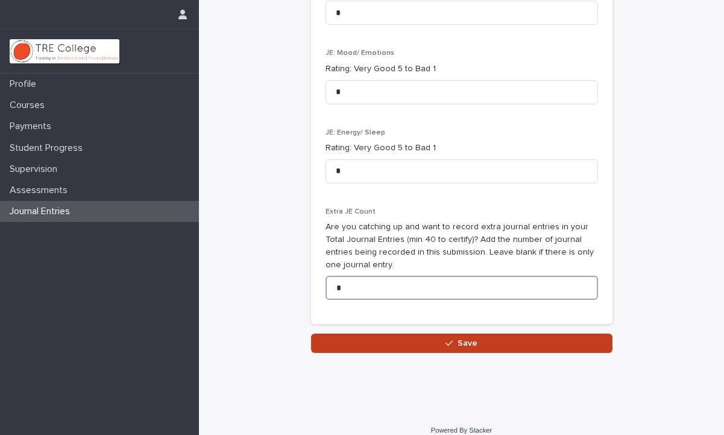
type input "*"
click at [405, 333] on button "Save" at bounding box center [461, 342] width 301 height 19
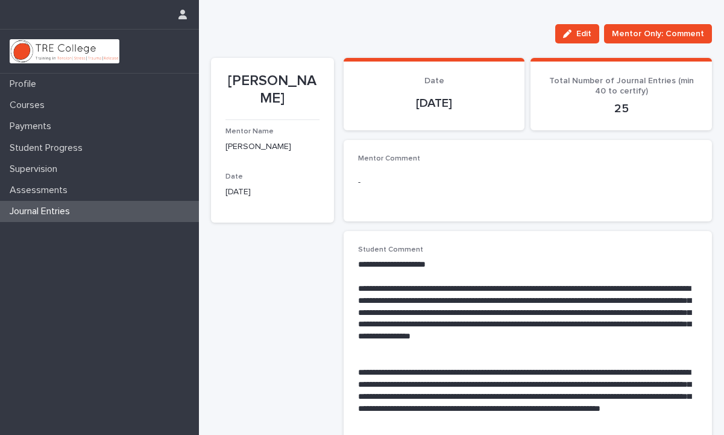
click at [158, 209] on div "Journal Entries" at bounding box center [99, 211] width 199 height 21
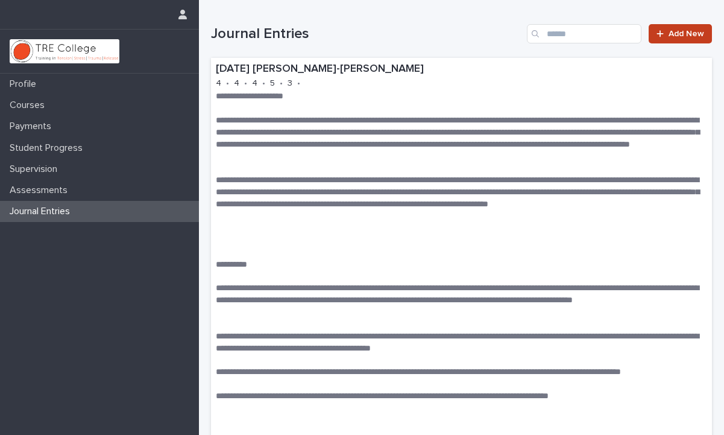
click at [665, 32] on div at bounding box center [662, 34] width 12 height 8
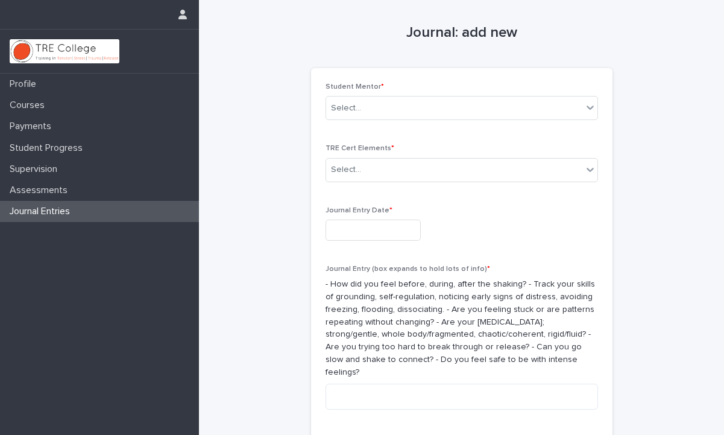
click at [403, 239] on input "text" at bounding box center [372, 229] width 95 height 21
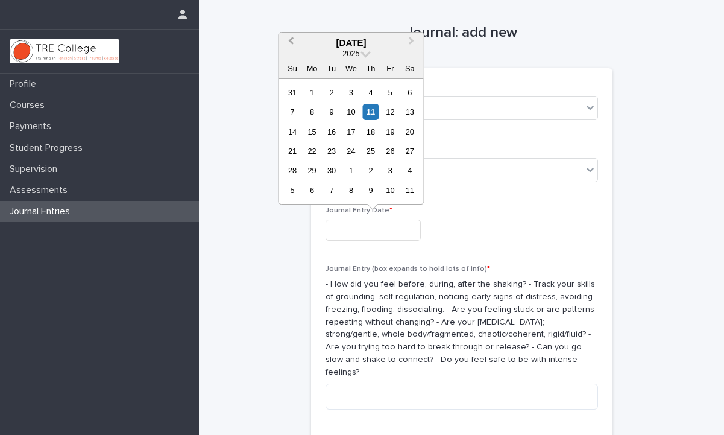
click at [290, 42] on span "Previous Month" at bounding box center [290, 42] width 0 height 16
click at [315, 171] on div "25" at bounding box center [312, 170] width 16 height 16
type input "**********"
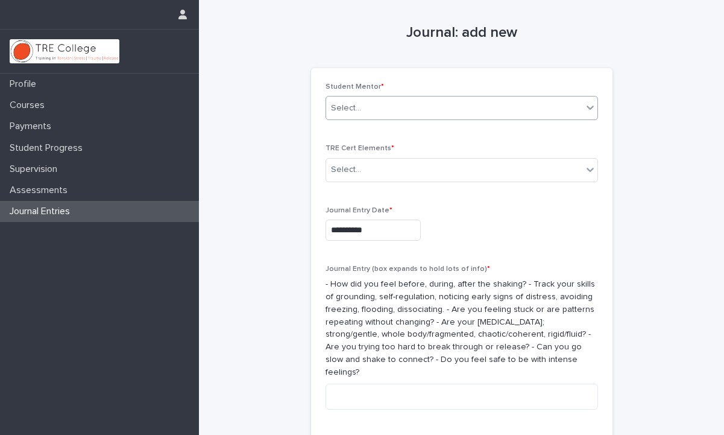
click at [585, 103] on icon at bounding box center [590, 107] width 12 height 12
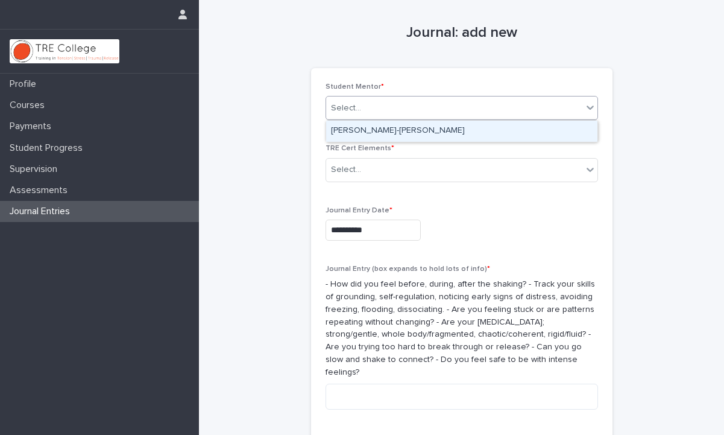
click at [573, 127] on div "[PERSON_NAME]-[PERSON_NAME]" at bounding box center [461, 131] width 271 height 21
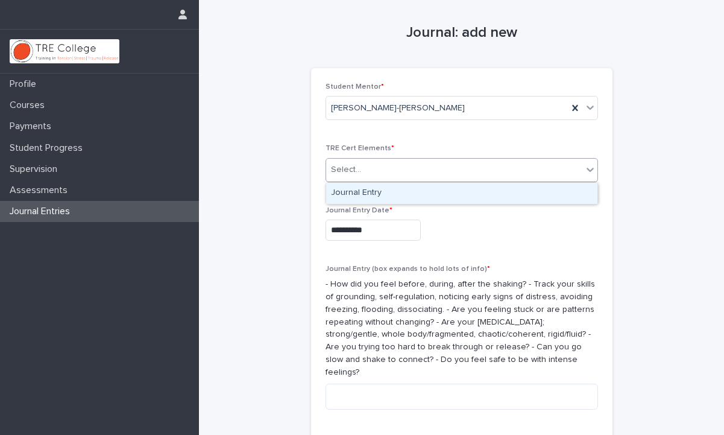
click at [588, 169] on icon at bounding box center [589, 170] width 7 height 4
click at [574, 195] on div "Journal Entry" at bounding box center [461, 193] width 271 height 21
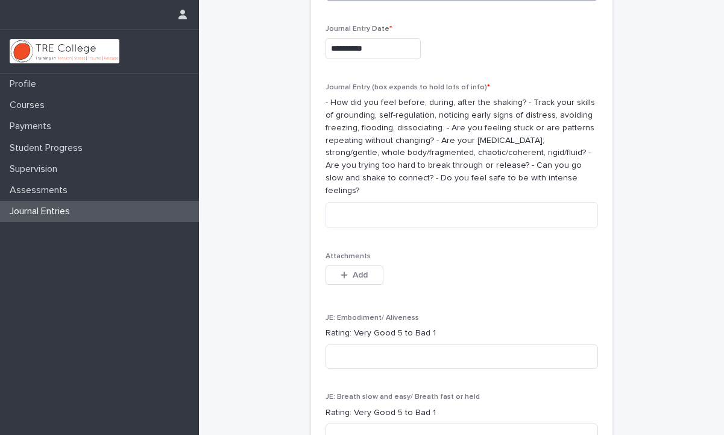
scroll to position [177, 0]
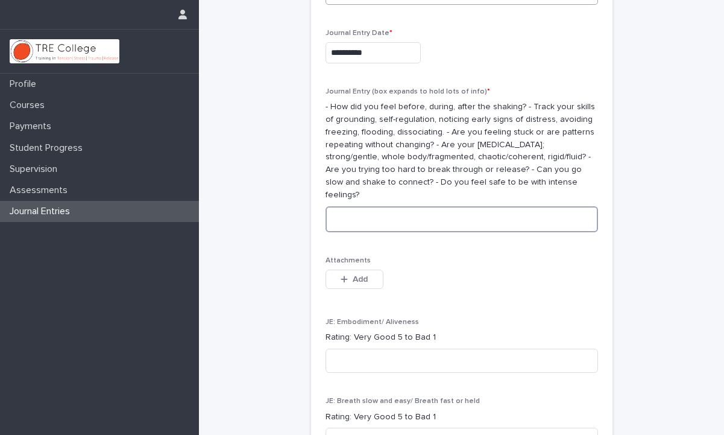
click at [443, 212] on textarea at bounding box center [461, 219] width 272 height 26
paste textarea "**********"
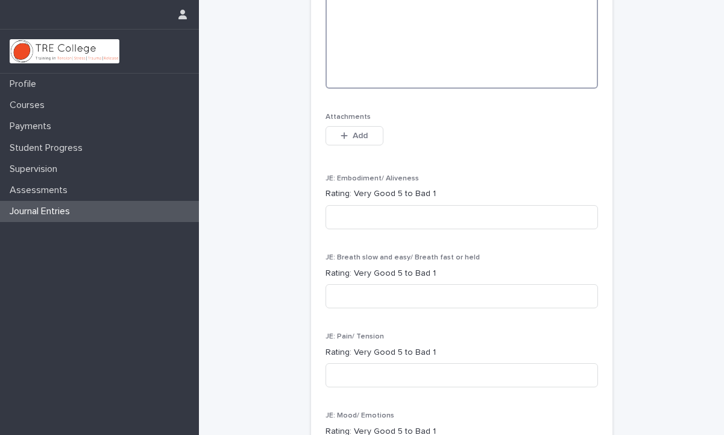
scroll to position [1307, 0]
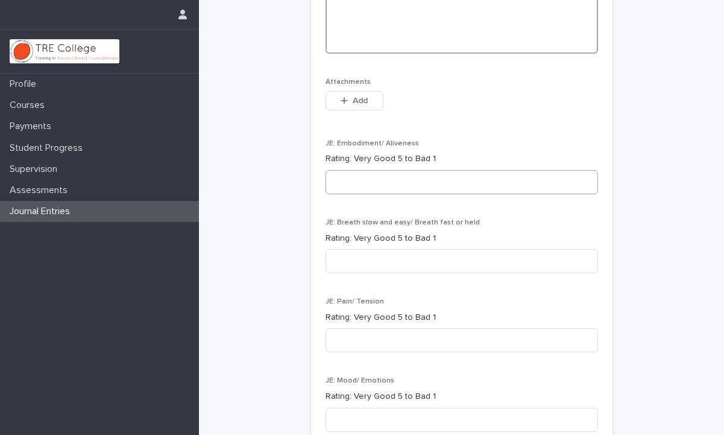
type textarea "**********"
click at [371, 172] on input at bounding box center [461, 182] width 272 height 24
type input "*"
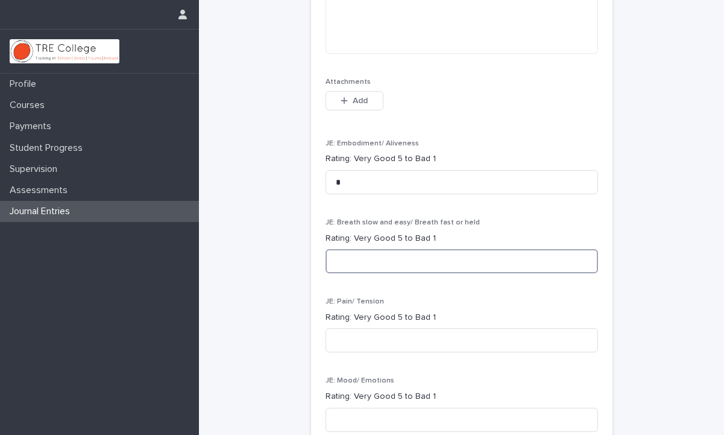
click at [363, 249] on input at bounding box center [461, 261] width 272 height 24
type input "*"
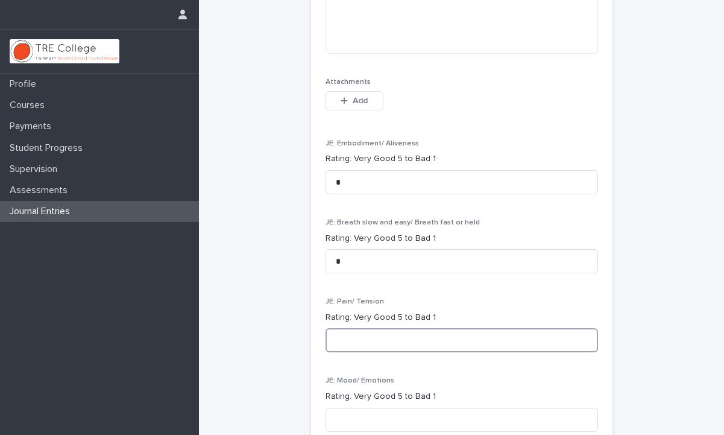
click at [360, 329] on input at bounding box center [461, 340] width 272 height 24
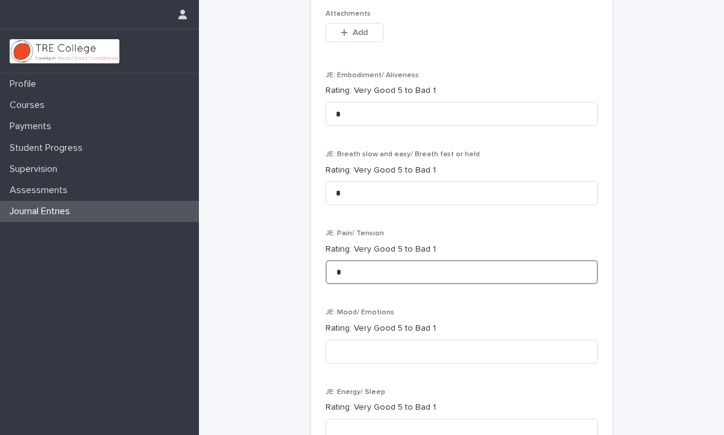
scroll to position [1396, 0]
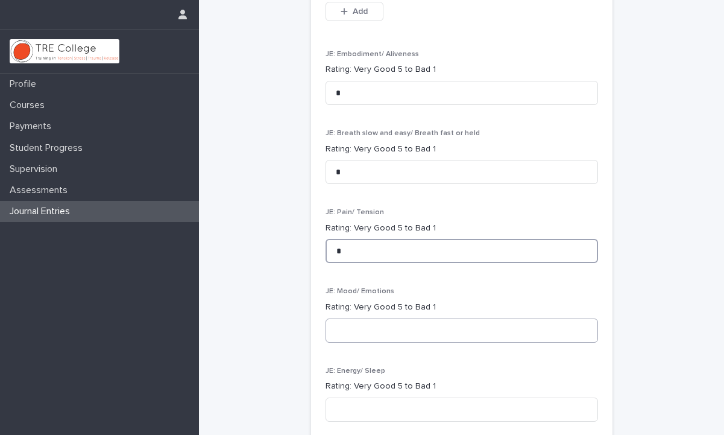
type input "*"
click at [357, 325] on input at bounding box center [461, 330] width 272 height 24
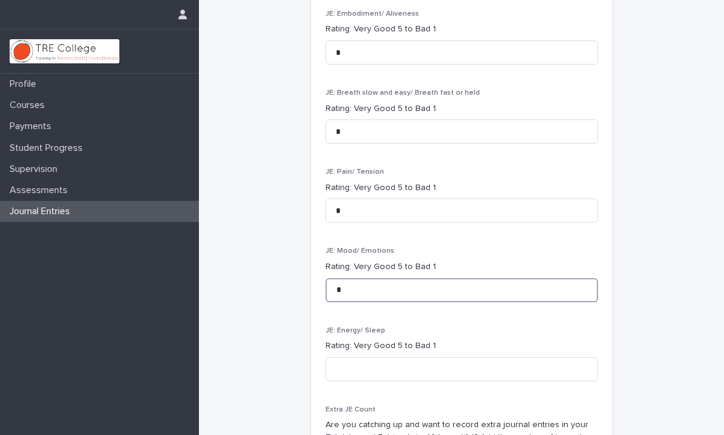
scroll to position [1440, 0]
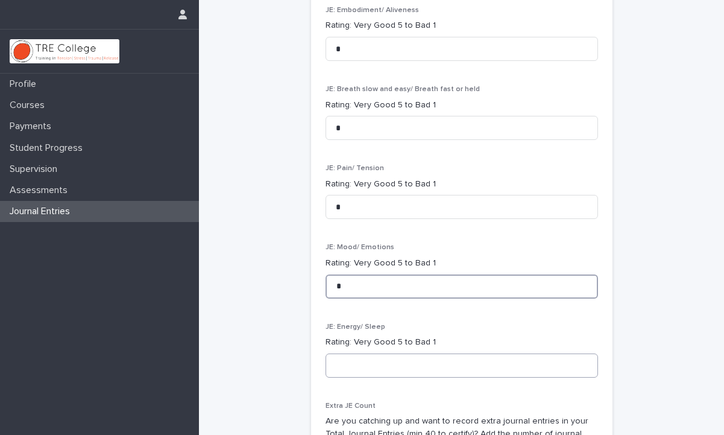
type input "*"
click at [347, 353] on input at bounding box center [461, 365] width 272 height 24
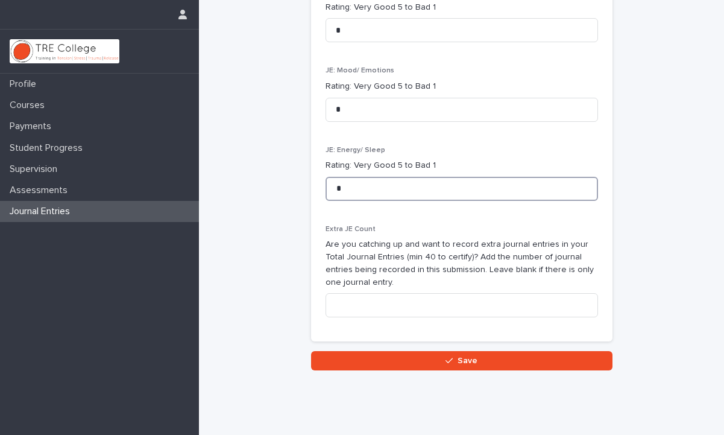
scroll to position [1619, 0]
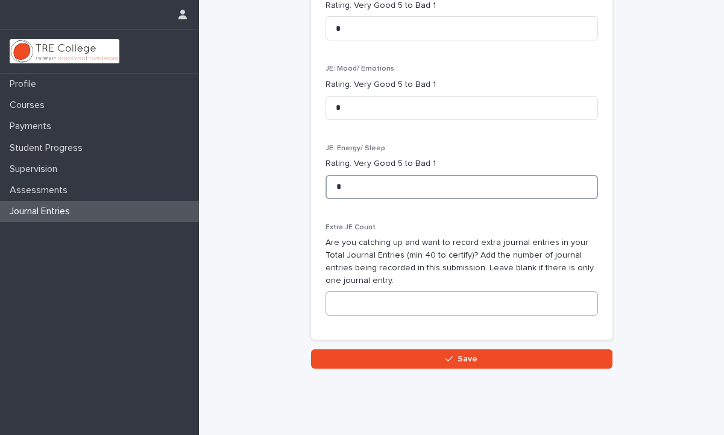
type input "*"
click at [381, 295] on input at bounding box center [461, 303] width 272 height 24
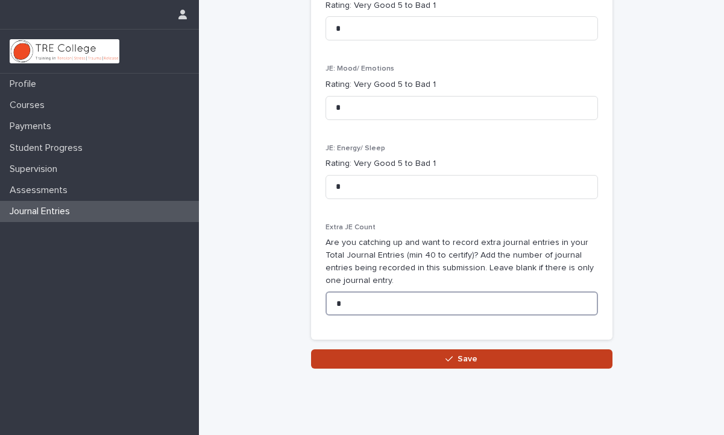
type input "*"
click at [397, 349] on button "Save" at bounding box center [461, 358] width 301 height 19
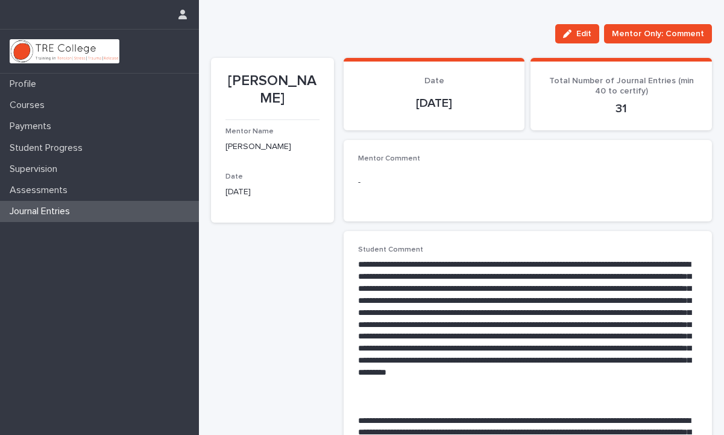
drag, startPoint x: 472, startPoint y: 102, endPoint x: 392, endPoint y: 99, distance: 80.2
click at [392, 99] on p "[DATE]" at bounding box center [434, 103] width 152 height 14
click at [393, 287] on p "**********" at bounding box center [527, 331] width 339 height 144
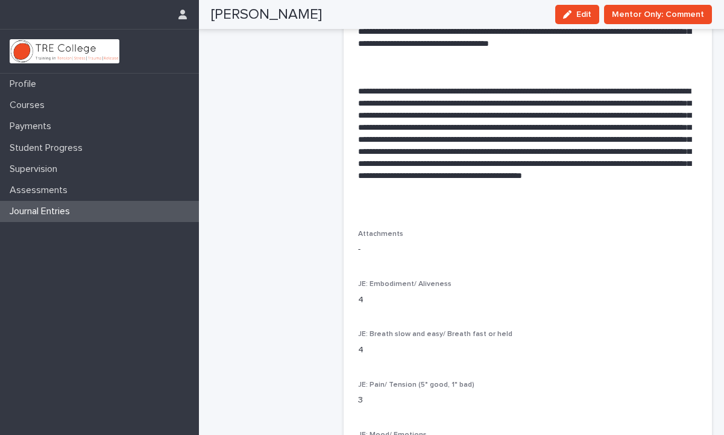
scroll to position [862, 0]
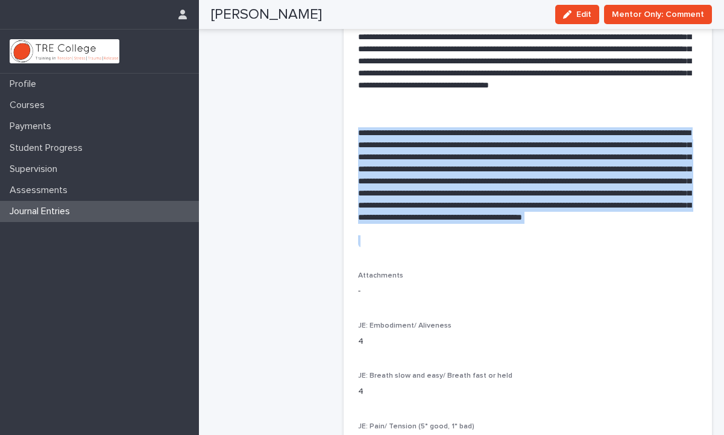
drag, startPoint x: 359, startPoint y: 132, endPoint x: 636, endPoint y: 242, distance: 298.1
copy p "**********"
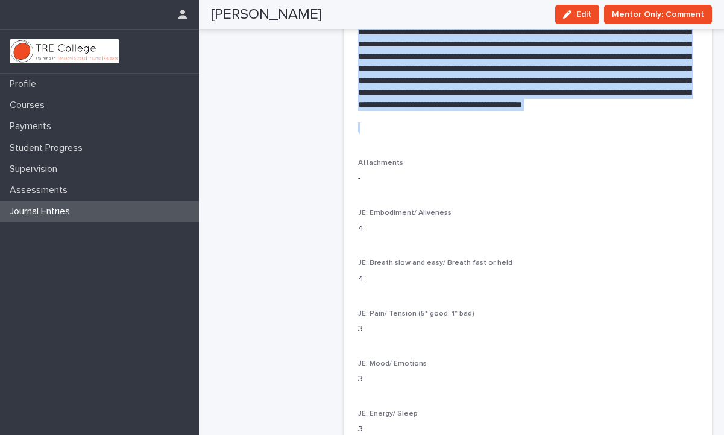
scroll to position [1103, 0]
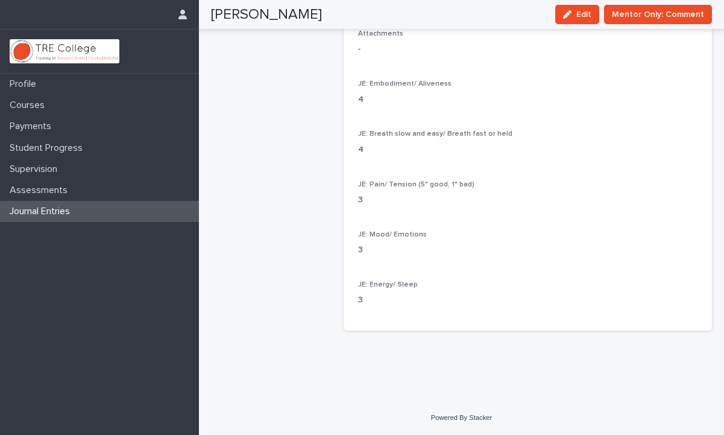
click at [138, 208] on div "Journal Entries" at bounding box center [99, 211] width 199 height 21
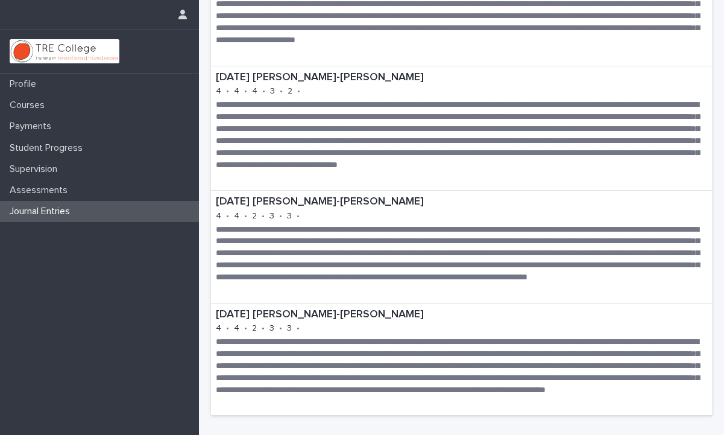
scroll to position [3302, 0]
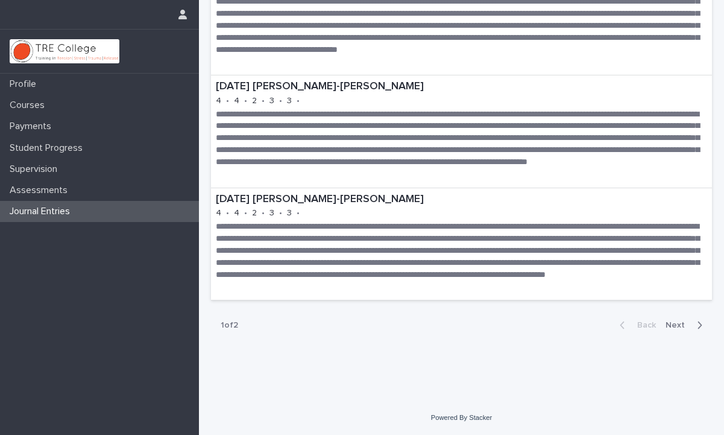
click at [686, 322] on span "Next" at bounding box center [678, 325] width 27 height 8
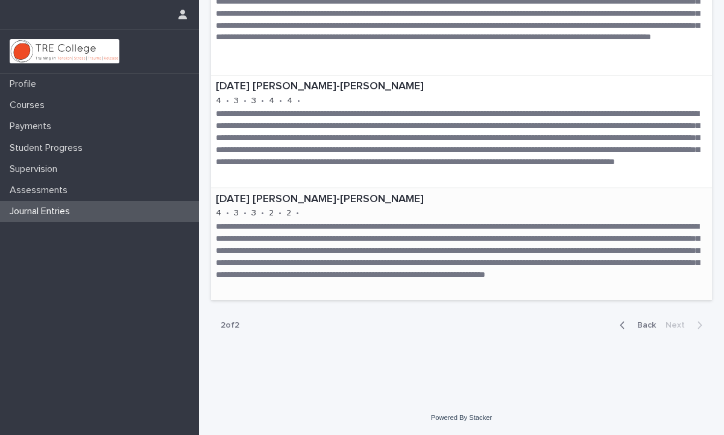
click at [462, 239] on p "**********" at bounding box center [461, 257] width 491 height 72
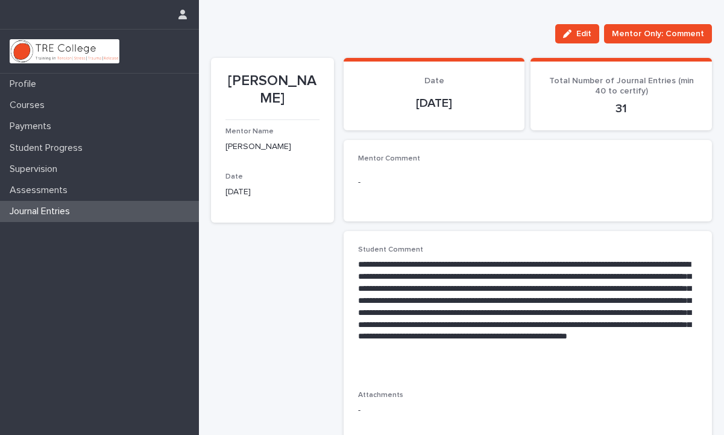
click at [149, 206] on div "Journal Entries" at bounding box center [99, 211] width 199 height 21
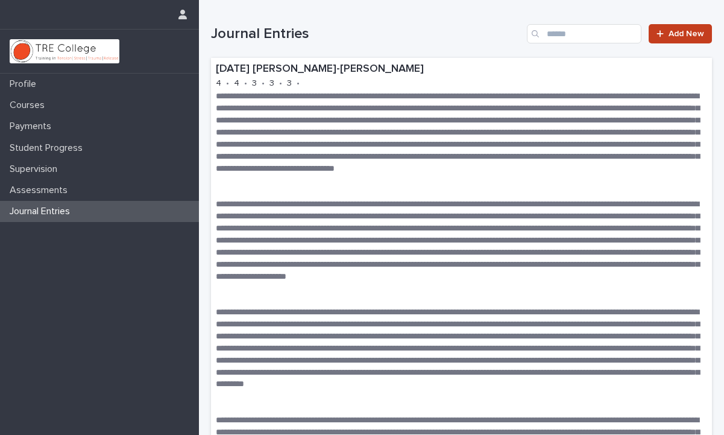
click at [665, 34] on div at bounding box center [662, 34] width 12 height 8
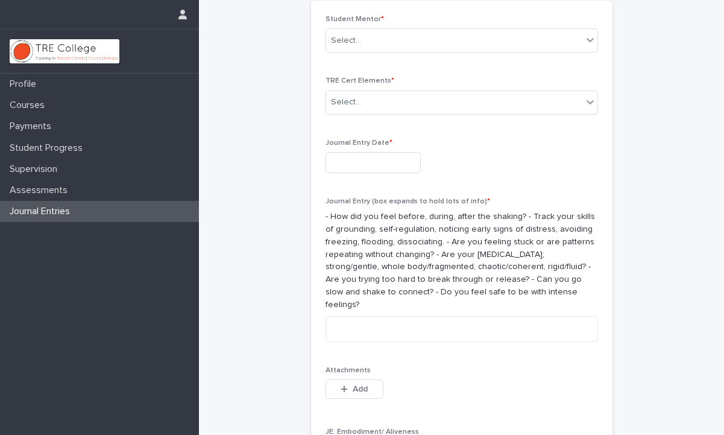
scroll to position [60, 0]
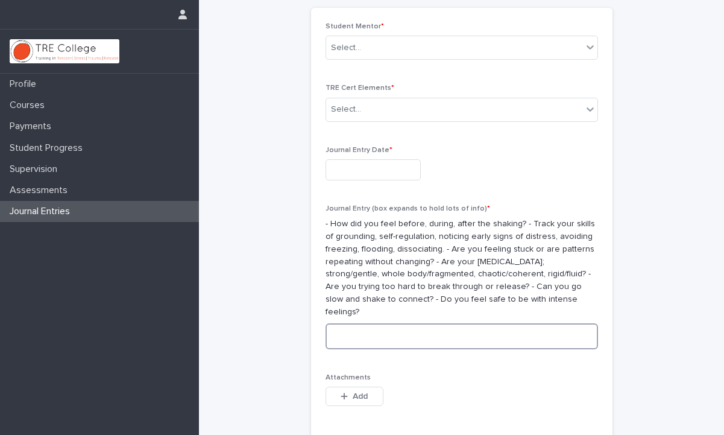
click at [358, 323] on textarea at bounding box center [461, 336] width 272 height 26
paste textarea "**********"
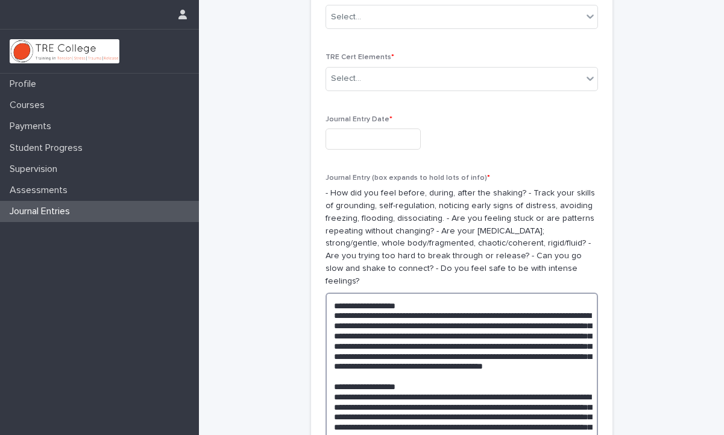
scroll to position [110, 0]
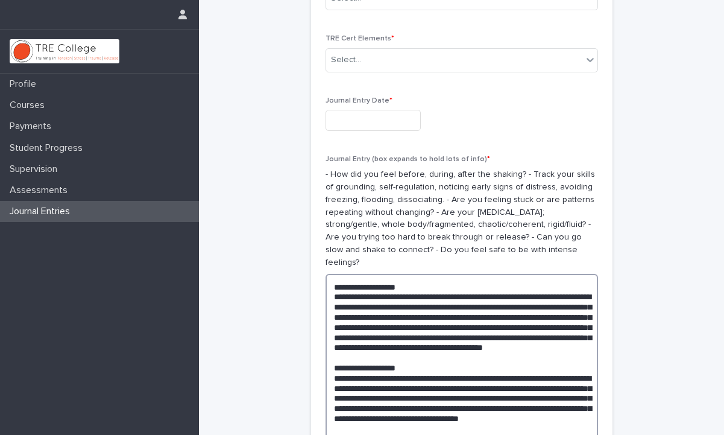
drag, startPoint x: 368, startPoint y: 272, endPoint x: 315, endPoint y: 269, distance: 53.1
drag, startPoint x: 369, startPoint y: 375, endPoint x: 299, endPoint y: 366, distance: 70.5
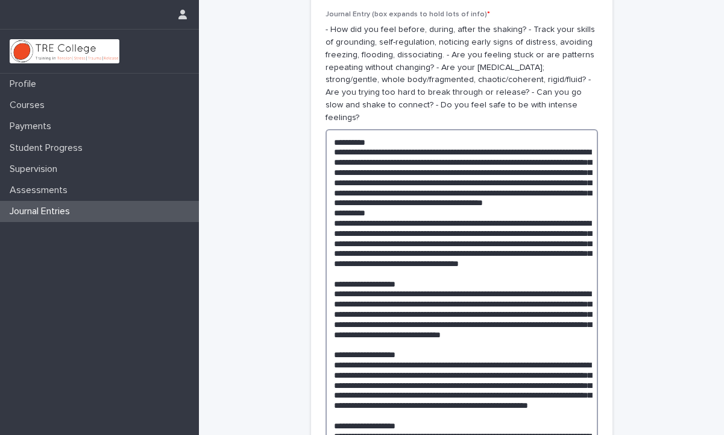
scroll to position [257, 0]
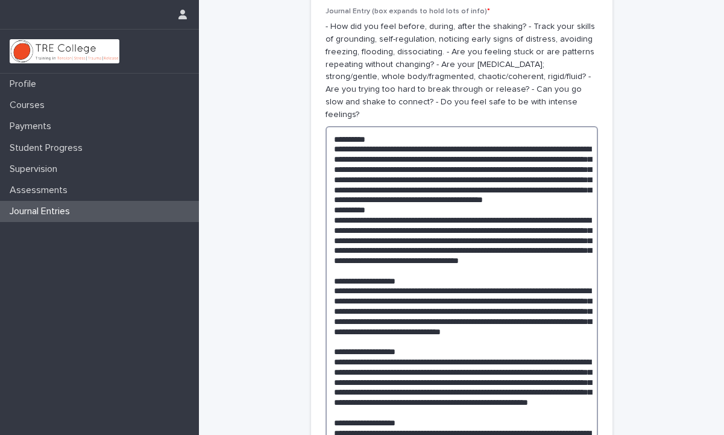
drag, startPoint x: 369, startPoint y: 299, endPoint x: 300, endPoint y: 295, distance: 70.0
drag, startPoint x: 369, startPoint y: 380, endPoint x: 318, endPoint y: 376, distance: 52.0
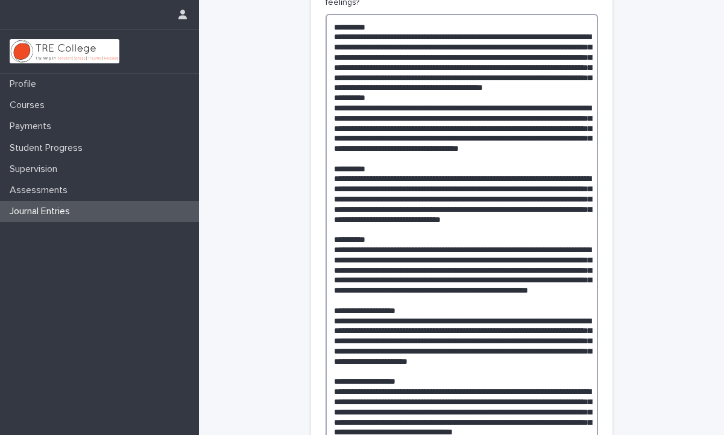
scroll to position [383, 0]
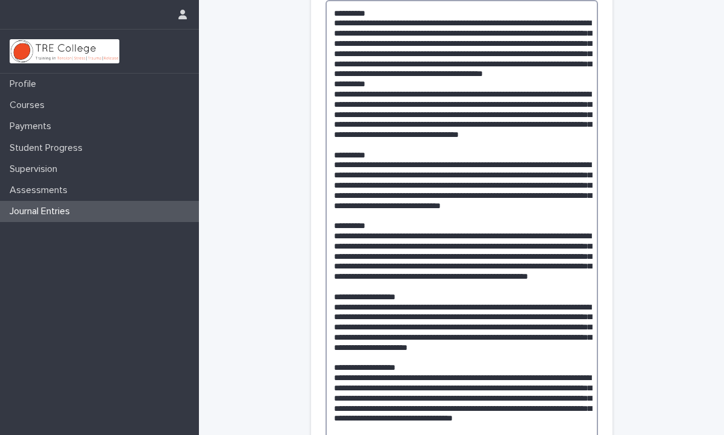
drag, startPoint x: 368, startPoint y: 345, endPoint x: 328, endPoint y: 340, distance: 40.1
click at [328, 341] on textarea at bounding box center [461, 296] width 272 height 592
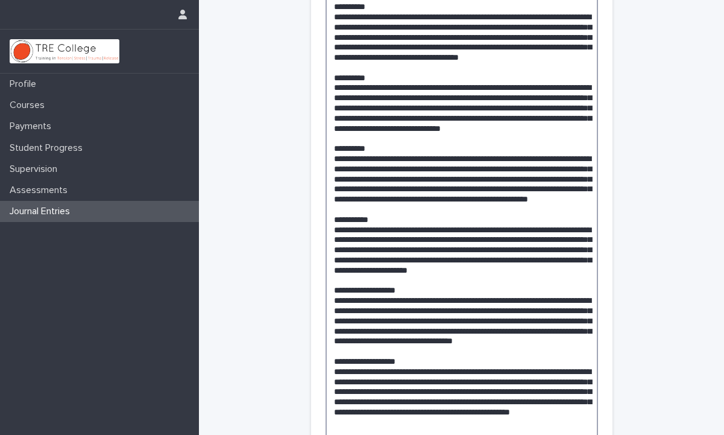
scroll to position [468, 0]
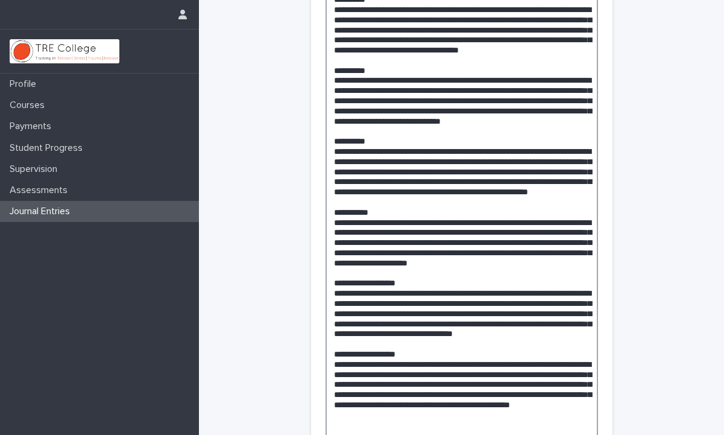
drag, startPoint x: 369, startPoint y: 340, endPoint x: 318, endPoint y: 336, distance: 51.4
click at [318, 336] on div "Student Mentor * Select... TRE Cert Elements * Select... Journal Entry Date * J…" at bounding box center [461, 352] width 301 height 1505
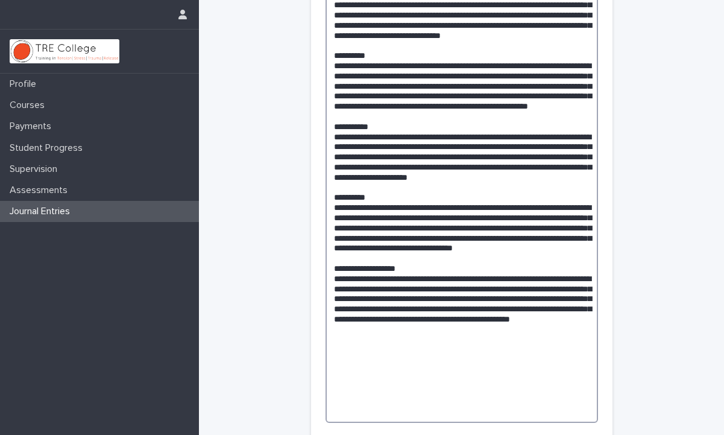
scroll to position [562, 0]
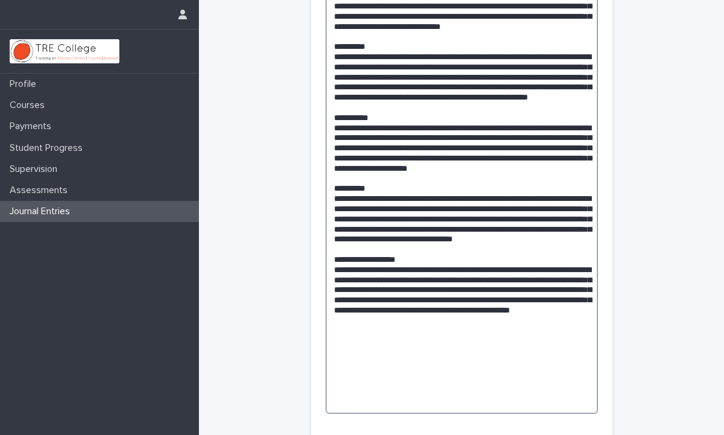
drag, startPoint x: 368, startPoint y: 326, endPoint x: 310, endPoint y: 323, distance: 58.5
click at [310, 323] on div "Journal: add new Loading... Saving… Loading... Saving… Loading... Saving… Stude…" at bounding box center [461, 239] width 501 height 1602
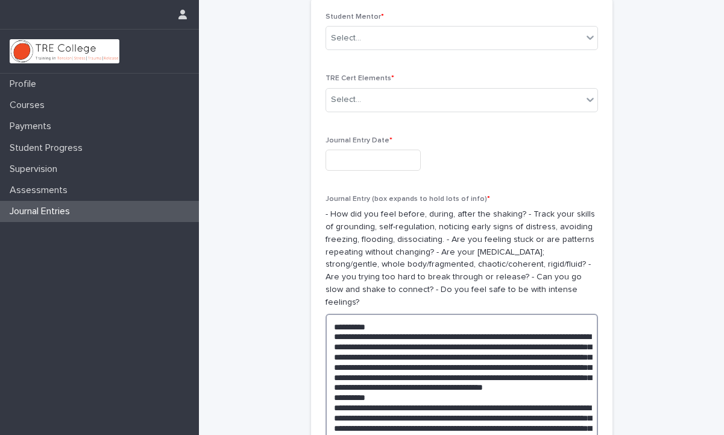
scroll to position [0, 0]
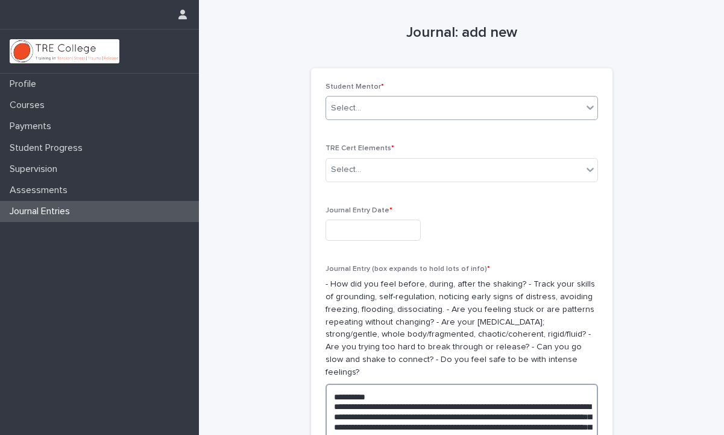
type textarea "**********"
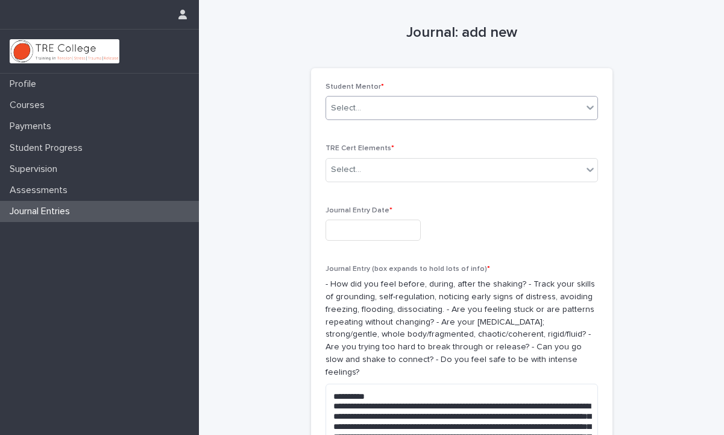
click at [580, 108] on div "Select..." at bounding box center [454, 108] width 256 height 20
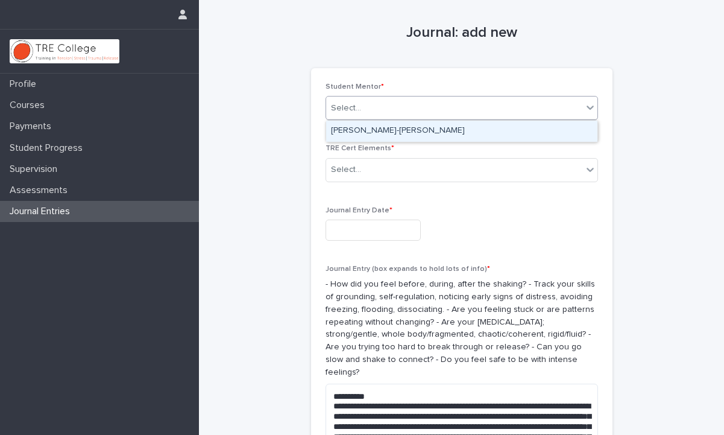
click at [569, 125] on div "[PERSON_NAME]-[PERSON_NAME]" at bounding box center [461, 131] width 271 height 21
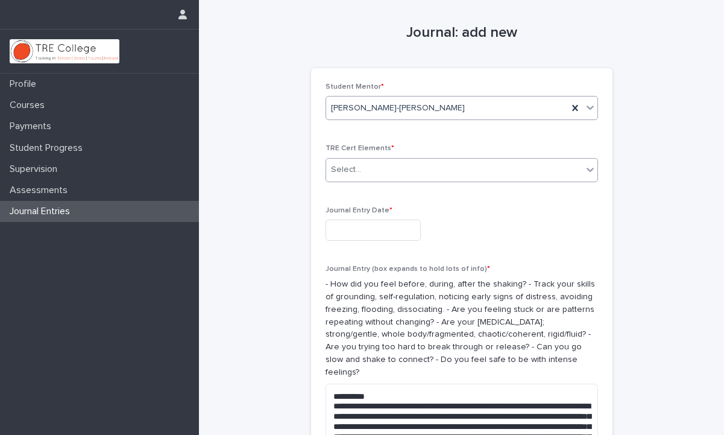
click at [586, 167] on icon at bounding box center [590, 169] width 12 height 12
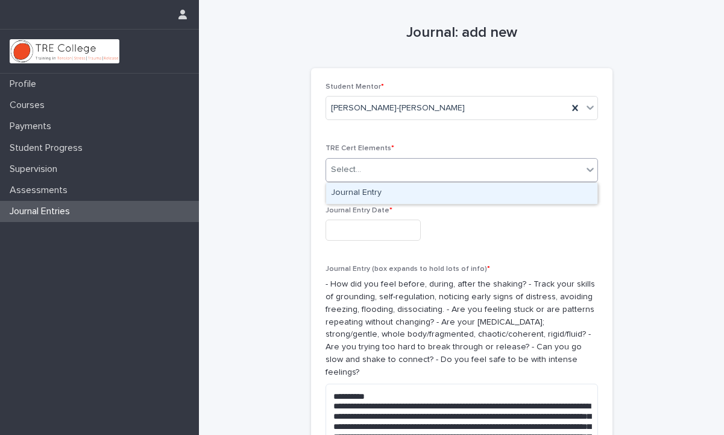
click at [566, 189] on div "Journal Entry" at bounding box center [461, 193] width 271 height 21
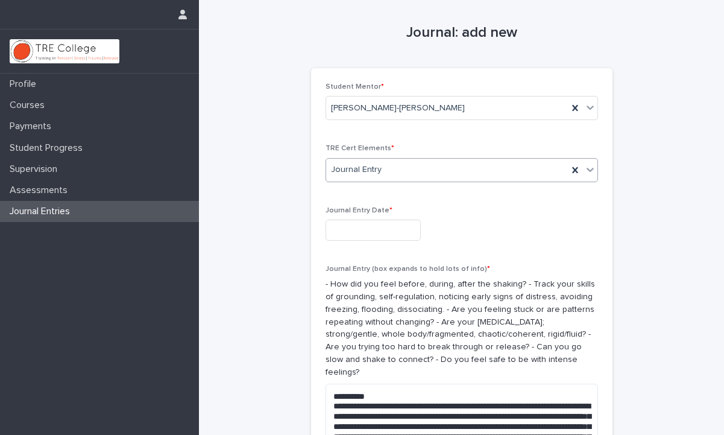
click at [401, 221] on input "text" at bounding box center [372, 229] width 95 height 21
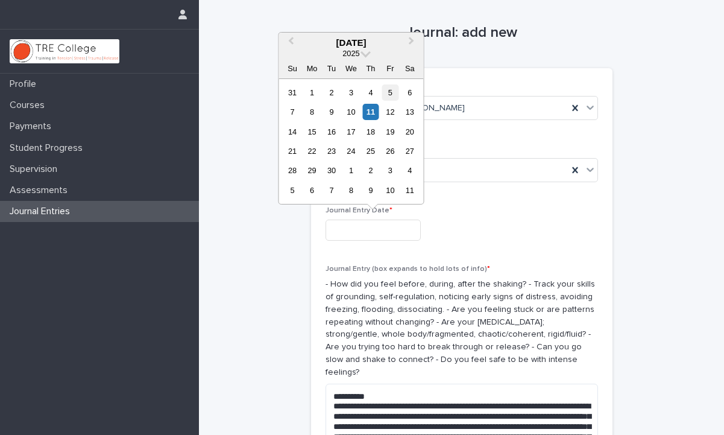
click at [388, 94] on div "5" at bounding box center [390, 92] width 16 height 16
type input "**********"
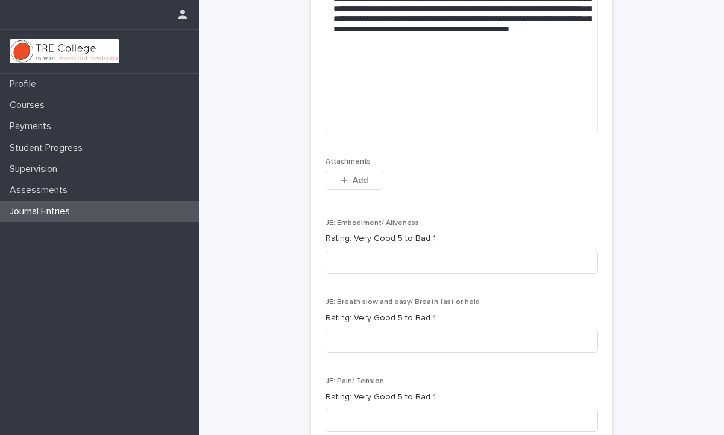
scroll to position [842, 0]
click at [391, 250] on input at bounding box center [461, 262] width 272 height 24
type input "*"
click at [374, 329] on input at bounding box center [461, 341] width 272 height 24
type input "*"
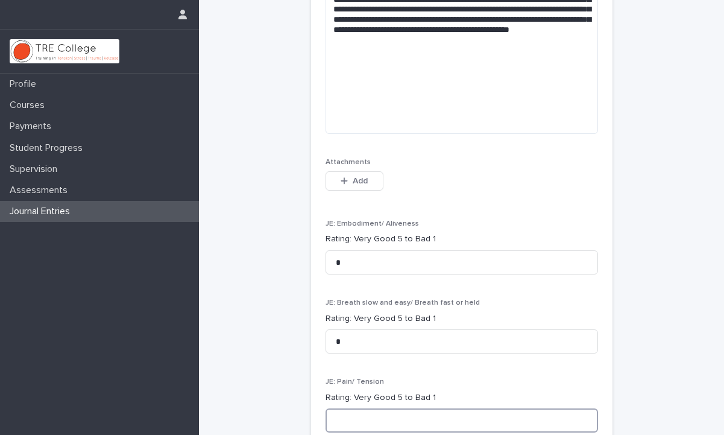
click at [361, 408] on input at bounding box center [461, 420] width 272 height 24
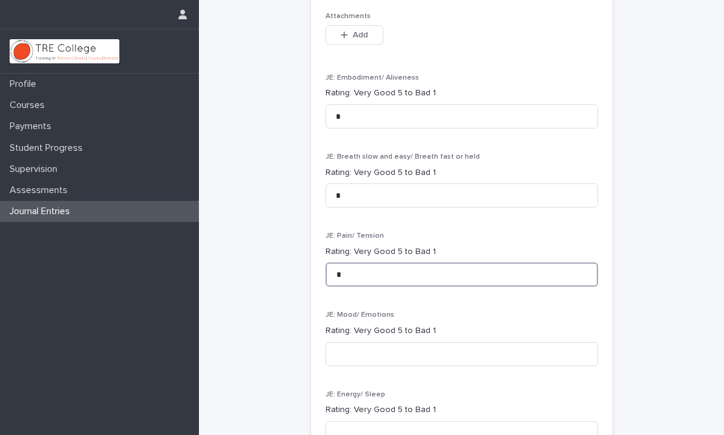
scroll to position [1003, 0]
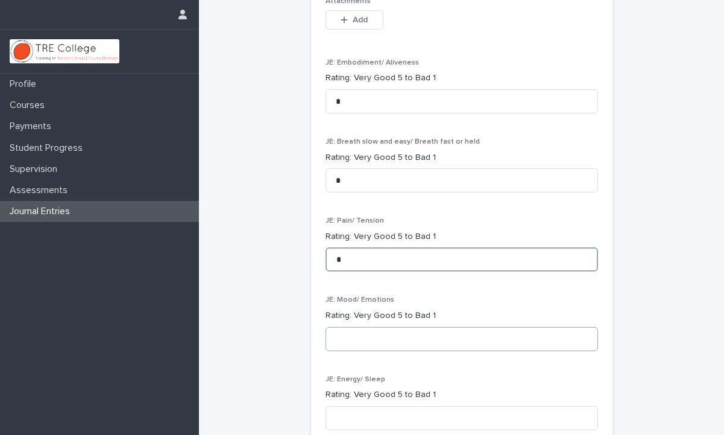
type input "*"
click at [365, 327] on input at bounding box center [461, 339] width 272 height 24
type input "*"
click at [365, 406] on input at bounding box center [461, 418] width 272 height 24
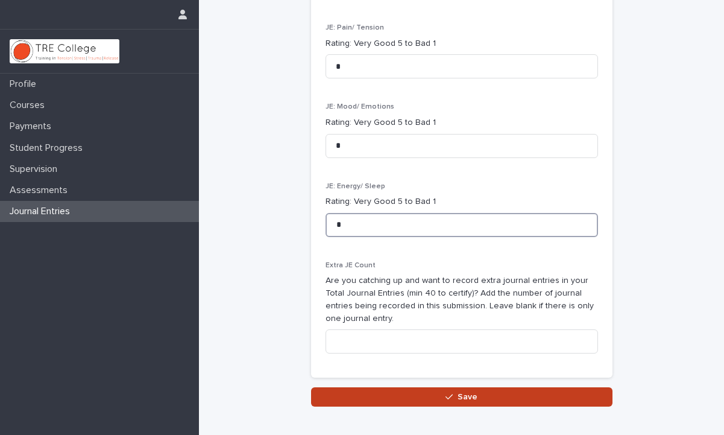
scroll to position [1197, 0]
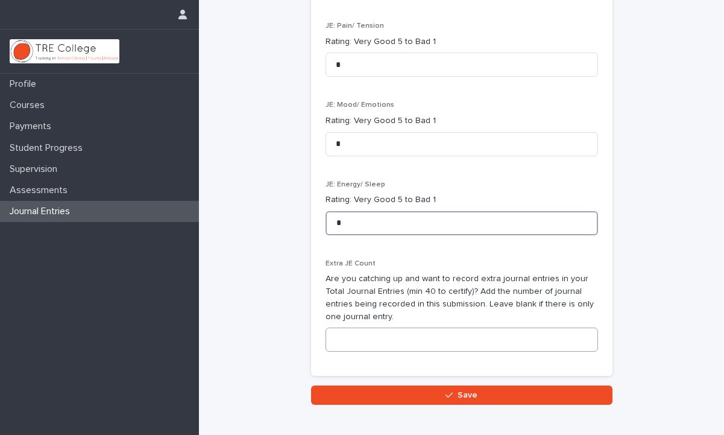
type input "*"
click at [373, 331] on input at bounding box center [461, 339] width 272 height 24
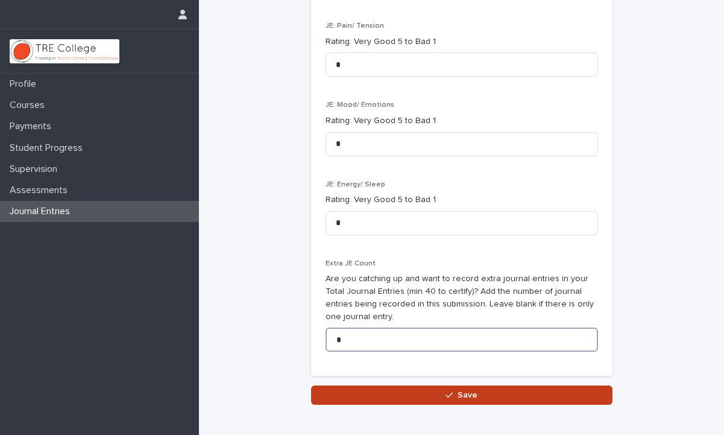
type input "*"
click at [415, 385] on button "Save" at bounding box center [461, 394] width 301 height 19
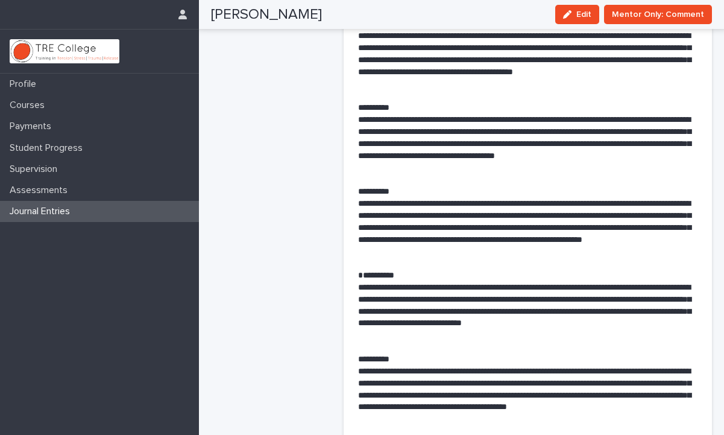
scroll to position [757, 0]
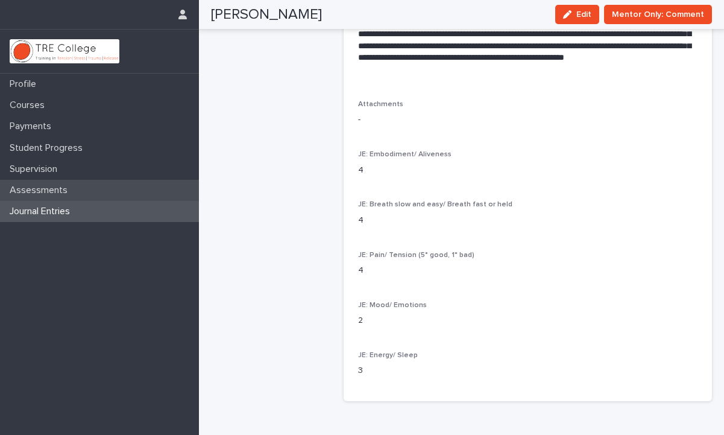
click at [51, 190] on p "Assessments" at bounding box center [41, 189] width 72 height 11
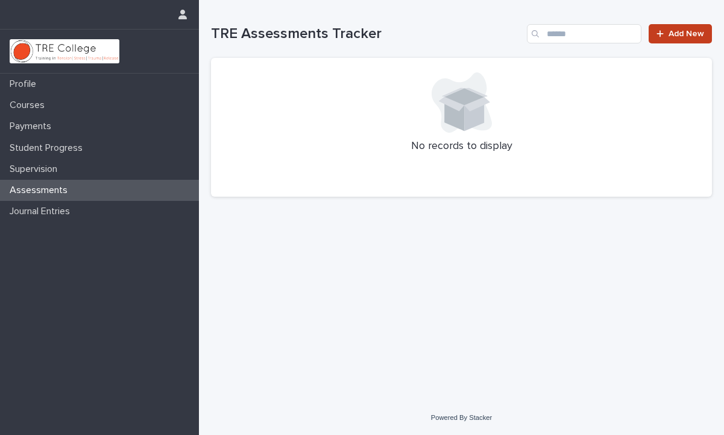
click at [661, 43] on link "Add New" at bounding box center [679, 33] width 63 height 19
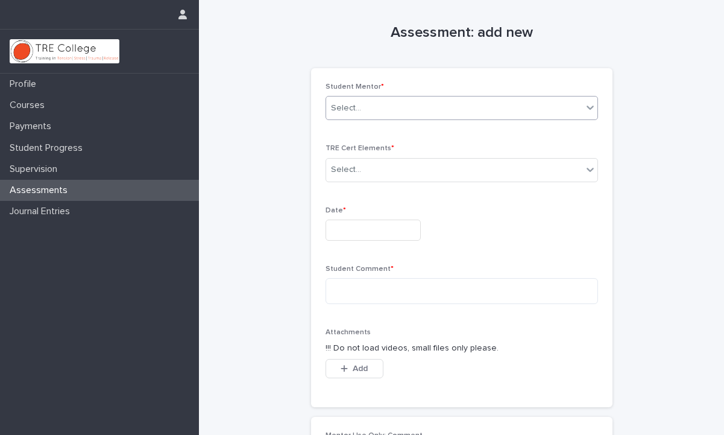
click at [586, 105] on icon at bounding box center [589, 107] width 7 height 4
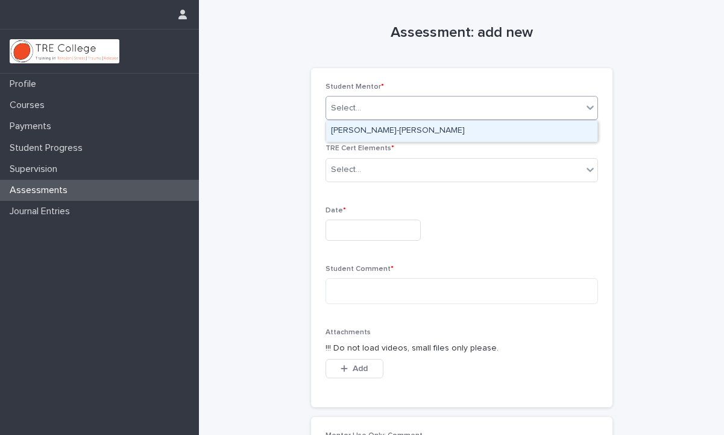
click at [563, 125] on div "[PERSON_NAME]-[PERSON_NAME]" at bounding box center [461, 131] width 271 height 21
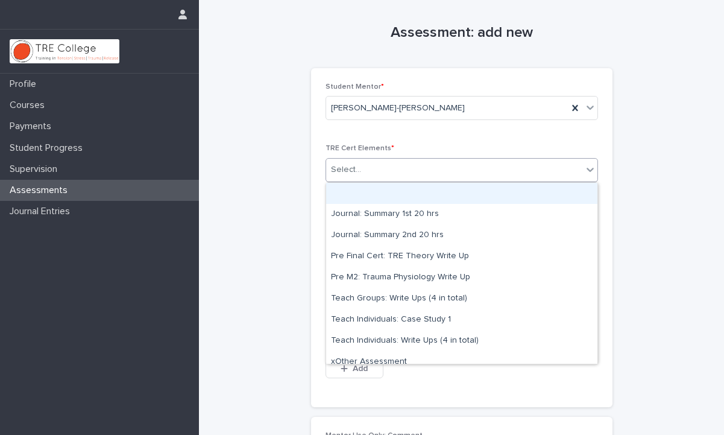
click at [584, 168] on icon at bounding box center [590, 169] width 12 height 12
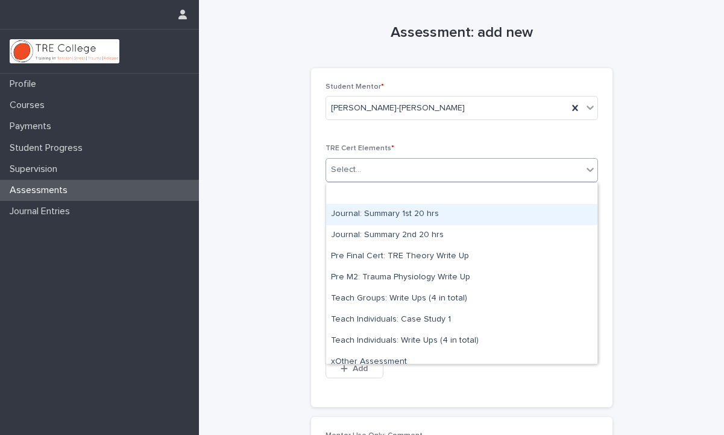
click at [529, 210] on div "Journal: Summary 1st 20 hrs" at bounding box center [461, 214] width 271 height 21
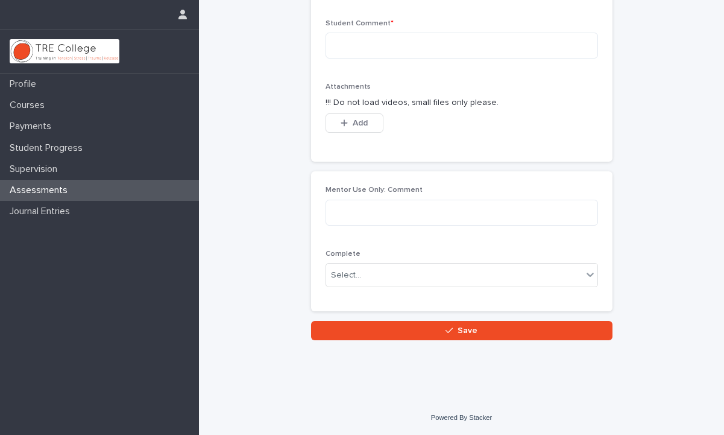
scroll to position [237, 0]
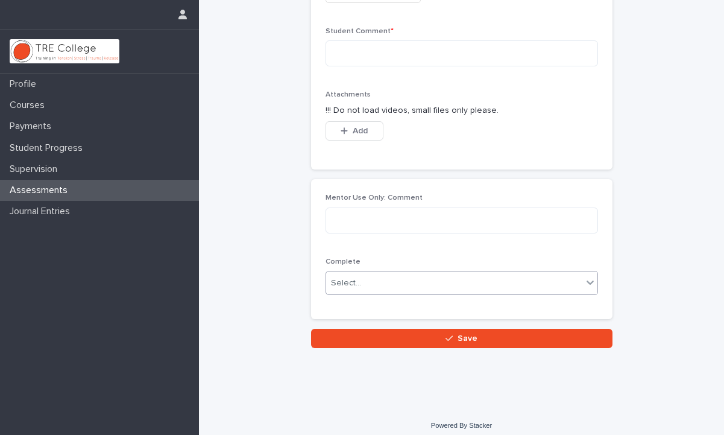
click at [470, 274] on div "Select..." at bounding box center [454, 283] width 256 height 20
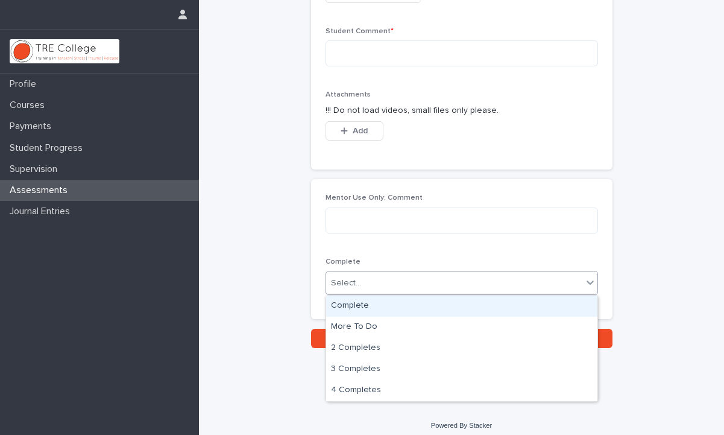
click at [271, 198] on div "Assessment: add new Loading... Saving… Loading... Saving… Loading... Saving… St…" at bounding box center [461, 55] width 501 height 585
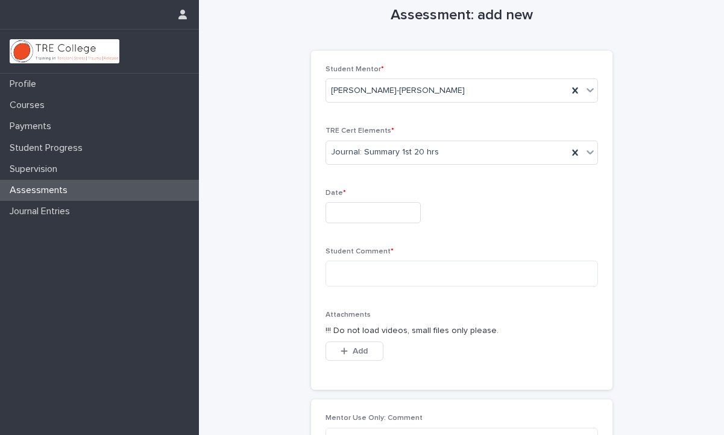
scroll to position [0, 0]
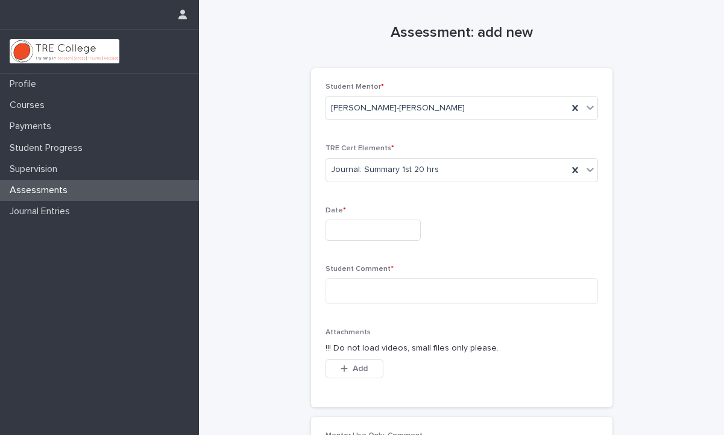
click at [369, 238] on input "text" at bounding box center [372, 229] width 95 height 21
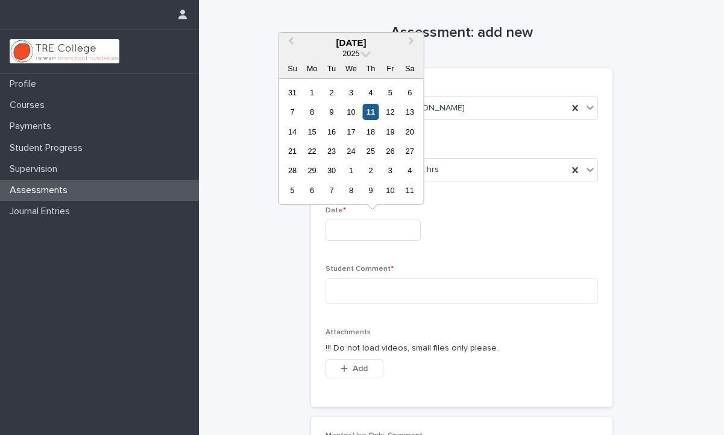
click at [371, 118] on div "11" at bounding box center [370, 112] width 16 height 16
type input "**********"
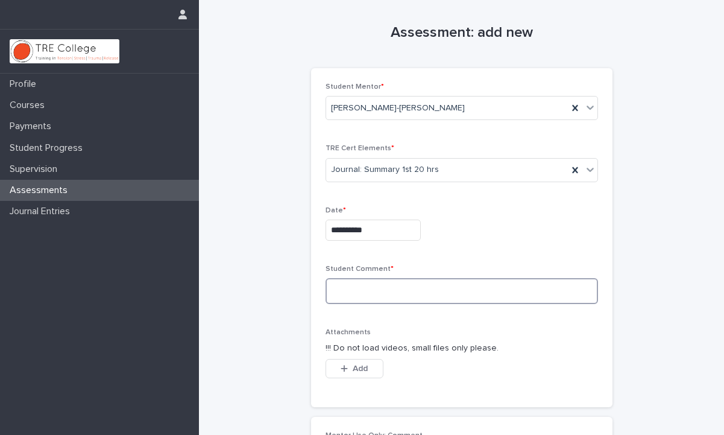
click at [357, 289] on textarea at bounding box center [461, 291] width 272 height 26
paste textarea "**********"
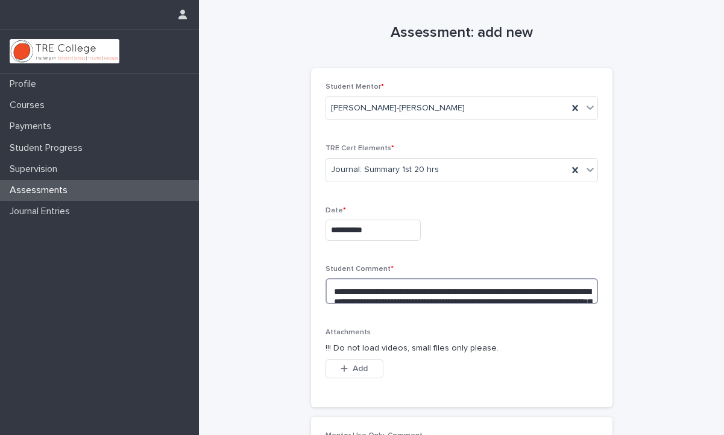
scroll to position [94, 0]
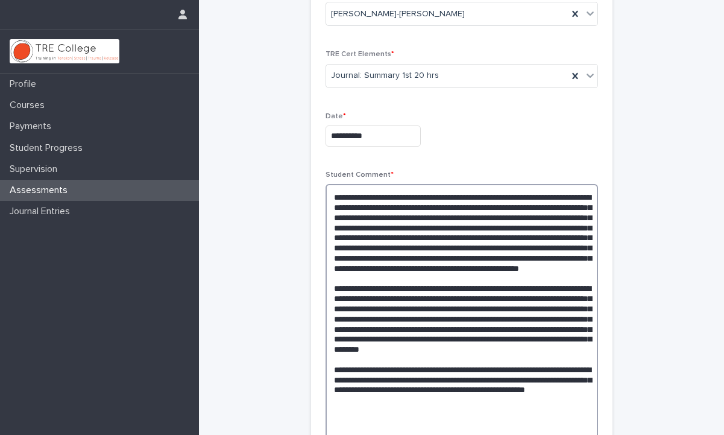
click at [592, 227] on textarea at bounding box center [461, 313] width 272 height 259
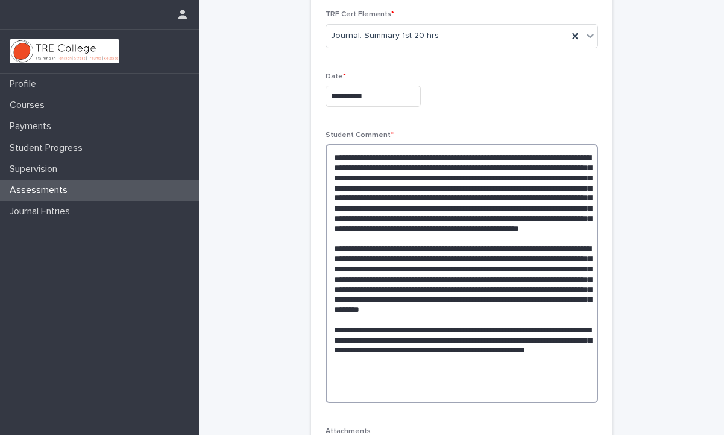
scroll to position [137, 0]
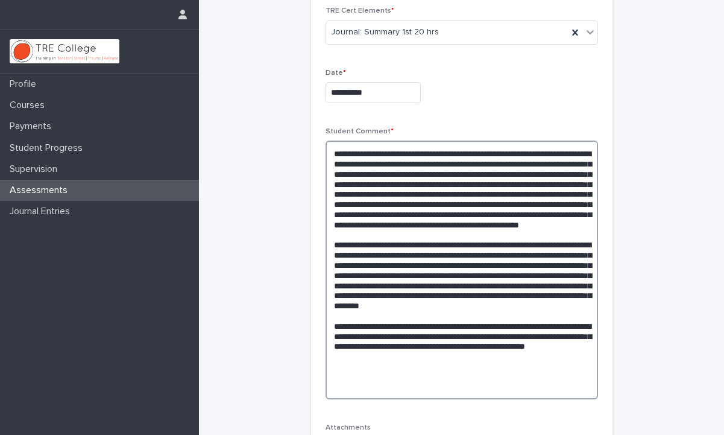
click at [566, 174] on textarea at bounding box center [461, 269] width 272 height 259
drag, startPoint x: 539, startPoint y: 185, endPoint x: 579, endPoint y: 195, distance: 41.1
click at [579, 195] on textarea at bounding box center [461, 269] width 272 height 259
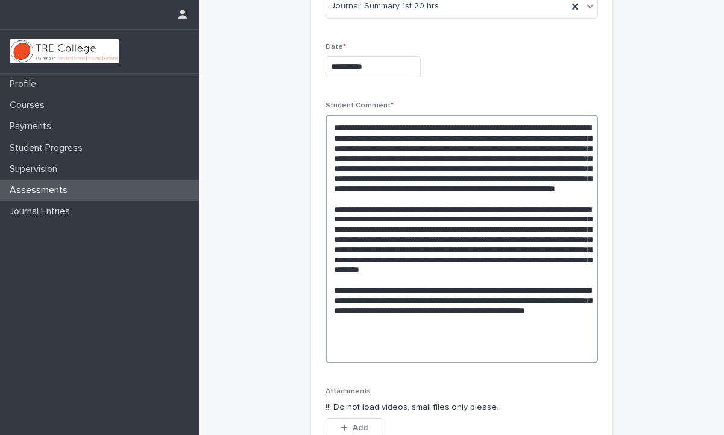
scroll to position [164, 0]
click at [413, 208] on textarea at bounding box center [461, 238] width 272 height 248
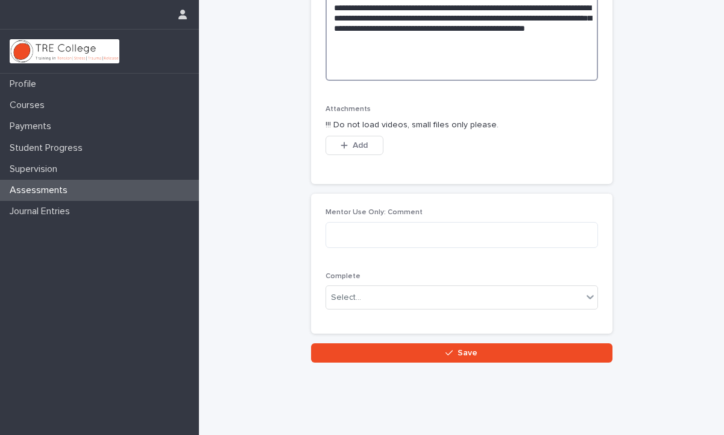
scroll to position [468, 0]
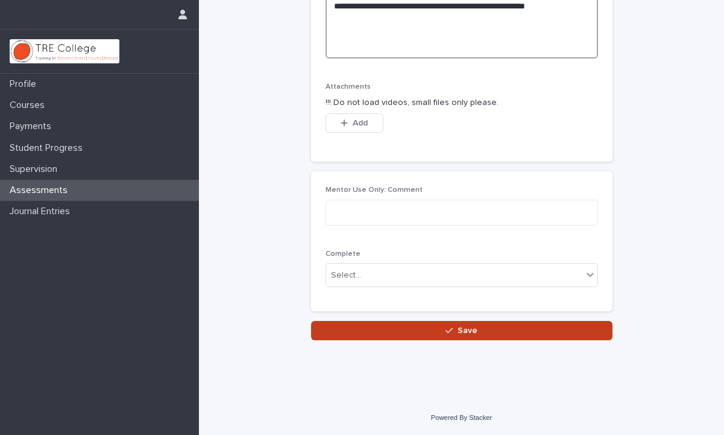
type textarea "**********"
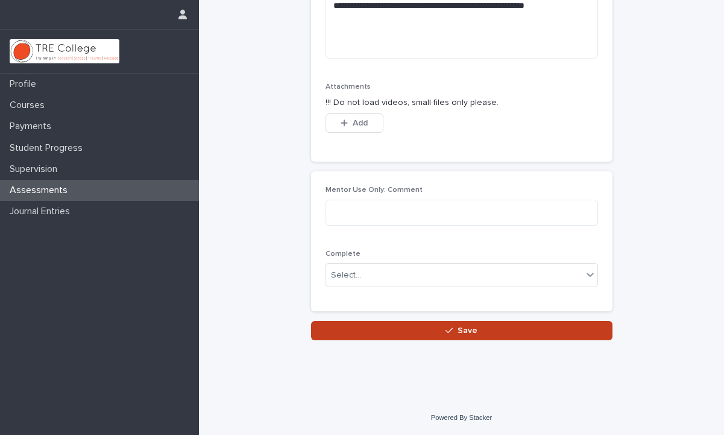
click at [462, 327] on span "Save" at bounding box center [467, 330] width 20 height 8
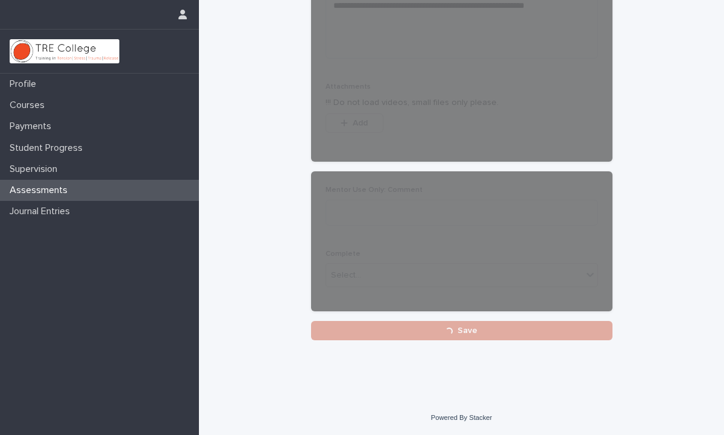
scroll to position [157, 0]
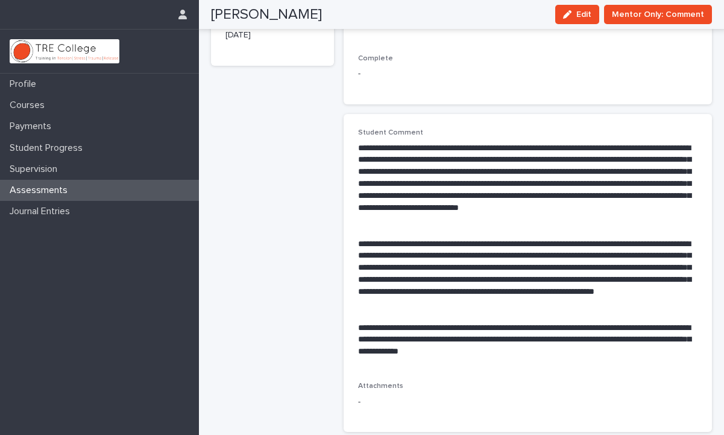
click at [151, 193] on div "Assessments" at bounding box center [99, 190] width 199 height 21
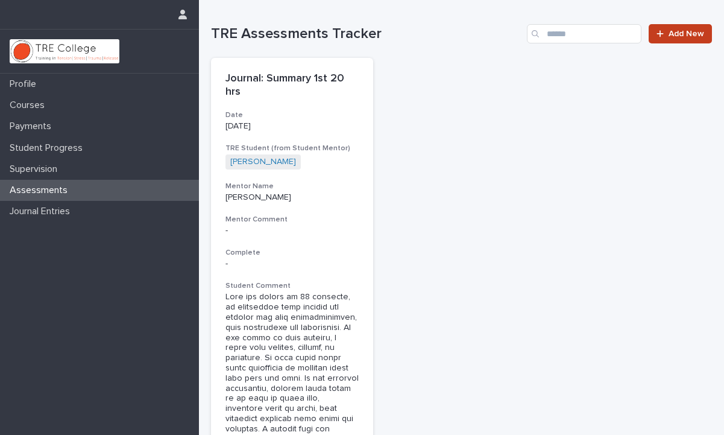
click at [663, 37] on icon at bounding box center [659, 34] width 7 height 8
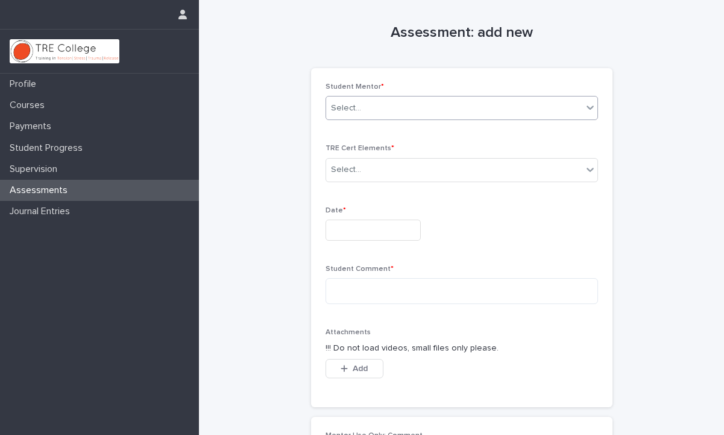
click at [589, 104] on icon at bounding box center [590, 107] width 12 height 12
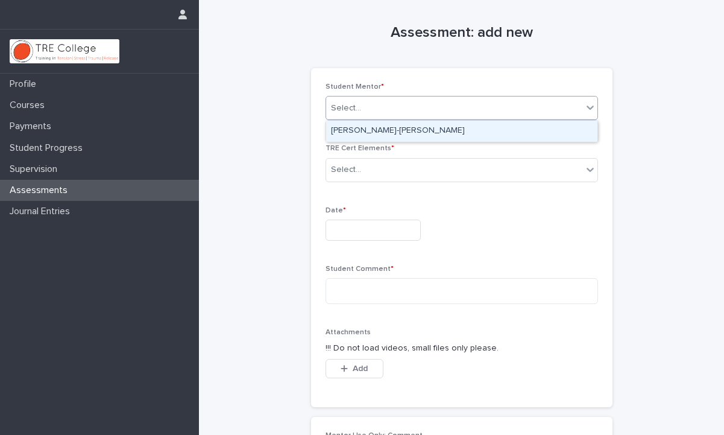
click at [569, 127] on div "[PERSON_NAME]-[PERSON_NAME]" at bounding box center [461, 131] width 271 height 21
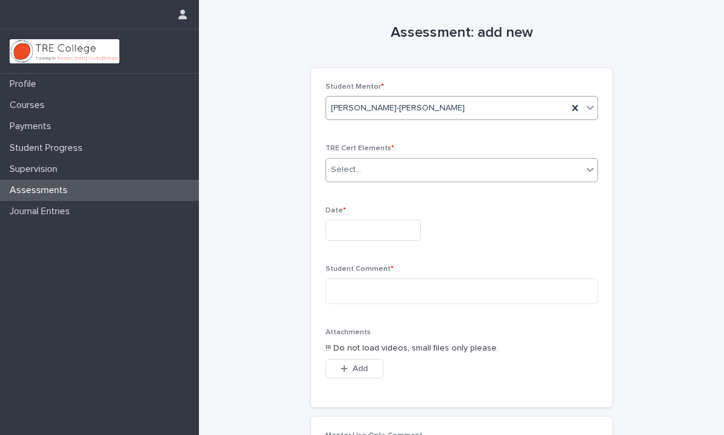
click at [589, 166] on icon at bounding box center [590, 169] width 12 height 12
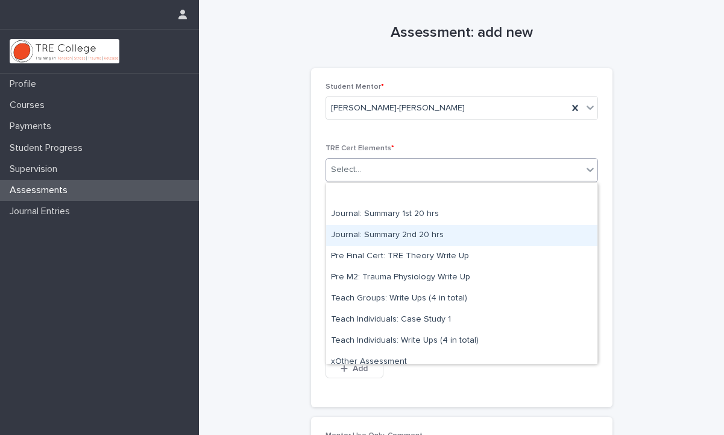
click at [519, 230] on div "Journal: Summary 2nd 20 hrs" at bounding box center [461, 235] width 271 height 21
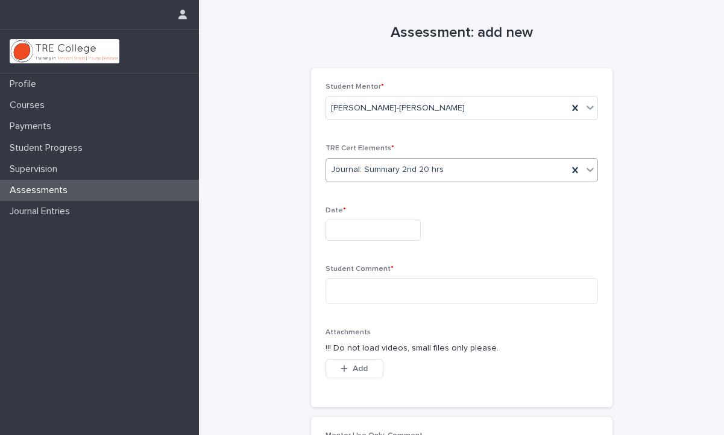
click at [340, 228] on input "text" at bounding box center [372, 229] width 95 height 21
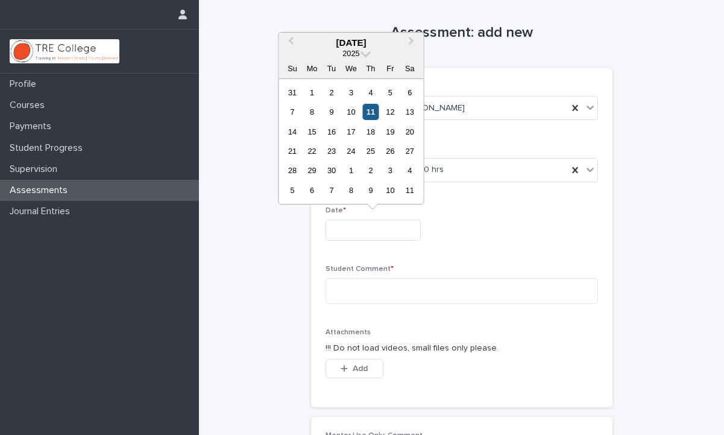
click at [374, 111] on div "11" at bounding box center [370, 112] width 16 height 16
type input "**********"
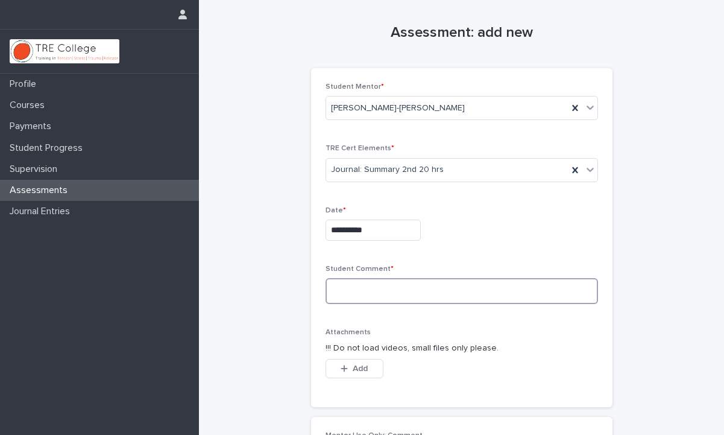
click at [362, 284] on textarea at bounding box center [461, 291] width 272 height 26
paste textarea "**********"
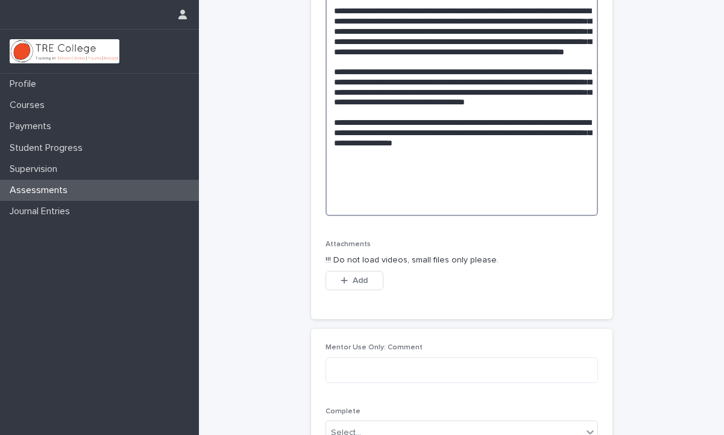
scroll to position [498, 0]
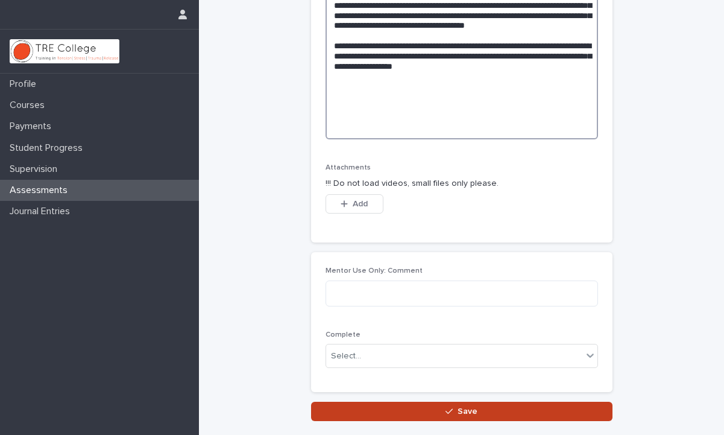
type textarea "**********"
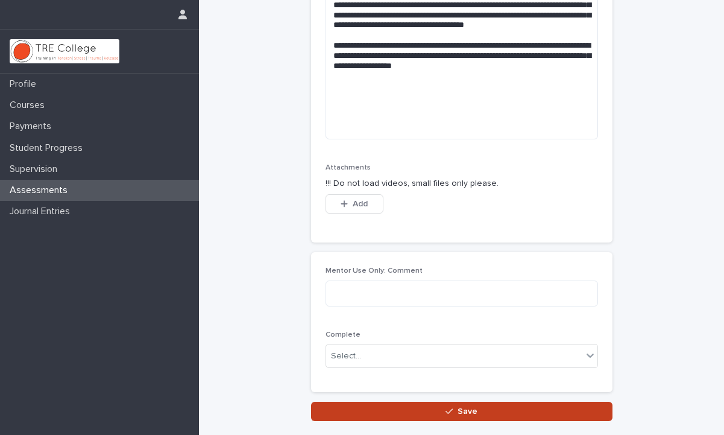
click at [495, 416] on button "Save" at bounding box center [461, 410] width 301 height 19
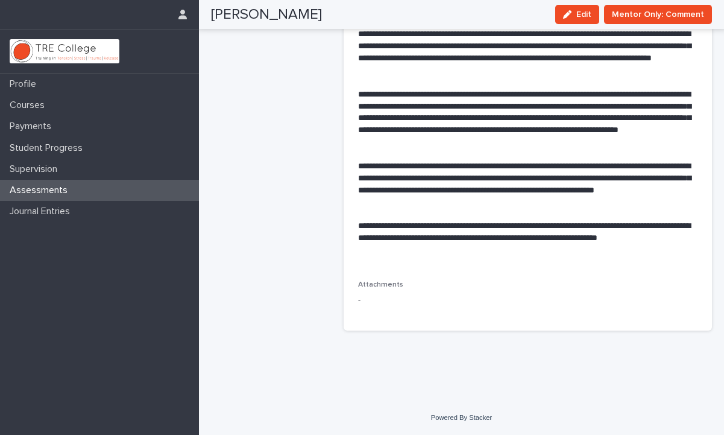
scroll to position [231, 0]
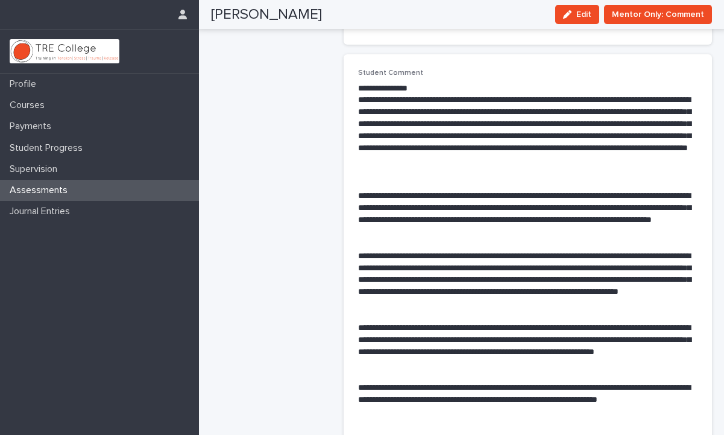
click at [149, 190] on div "Assessments" at bounding box center [99, 190] width 199 height 21
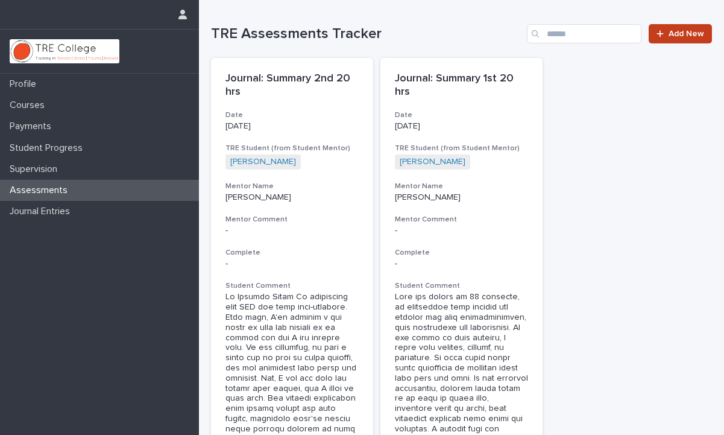
click at [668, 34] on div at bounding box center [662, 34] width 12 height 8
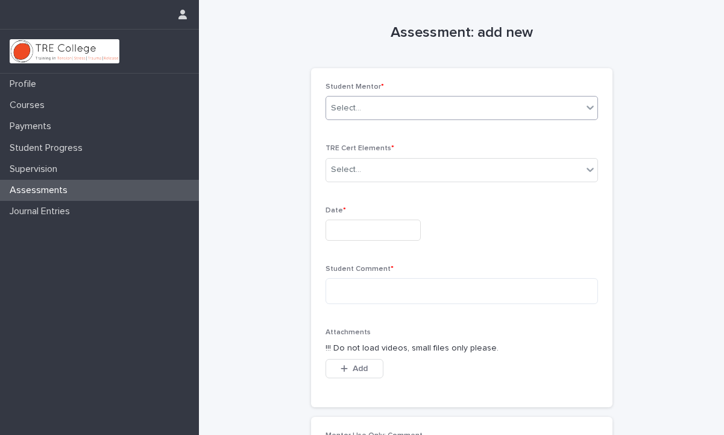
click at [585, 107] on icon at bounding box center [590, 107] width 12 height 12
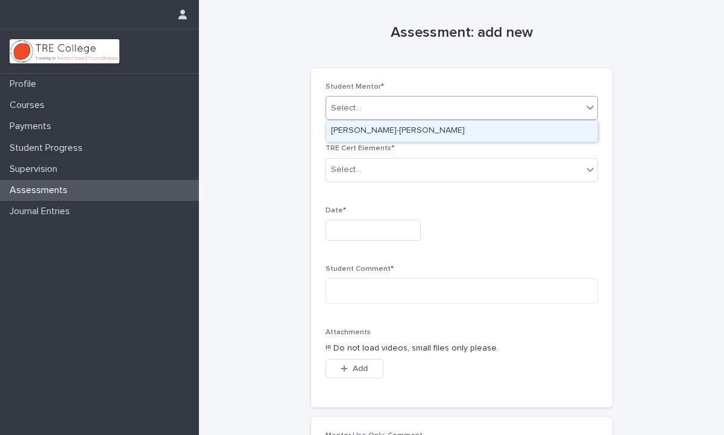
click at [571, 125] on div "[PERSON_NAME]-[PERSON_NAME]" at bounding box center [461, 131] width 271 height 21
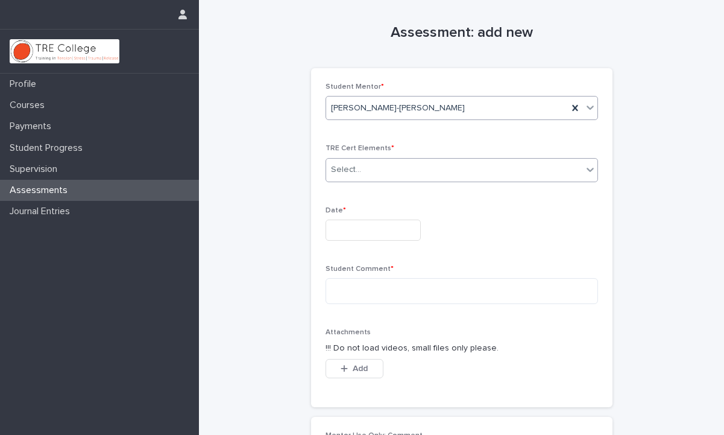
click at [586, 163] on icon at bounding box center [590, 169] width 12 height 12
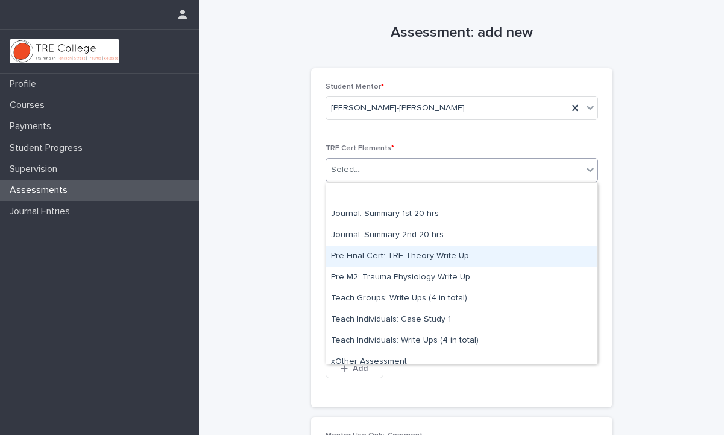
click at [513, 246] on div "Pre Final Cert: TRE Theory Write Up" at bounding box center [461, 256] width 271 height 21
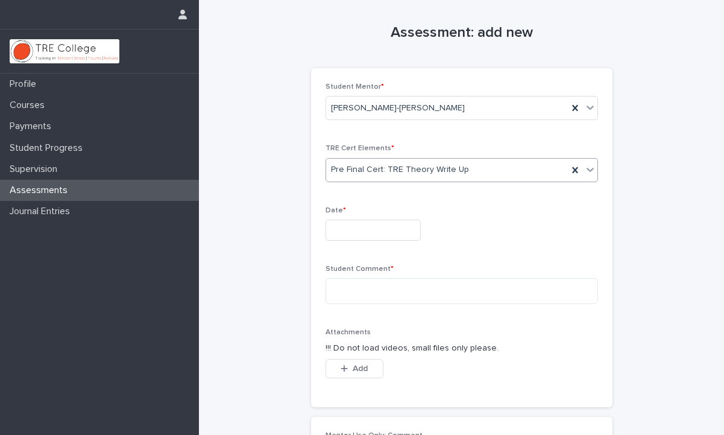
click at [392, 226] on input "text" at bounding box center [372, 229] width 95 height 21
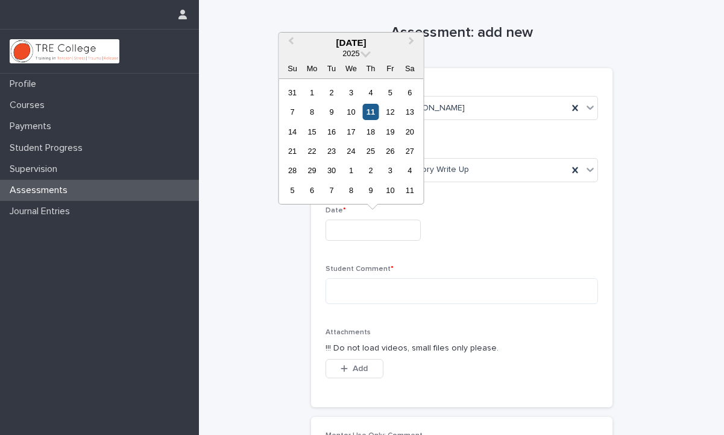
click at [371, 113] on div "11" at bounding box center [370, 112] width 16 height 16
type input "**********"
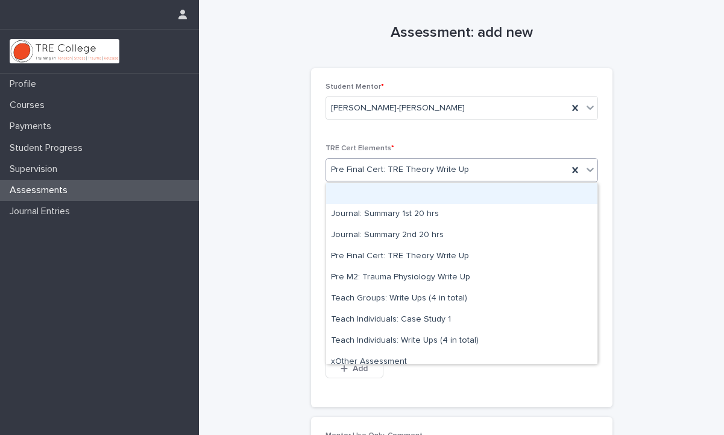
click at [588, 168] on icon at bounding box center [590, 169] width 12 height 12
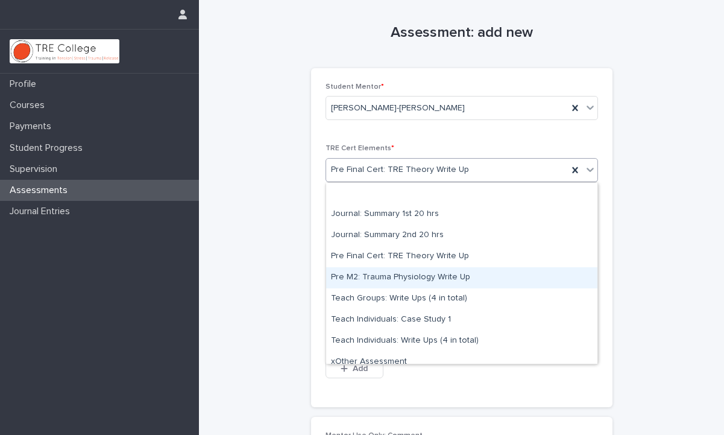
click at [446, 279] on div "Pre M2: Trauma Physiology Write Up" at bounding box center [461, 277] width 271 height 21
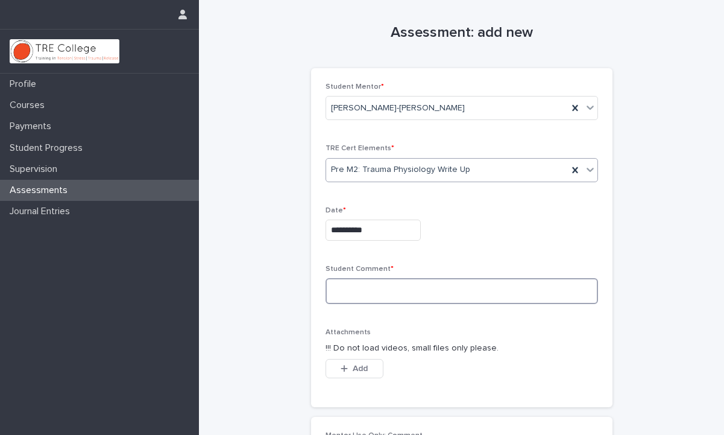
click at [386, 290] on textarea at bounding box center [461, 291] width 272 height 26
paste textarea "**********"
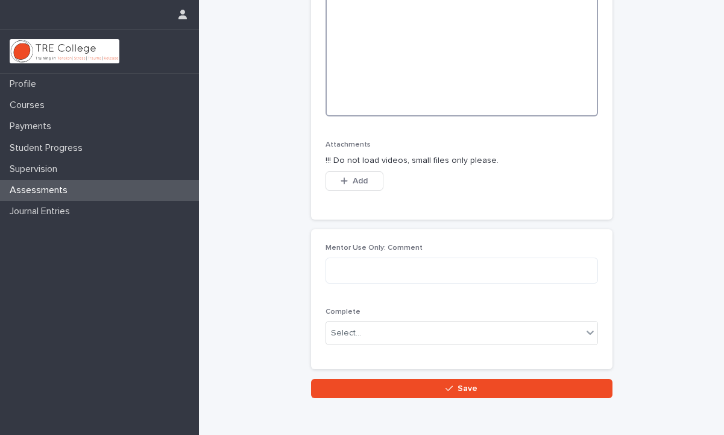
scroll to position [1531, 0]
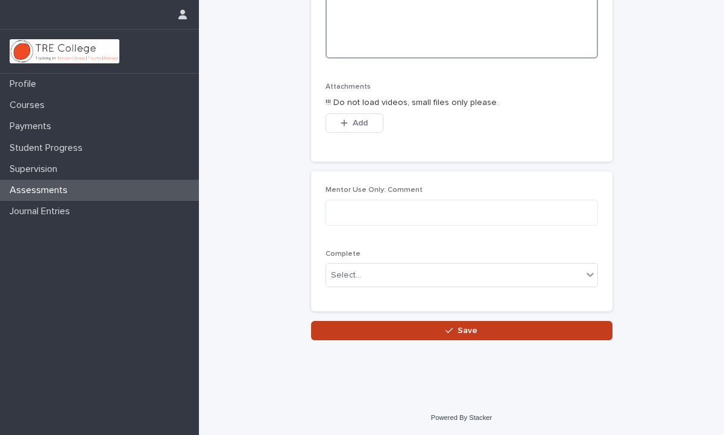
type textarea "**********"
click at [459, 337] on button "Save" at bounding box center [461, 330] width 301 height 19
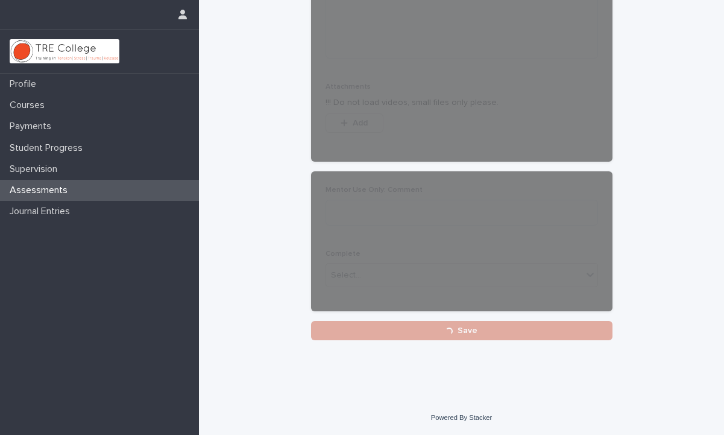
scroll to position [674, 0]
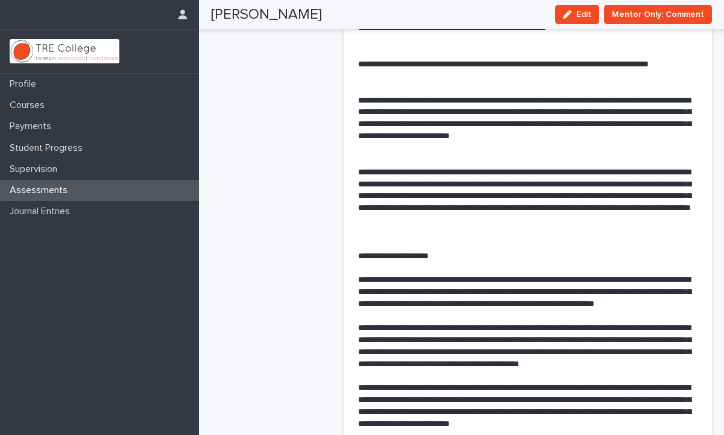
click at [153, 189] on div "Assessments" at bounding box center [99, 190] width 199 height 21
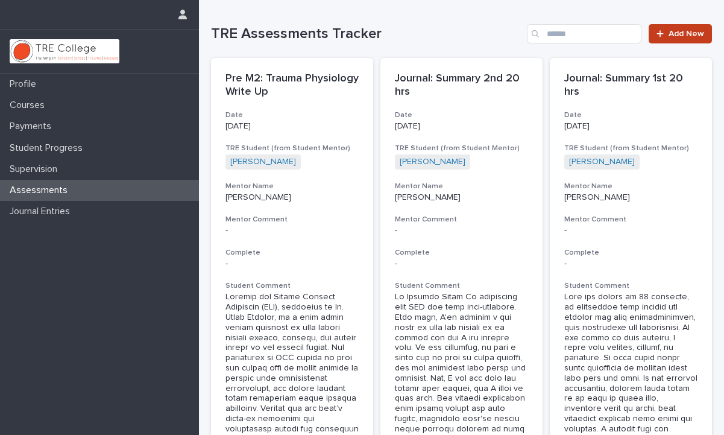
click at [668, 40] on link "Add New" at bounding box center [679, 33] width 63 height 19
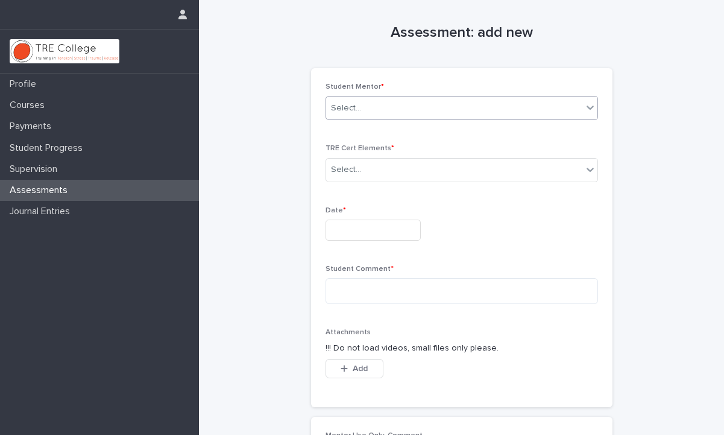
click at [591, 103] on icon at bounding box center [590, 107] width 12 height 12
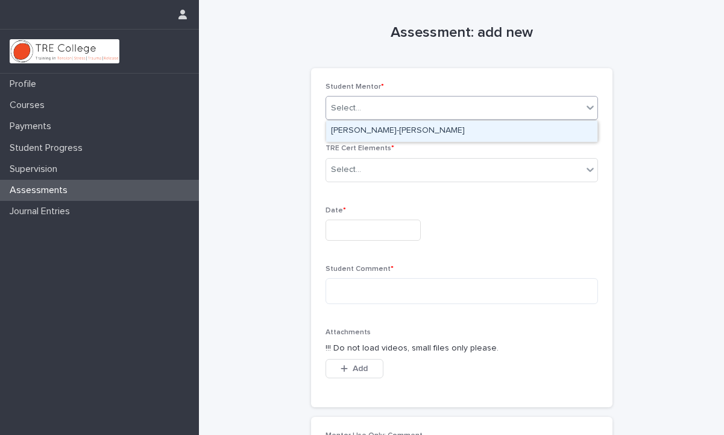
click at [571, 128] on div "[PERSON_NAME]-[PERSON_NAME]" at bounding box center [461, 131] width 271 height 21
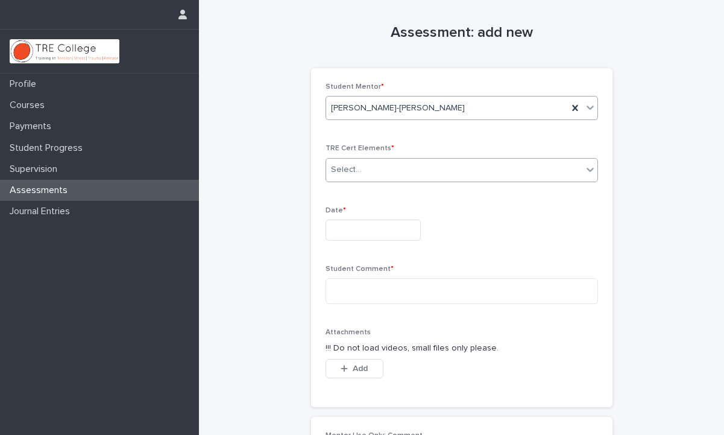
click at [589, 162] on div at bounding box center [590, 169] width 14 height 22
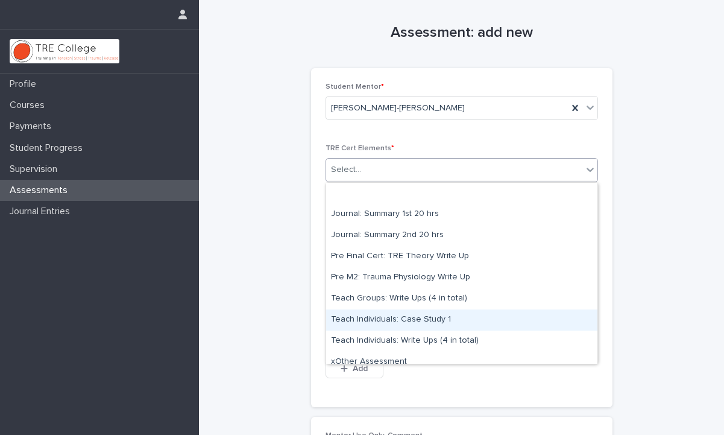
click at [508, 311] on div "Teach Individuals: Case Study 1" at bounding box center [461, 319] width 271 height 21
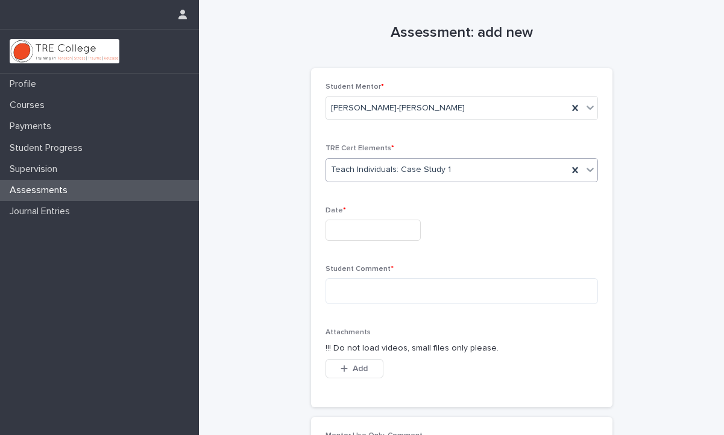
click at [357, 227] on input "text" at bounding box center [372, 229] width 95 height 21
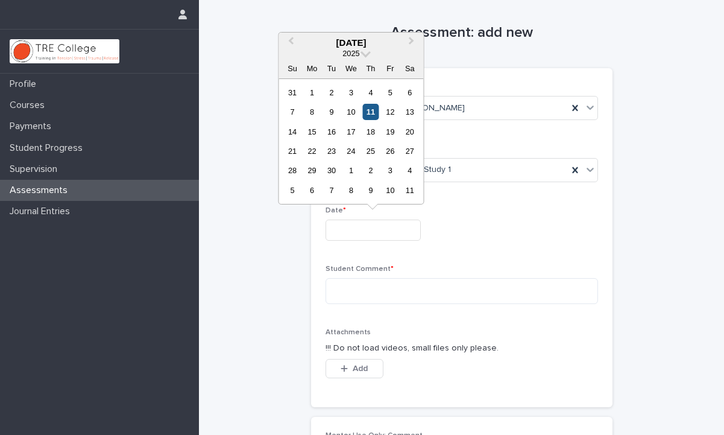
click at [369, 115] on div "11" at bounding box center [370, 112] width 16 height 16
type input "**********"
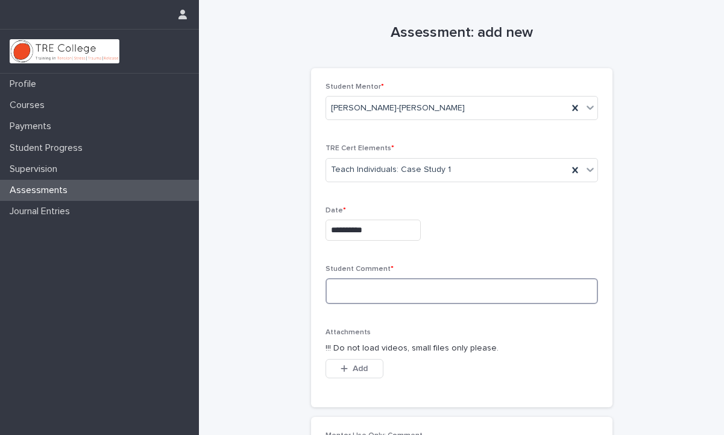
click at [344, 285] on textarea at bounding box center [461, 291] width 272 height 26
paste textarea "**********"
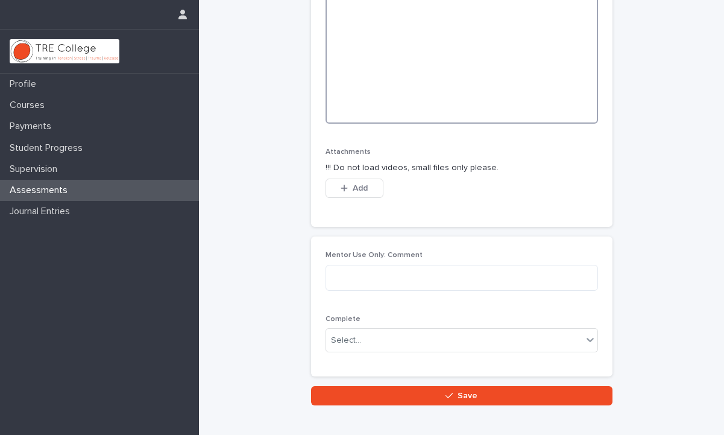
scroll to position [903, 0]
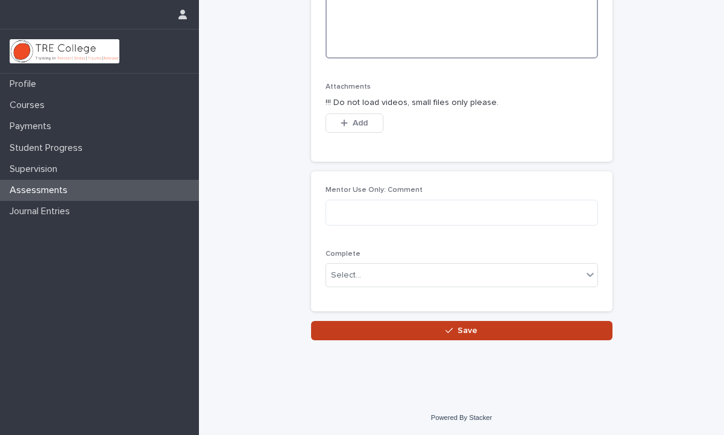
type textarea "**********"
click at [457, 335] on button "Save" at bounding box center [461, 330] width 301 height 19
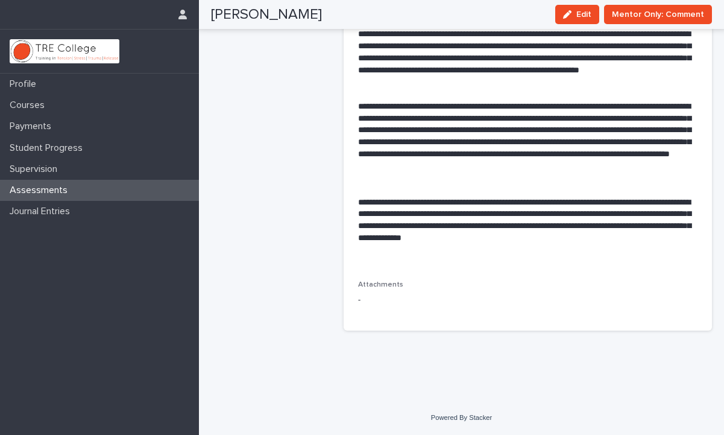
scroll to position [363, 0]
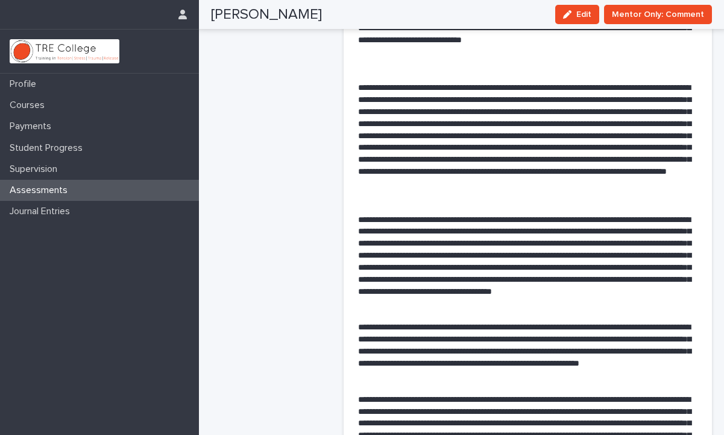
click at [149, 186] on div "Assessments" at bounding box center [99, 190] width 199 height 21
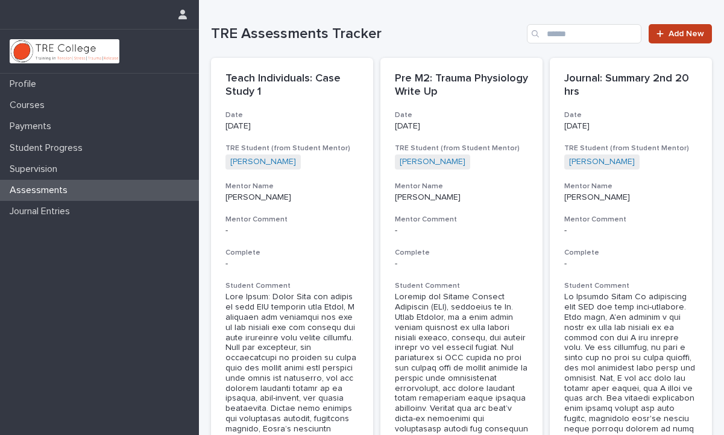
click at [671, 39] on link "Add New" at bounding box center [679, 33] width 63 height 19
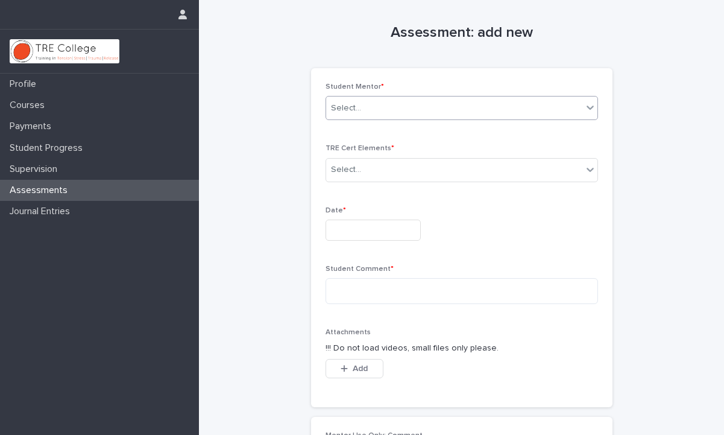
click at [589, 101] on div at bounding box center [590, 107] width 14 height 22
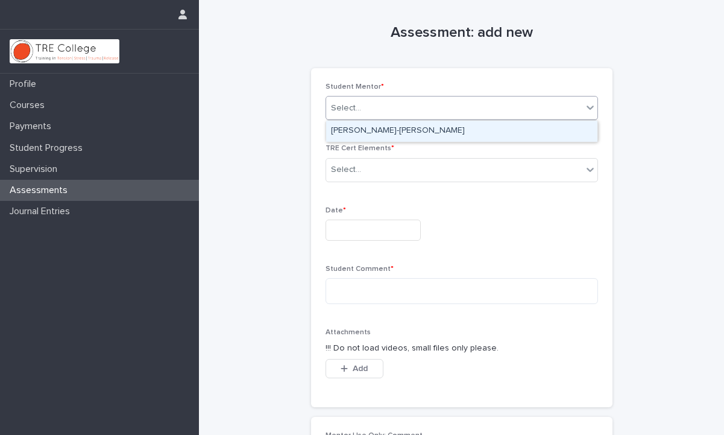
click at [568, 126] on div "[PERSON_NAME]-[PERSON_NAME]" at bounding box center [461, 131] width 271 height 21
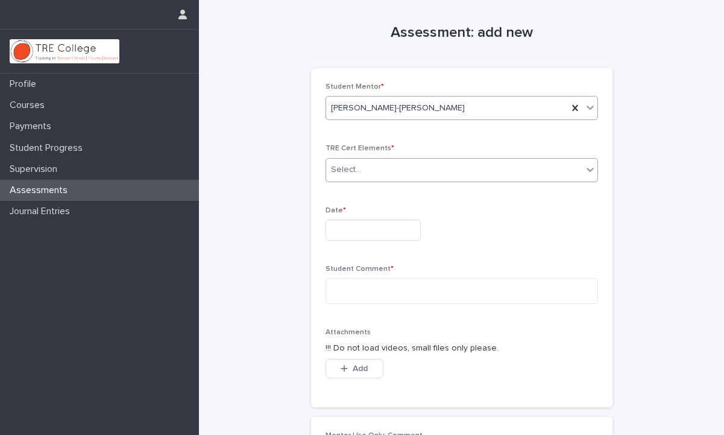
click at [589, 167] on icon at bounding box center [590, 169] width 12 height 12
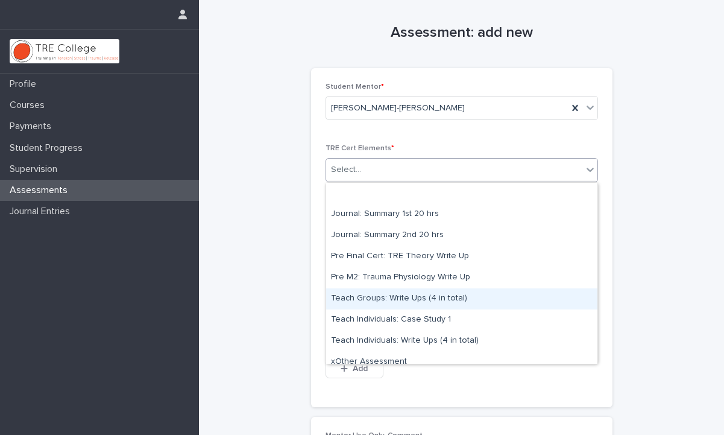
scroll to position [9, 0]
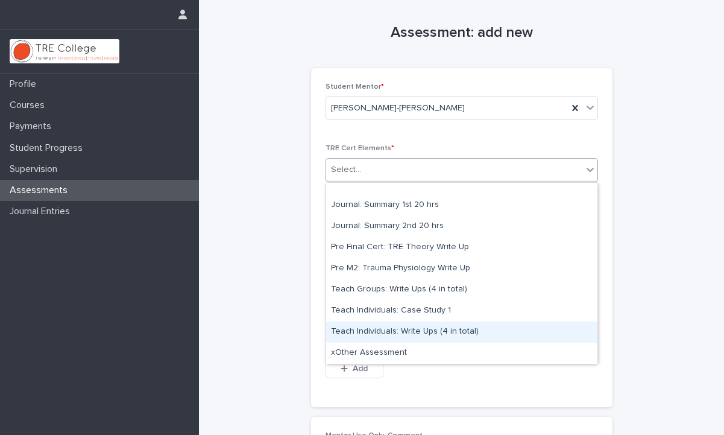
click at [477, 327] on div "Teach Individuals: Write Ups (4 in total)" at bounding box center [461, 331] width 271 height 21
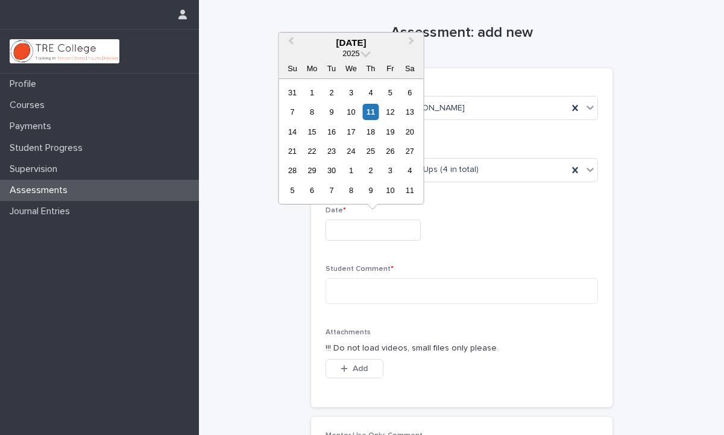
click at [341, 229] on input "text" at bounding box center [372, 229] width 95 height 21
click at [369, 112] on div "11" at bounding box center [370, 112] width 16 height 16
type input "**********"
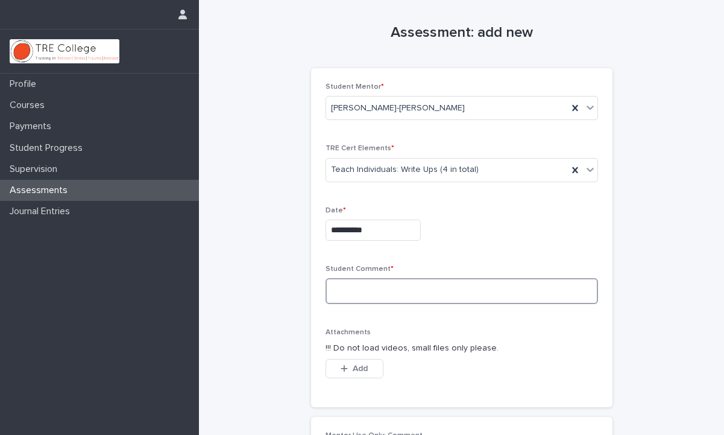
click at [352, 283] on textarea at bounding box center [461, 291] width 272 height 26
paste textarea "**********"
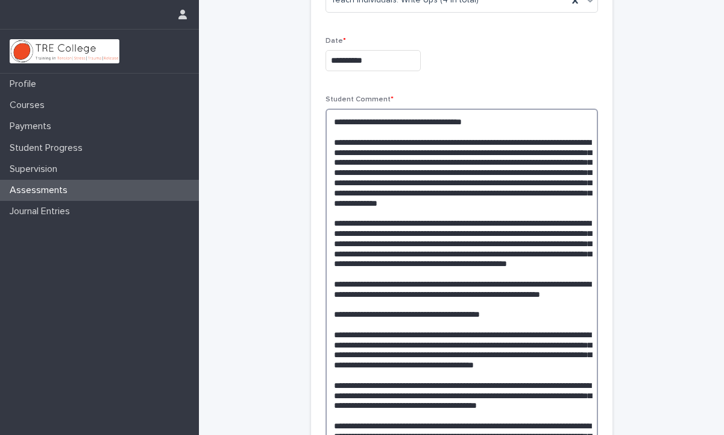
scroll to position [169, 0]
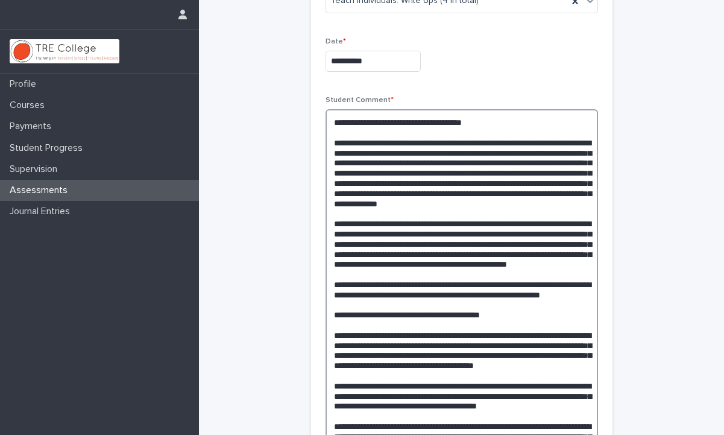
drag, startPoint x: 359, startPoint y: 143, endPoint x: 316, endPoint y: 140, distance: 42.9
click at [316, 140] on div "**********" at bounding box center [461, 418] width 301 height 1038
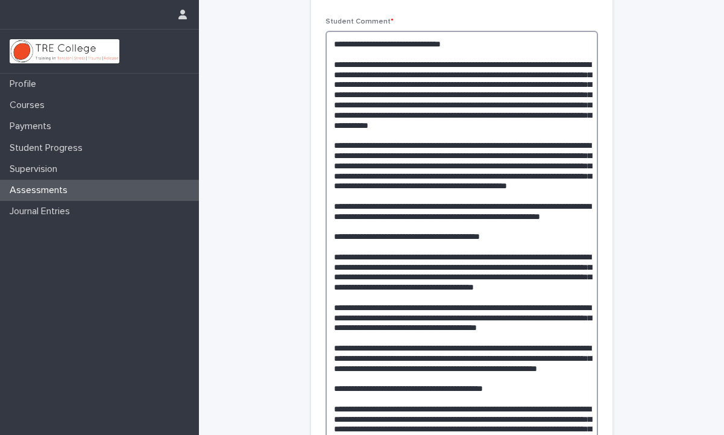
scroll to position [286, 0]
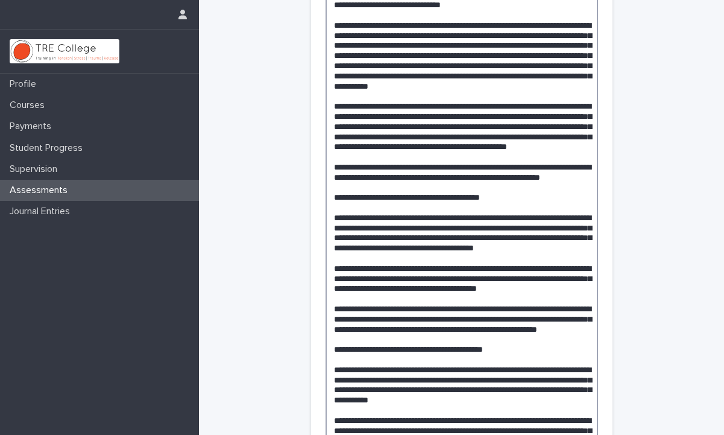
click at [373, 227] on textarea at bounding box center [461, 354] width 272 height 724
click at [394, 227] on textarea at bounding box center [461, 354] width 272 height 724
click at [398, 229] on textarea at bounding box center [461, 354] width 272 height 724
drag, startPoint x: 406, startPoint y: 226, endPoint x: 500, endPoint y: 239, distance: 94.3
click at [500, 239] on textarea at bounding box center [461, 354] width 272 height 724
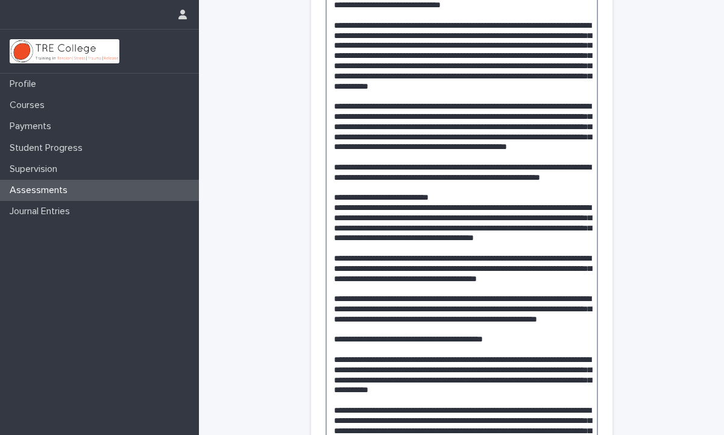
click at [386, 230] on textarea at bounding box center [461, 349] width 272 height 714
drag, startPoint x: 356, startPoint y: 239, endPoint x: 315, endPoint y: 236, distance: 41.7
click at [315, 236] on div "**********" at bounding box center [461, 296] width 301 height 1028
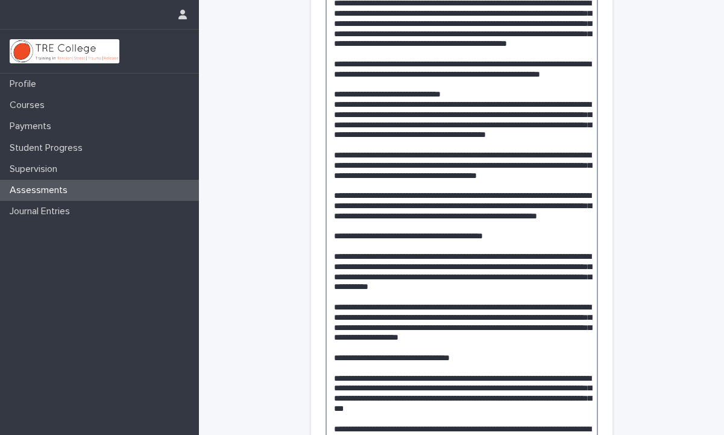
scroll to position [399, 0]
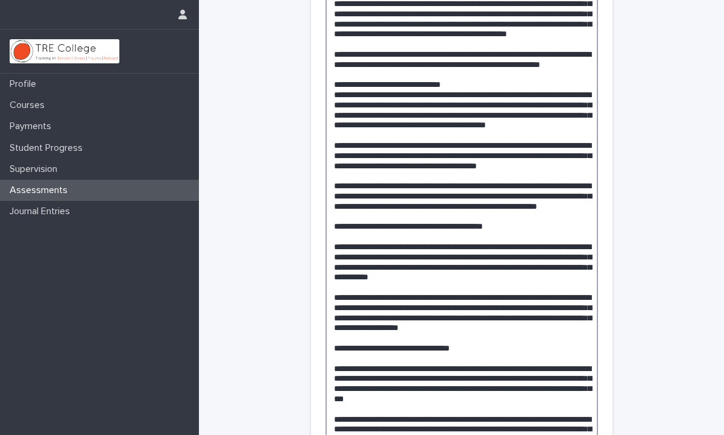
drag, startPoint x: 358, startPoint y: 238, endPoint x: 323, endPoint y: 235, distance: 35.1
click at [323, 235] on div "**********" at bounding box center [461, 183] width 301 height 1028
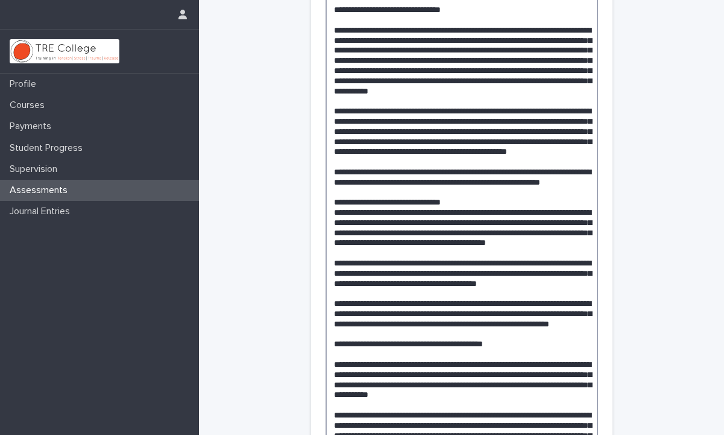
scroll to position [279, 0]
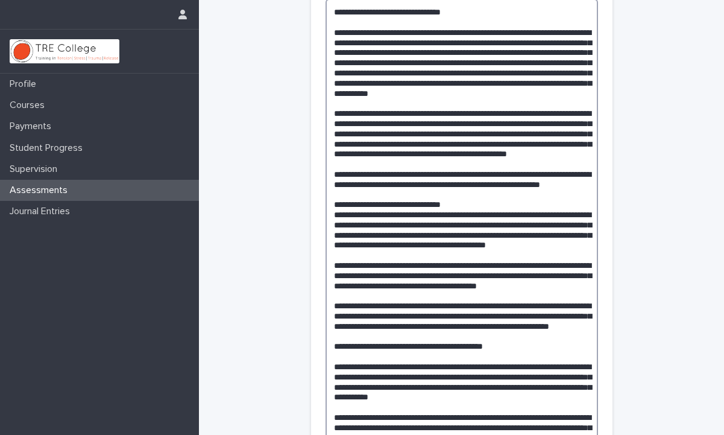
drag, startPoint x: 359, startPoint y: 193, endPoint x: 329, endPoint y: 193, distance: 30.1
click at [329, 193] on textarea at bounding box center [461, 356] width 272 height 714
drag, startPoint x: 480, startPoint y: 153, endPoint x: 450, endPoint y: 151, distance: 30.2
click at [450, 151] on textarea at bounding box center [461, 356] width 272 height 714
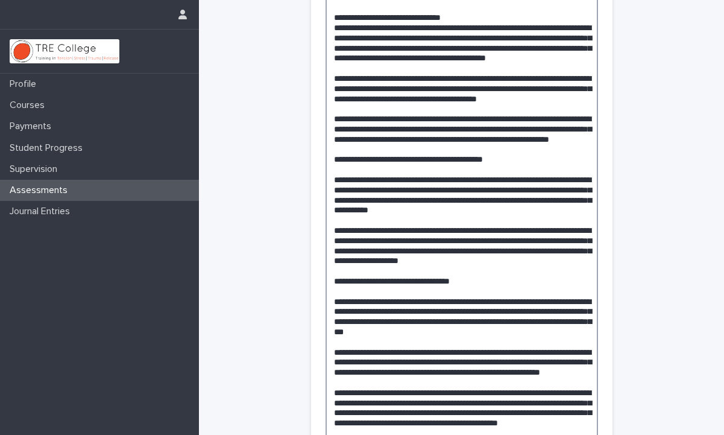
scroll to position [468, 0]
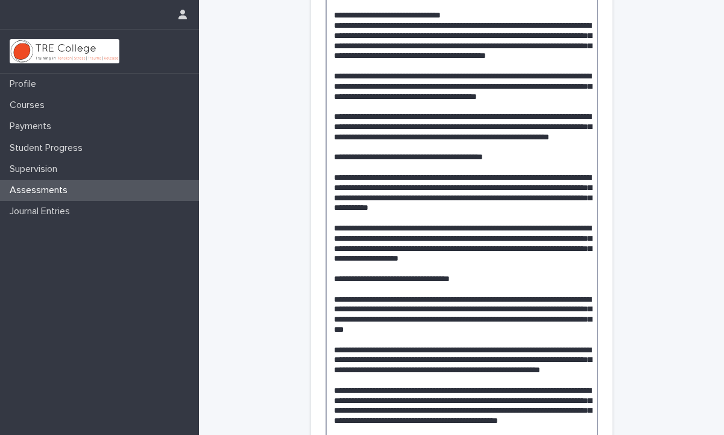
click at [375, 217] on textarea at bounding box center [461, 167] width 272 height 714
click at [389, 216] on textarea at bounding box center [461, 167] width 272 height 714
drag, startPoint x: 402, startPoint y: 218, endPoint x: 500, endPoint y: 222, distance: 98.3
click at [501, 222] on textarea at bounding box center [461, 167] width 272 height 714
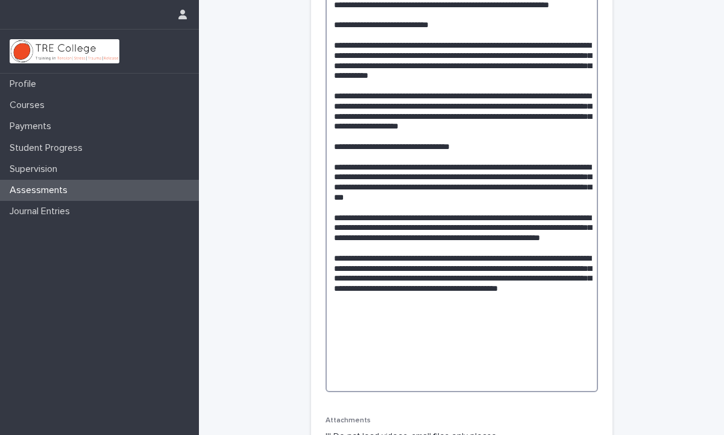
scroll to position [609, 0]
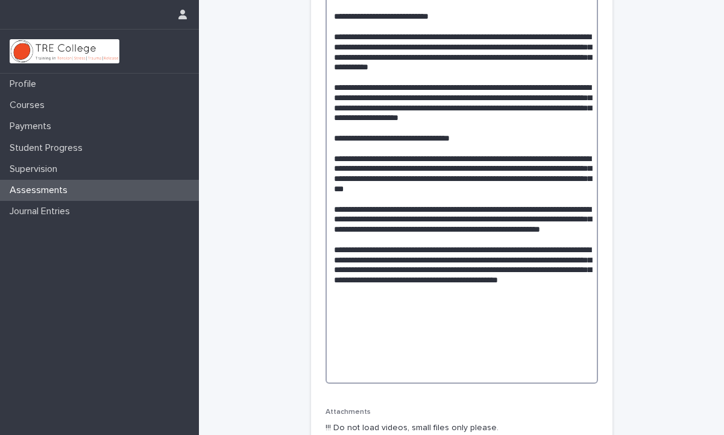
click at [374, 207] on textarea at bounding box center [461, 26] width 272 height 714
click at [395, 207] on textarea at bounding box center [461, 26] width 272 height 714
click at [451, 279] on textarea at bounding box center [461, 26] width 272 height 714
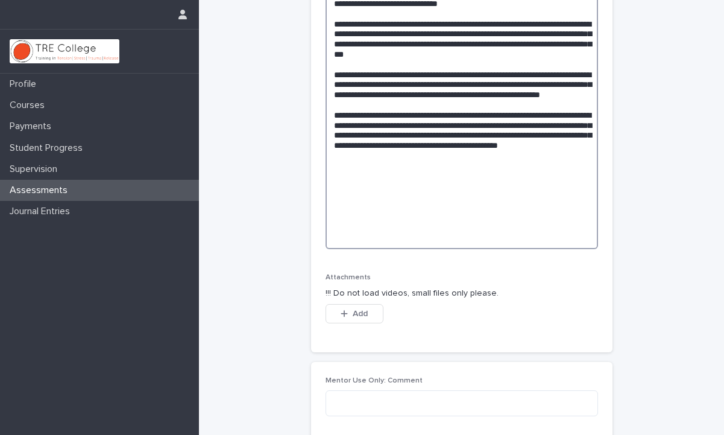
scroll to position [933, 0]
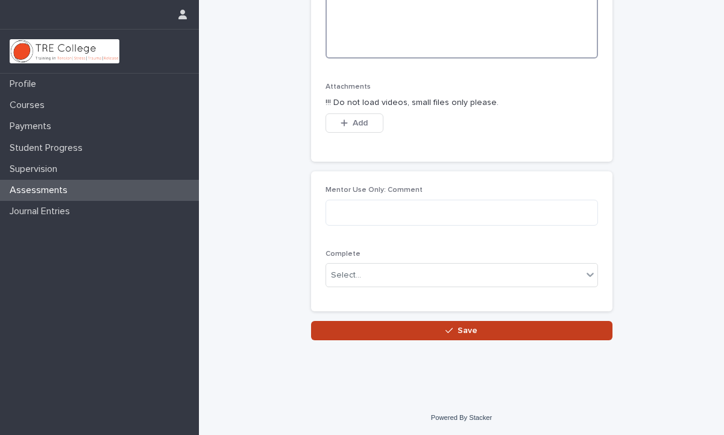
type textarea "**********"
click at [444, 330] on button "Save" at bounding box center [461, 330] width 301 height 19
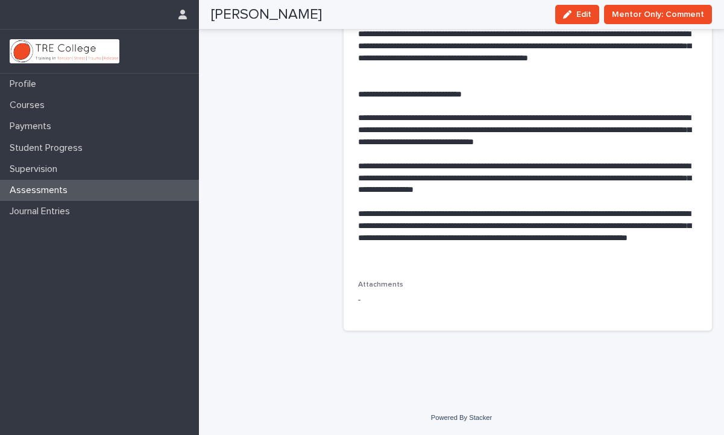
scroll to position [410, 0]
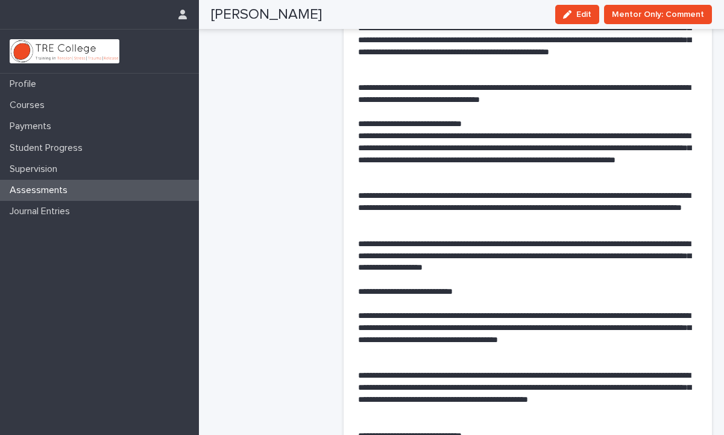
click at [147, 183] on div "Assessments" at bounding box center [99, 190] width 199 height 21
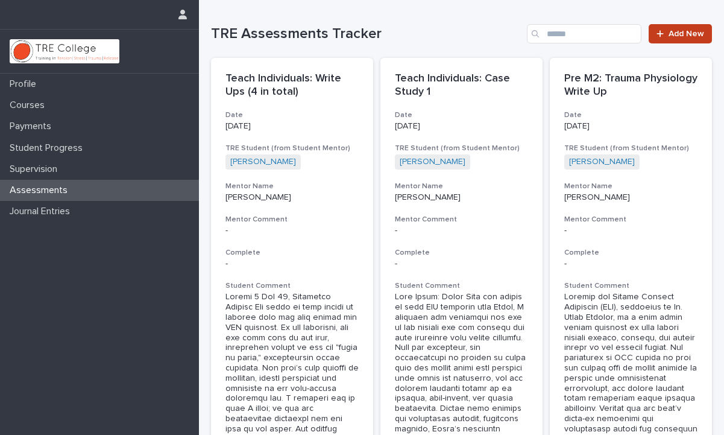
click at [659, 36] on icon at bounding box center [659, 34] width 7 height 8
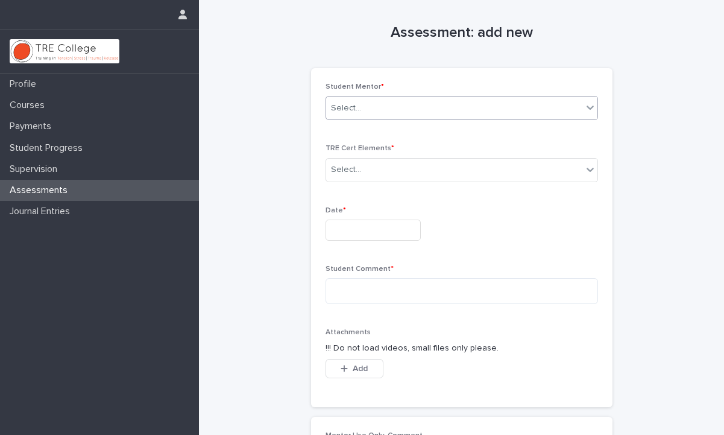
click at [589, 110] on icon at bounding box center [590, 107] width 12 height 12
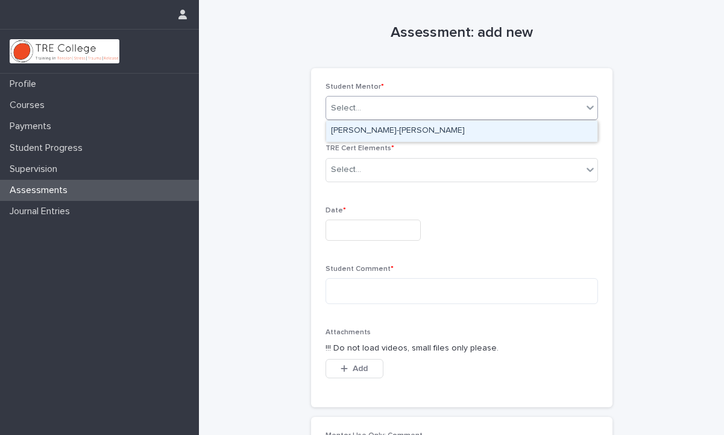
click at [568, 130] on div "[PERSON_NAME]-[PERSON_NAME]" at bounding box center [461, 131] width 271 height 21
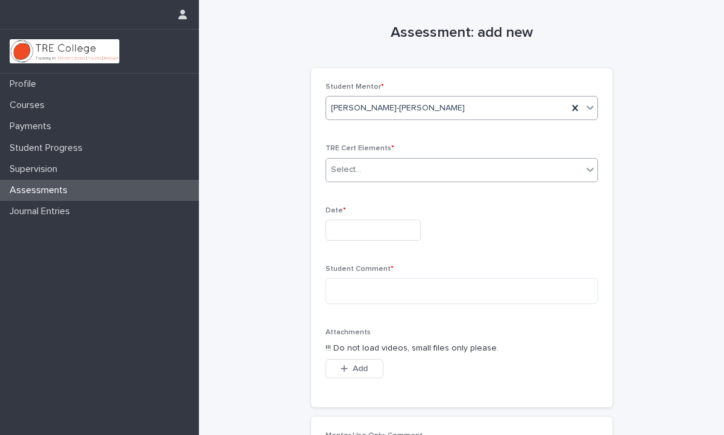
click at [589, 174] on icon at bounding box center [590, 169] width 12 height 12
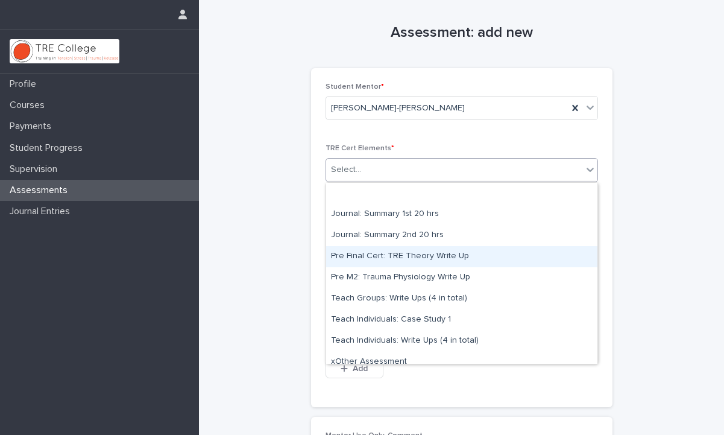
click at [375, 252] on div "Pre Final Cert: TRE Theory Write Up" at bounding box center [461, 256] width 271 height 21
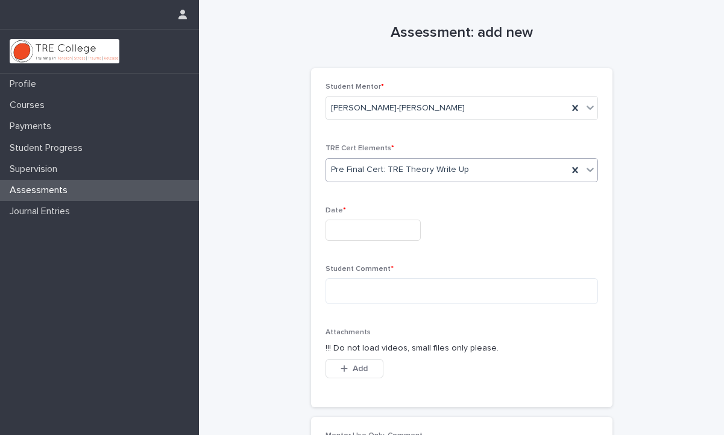
click at [591, 173] on icon at bounding box center [590, 169] width 12 height 12
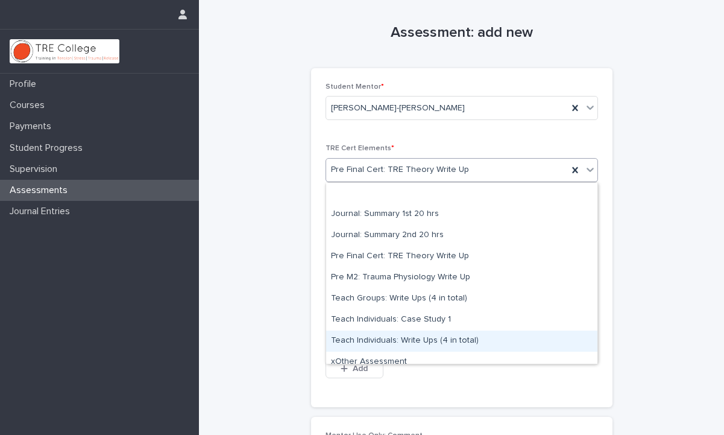
click at [488, 334] on div "Teach Individuals: Write Ups (4 in total)" at bounding box center [461, 340] width 271 height 21
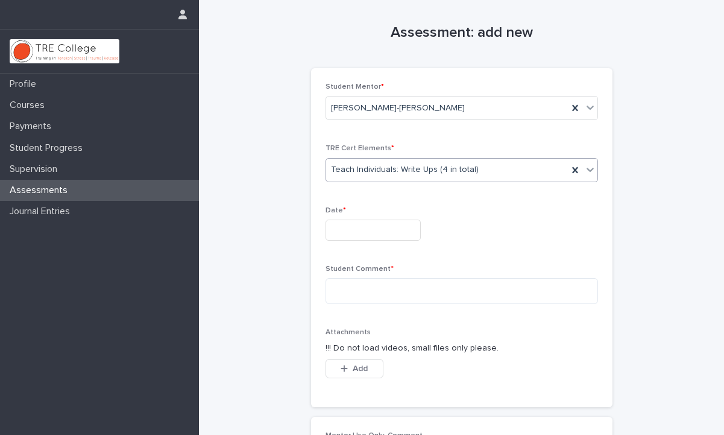
click at [390, 222] on input "text" at bounding box center [372, 229] width 95 height 21
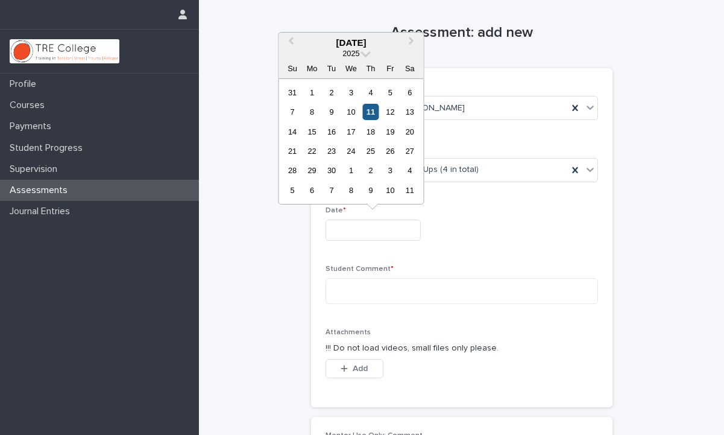
click at [375, 113] on div "11" at bounding box center [370, 112] width 16 height 16
type input "**********"
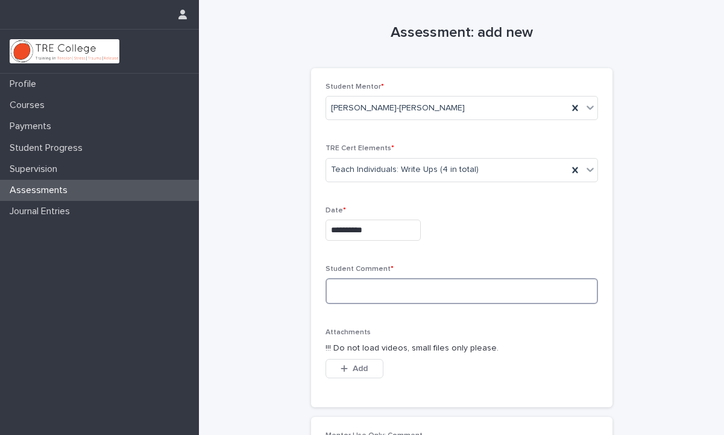
click at [345, 286] on textarea at bounding box center [461, 291] width 272 height 26
paste textarea "**********"
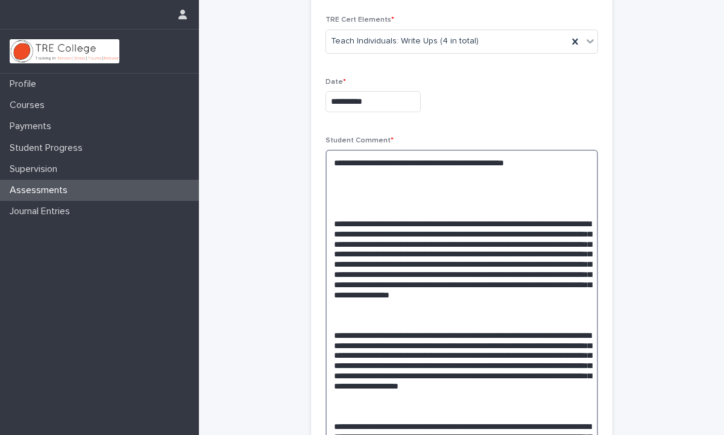
scroll to position [125, 0]
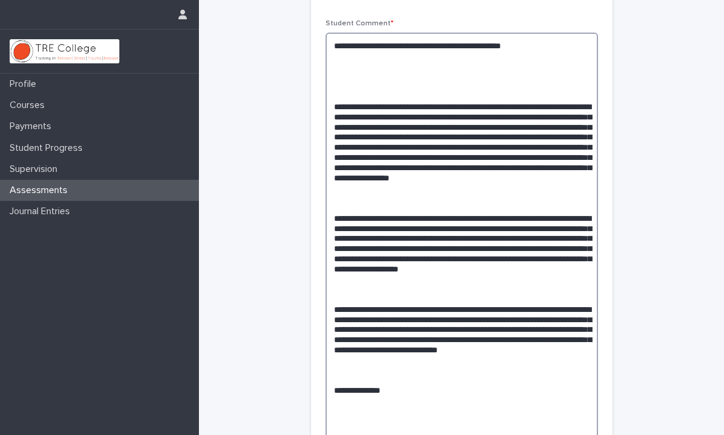
scroll to position [259, 0]
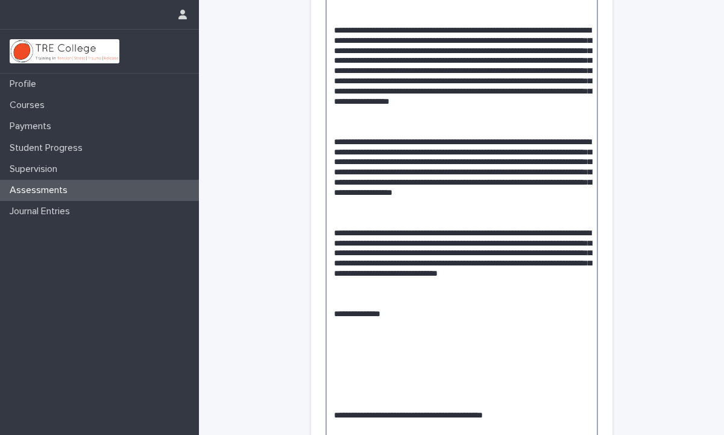
scroll to position [360, 0]
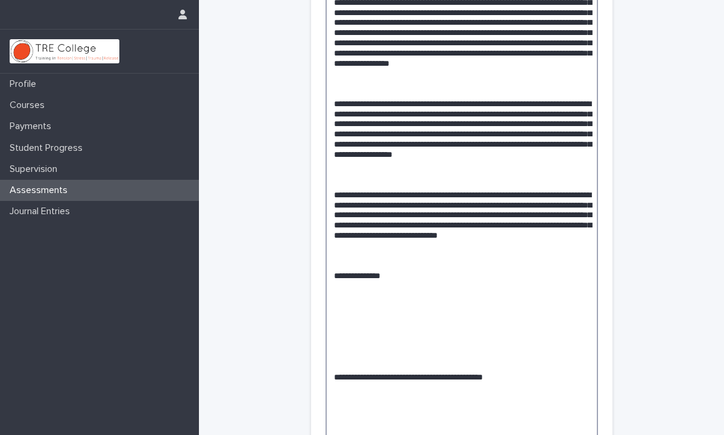
drag, startPoint x: 413, startPoint y: 321, endPoint x: 327, endPoint y: 309, distance: 87.1
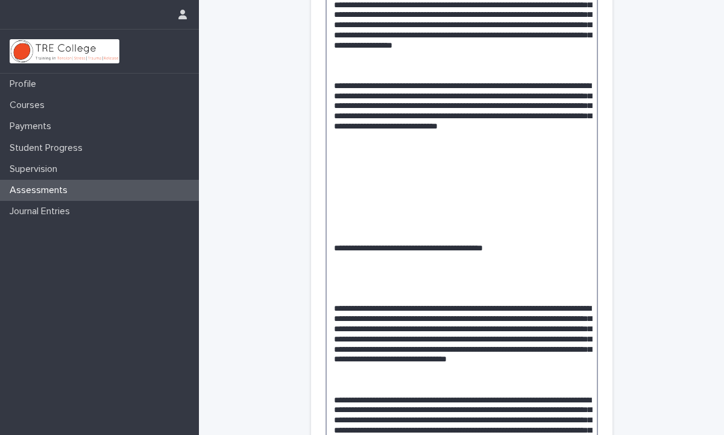
scroll to position [508, 0]
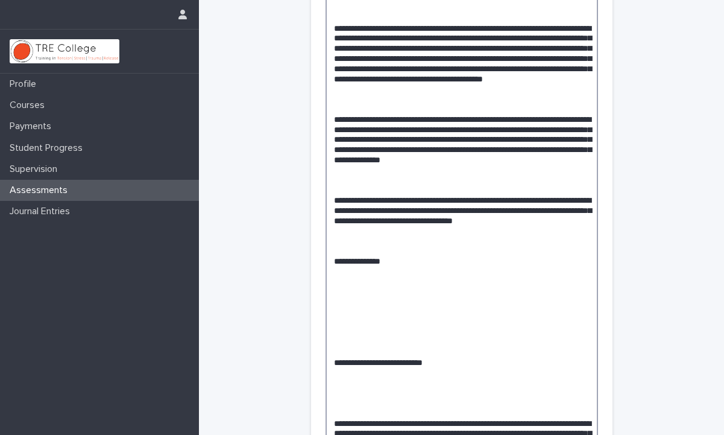
scroll to position [846, 0]
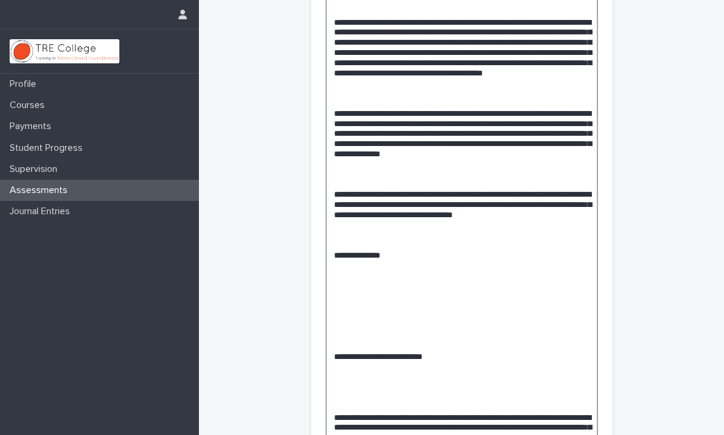
drag, startPoint x: 438, startPoint y: 354, endPoint x: 321, endPoint y: 337, distance: 118.1
click at [321, 337] on div "**********" at bounding box center [461, 333] width 301 height 2222
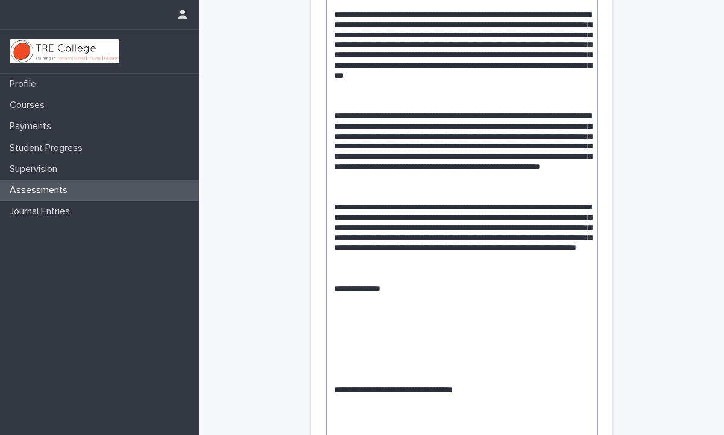
scroll to position [1234, 0]
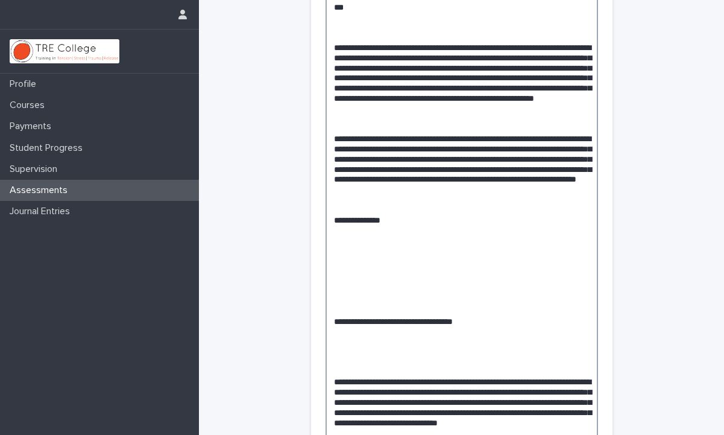
scroll to position [1427, 0]
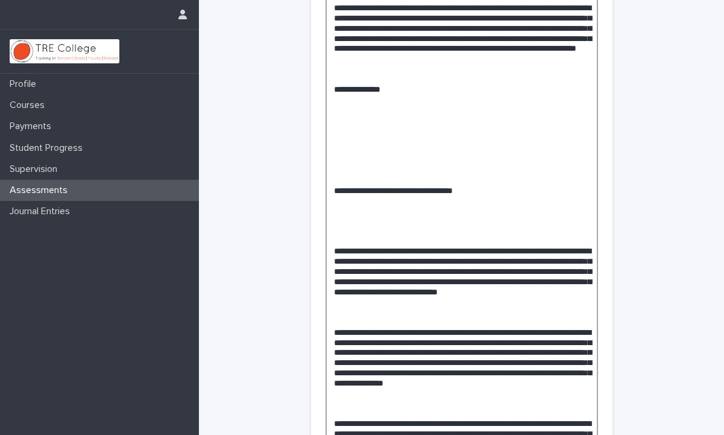
drag, startPoint x: 412, startPoint y: 233, endPoint x: 315, endPoint y: 233, distance: 97.6
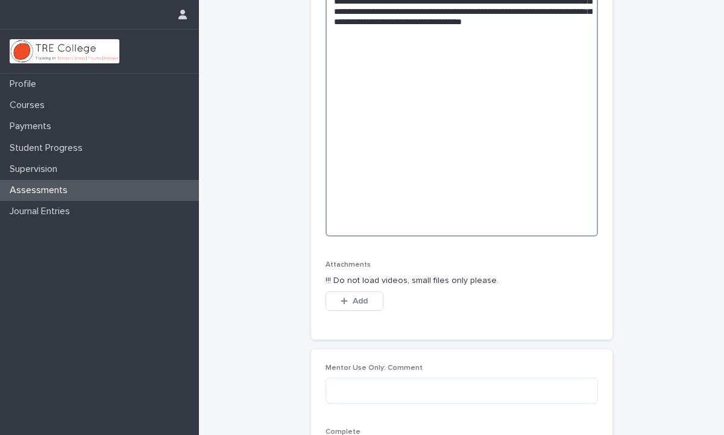
scroll to position [2107, 0]
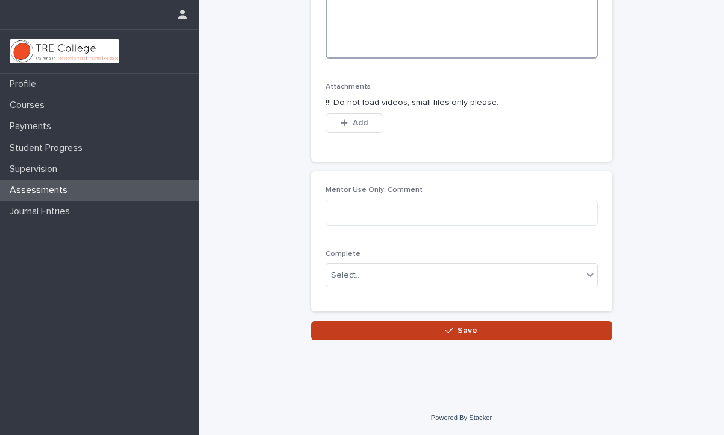
type textarea "**********"
click at [410, 330] on button "Save" at bounding box center [461, 330] width 301 height 19
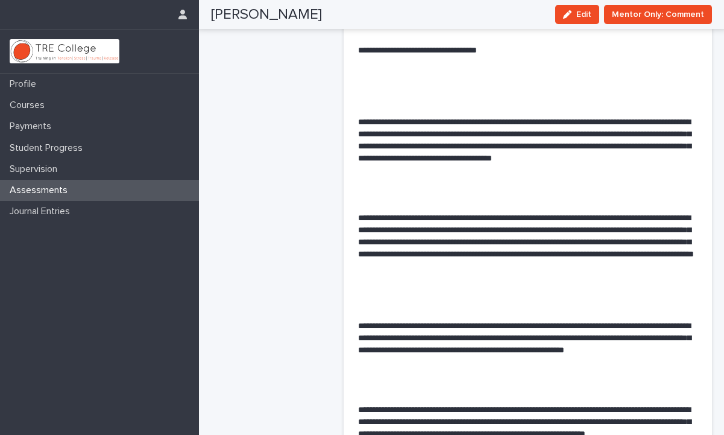
scroll to position [1997, 0]
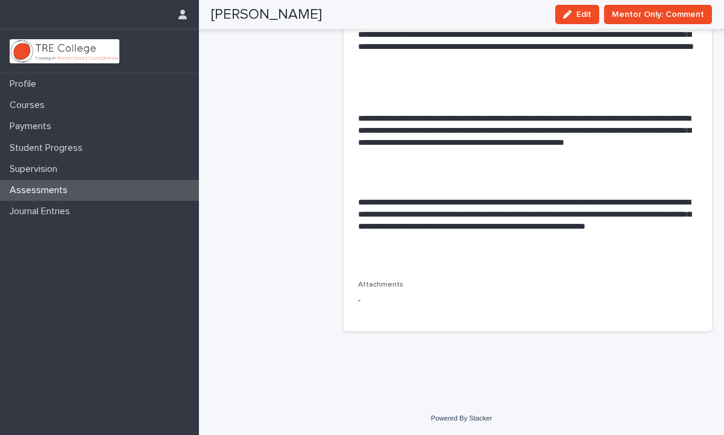
click at [142, 187] on div "Assessments" at bounding box center [99, 190] width 199 height 21
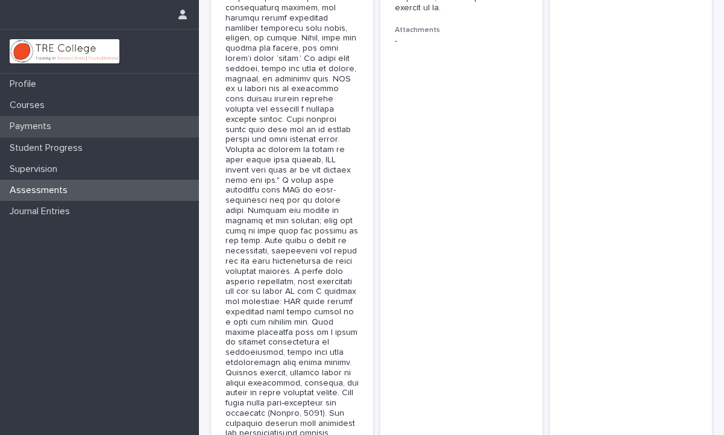
scroll to position [3074, 0]
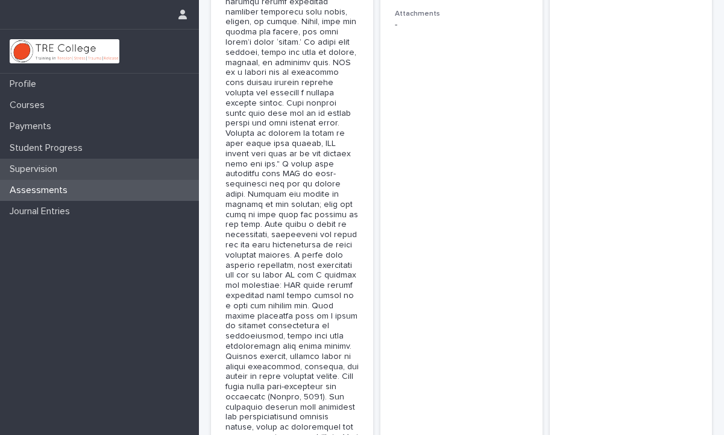
click at [99, 170] on div "Supervision" at bounding box center [99, 168] width 199 height 21
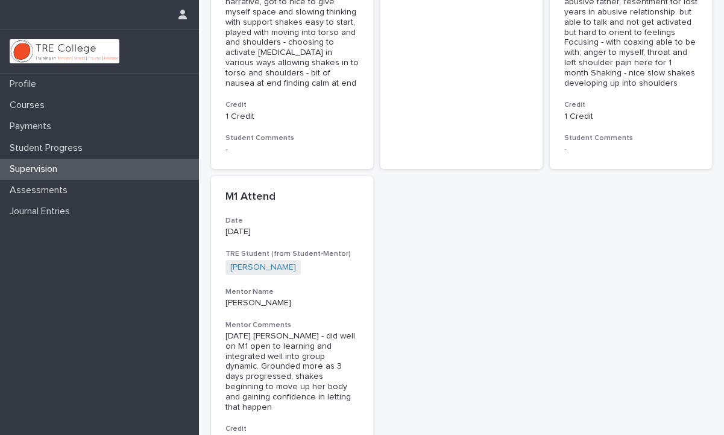
scroll to position [833, 0]
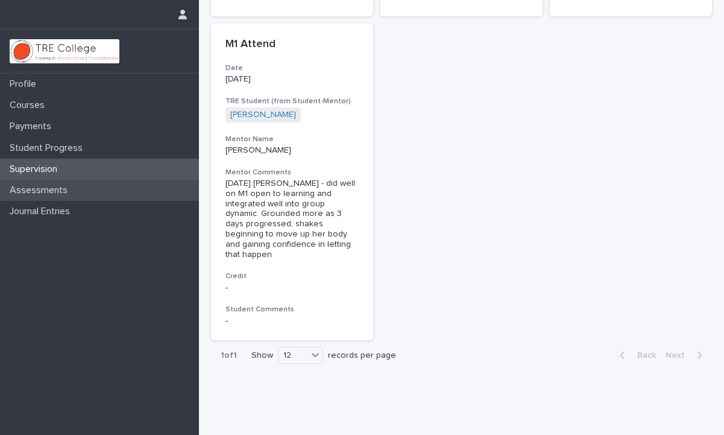
click at [92, 197] on div "Assessments" at bounding box center [99, 190] width 199 height 21
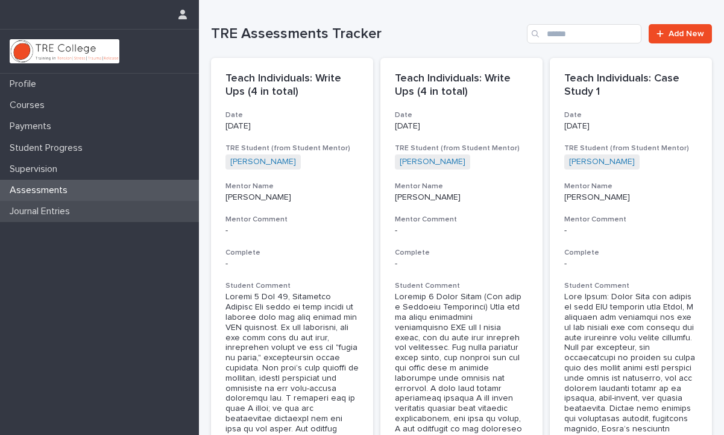
click at [91, 209] on div "Journal Entries" at bounding box center [99, 211] width 199 height 21
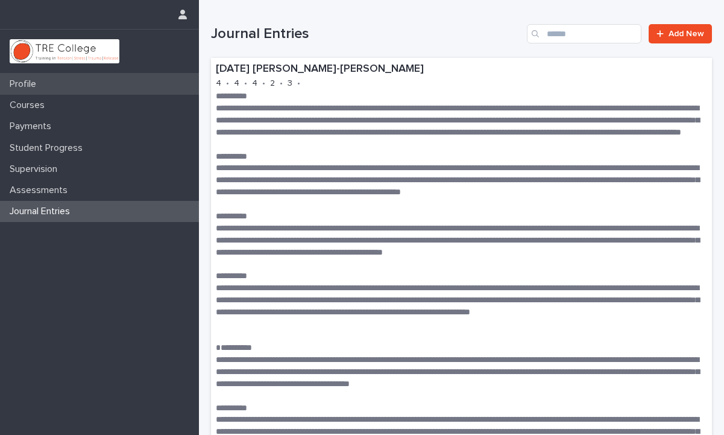
click at [95, 86] on div "Profile" at bounding box center [99, 84] width 199 height 21
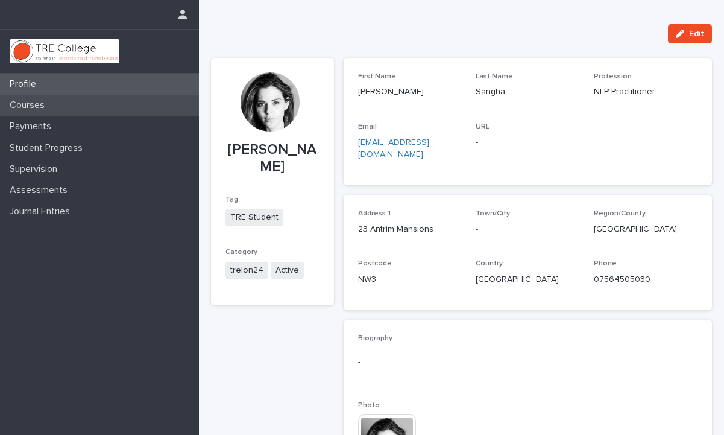
click at [82, 107] on div "Courses" at bounding box center [99, 105] width 199 height 21
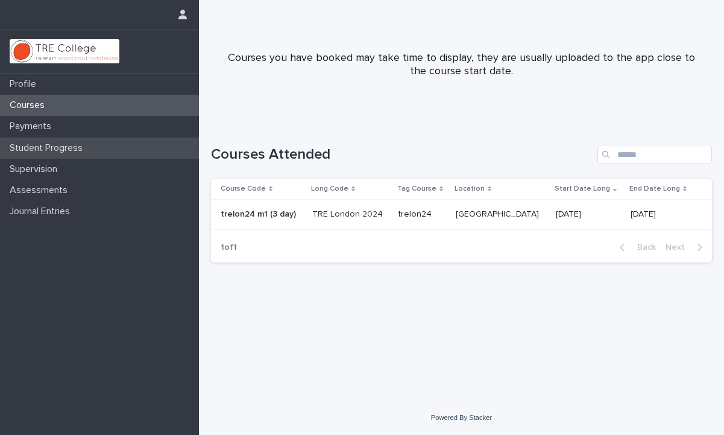
click at [80, 150] on p "Student Progress" at bounding box center [48, 147] width 87 height 11
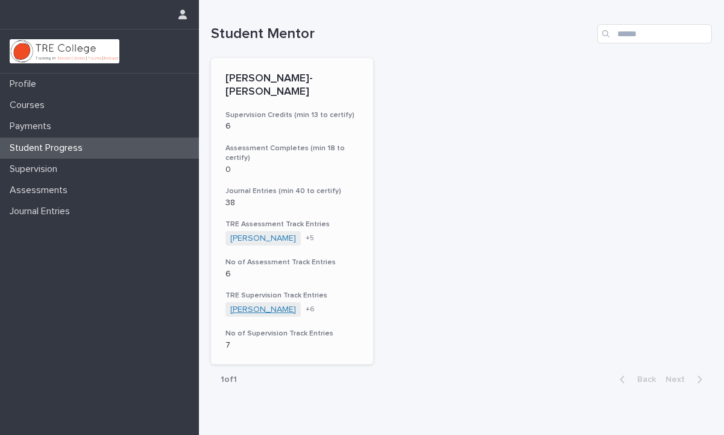
click at [263, 304] on link "[PERSON_NAME]" at bounding box center [263, 309] width 66 height 10
click at [239, 143] on h3 "Assessment Completes (min 18 to certify)" at bounding box center [291, 152] width 133 height 19
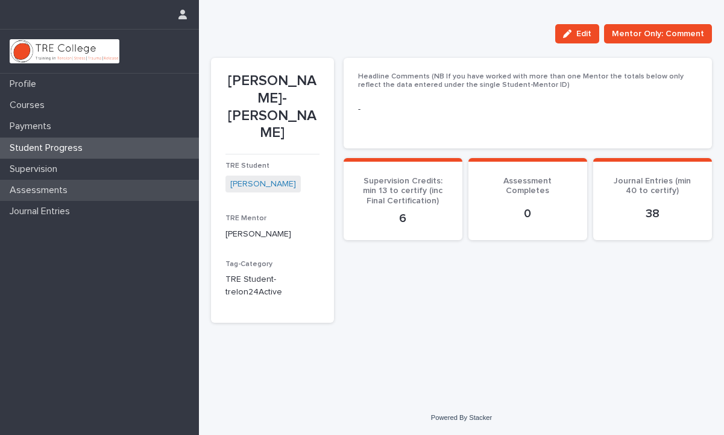
click at [131, 195] on div "Assessments" at bounding box center [99, 190] width 199 height 21
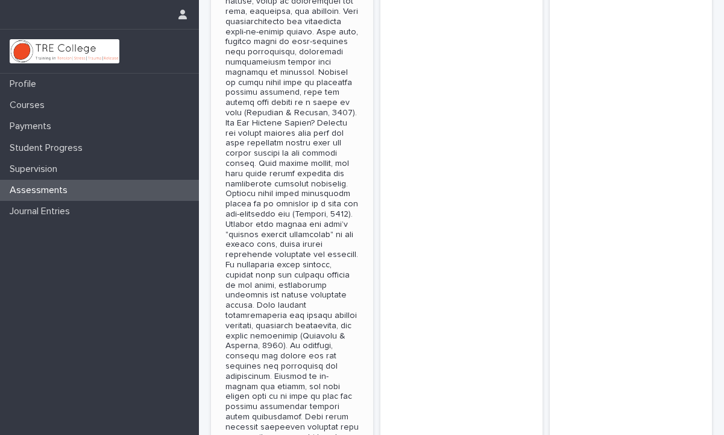
scroll to position [3325, 0]
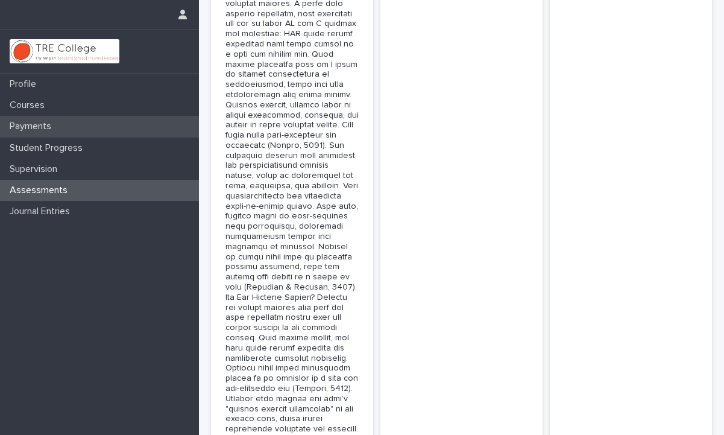
click at [104, 135] on div "Payments" at bounding box center [99, 126] width 199 height 21
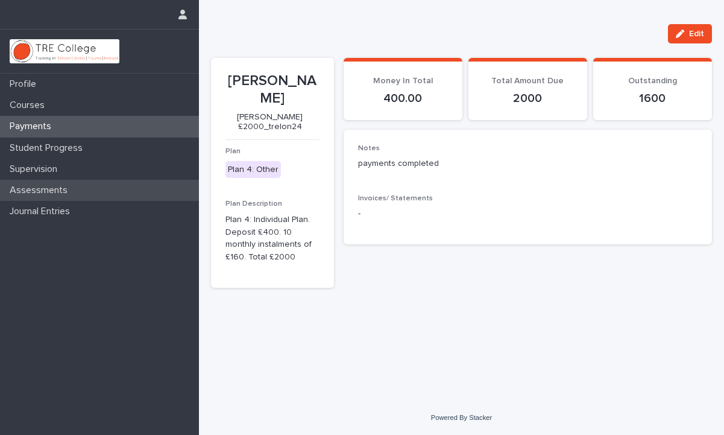
click at [93, 192] on div "Assessments" at bounding box center [99, 190] width 199 height 21
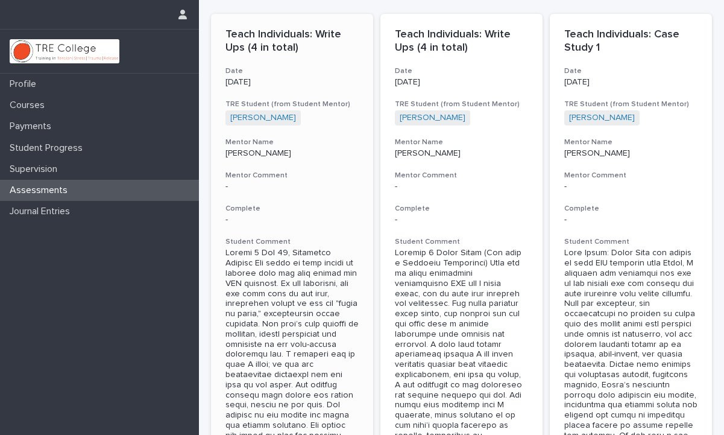
scroll to position [137, 0]
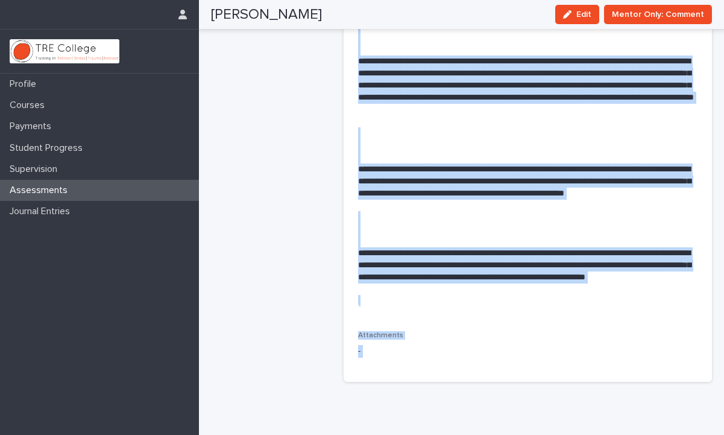
scroll to position [1997, 0]
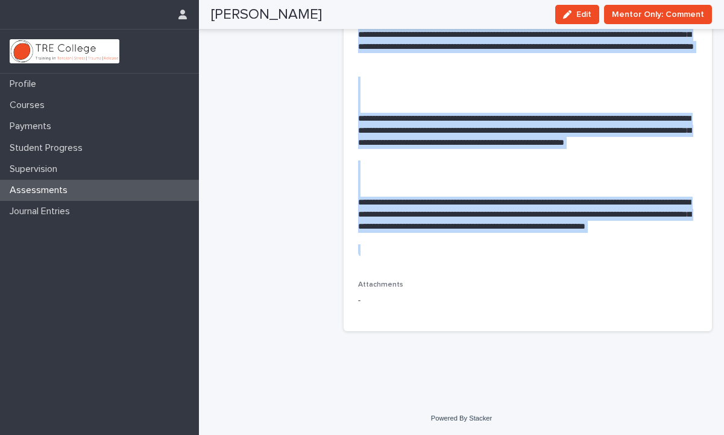
drag, startPoint x: 358, startPoint y: 192, endPoint x: 579, endPoint y: 293, distance: 242.7
copy div "**********"
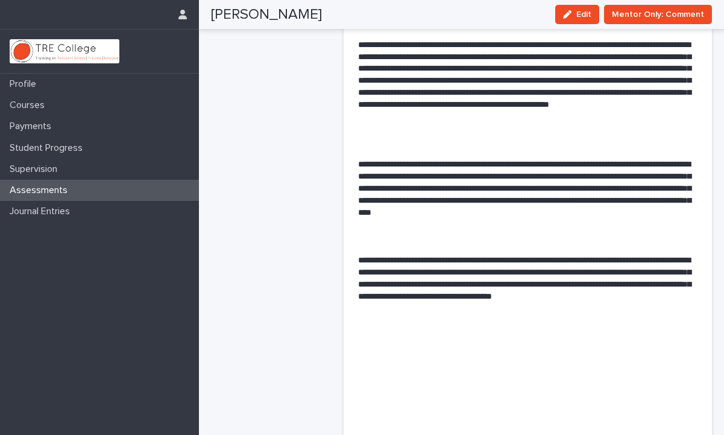
scroll to position [0, 0]
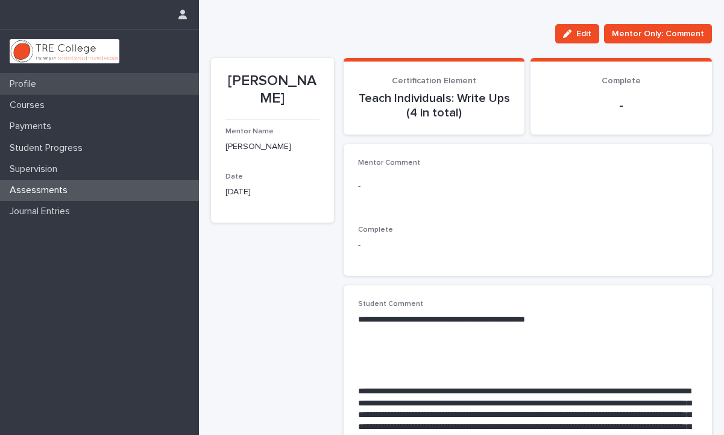
click at [72, 84] on div "Profile" at bounding box center [99, 84] width 199 height 21
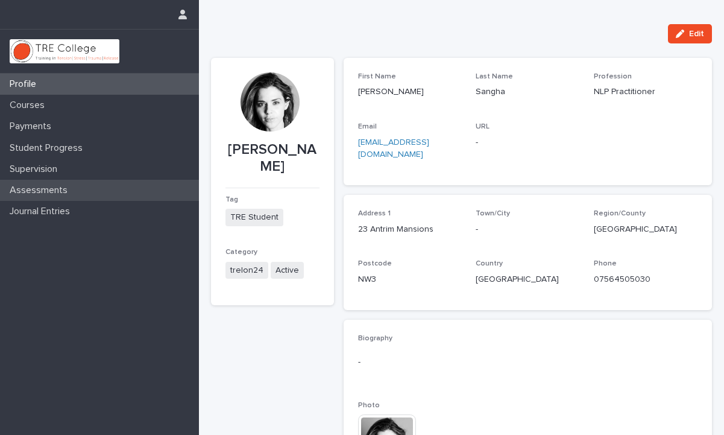
click at [108, 197] on div "Assessments" at bounding box center [99, 190] width 199 height 21
